Goal: Task Accomplishment & Management: Use online tool/utility

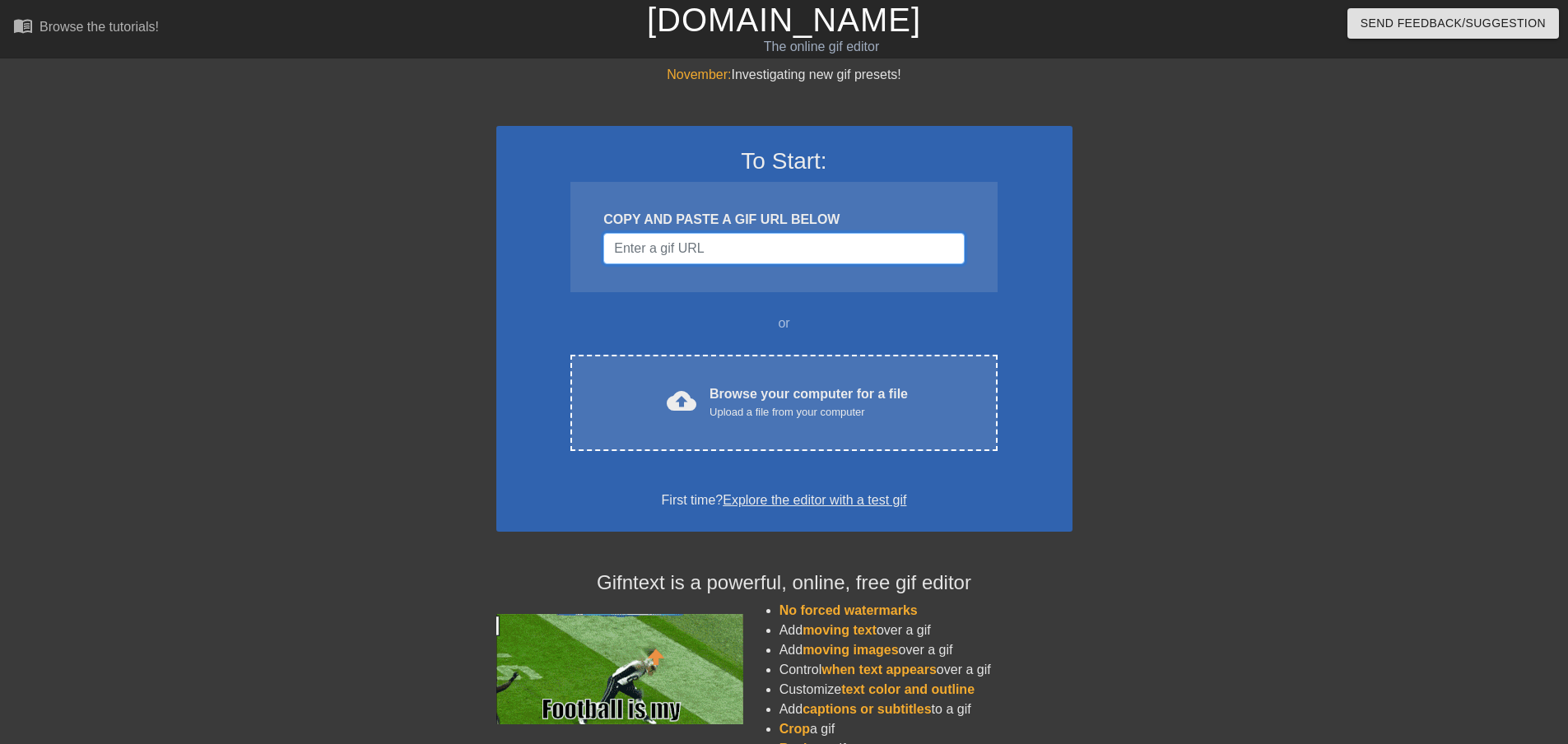
click at [752, 256] on input "Username" at bounding box center [784, 247] width 360 height 31
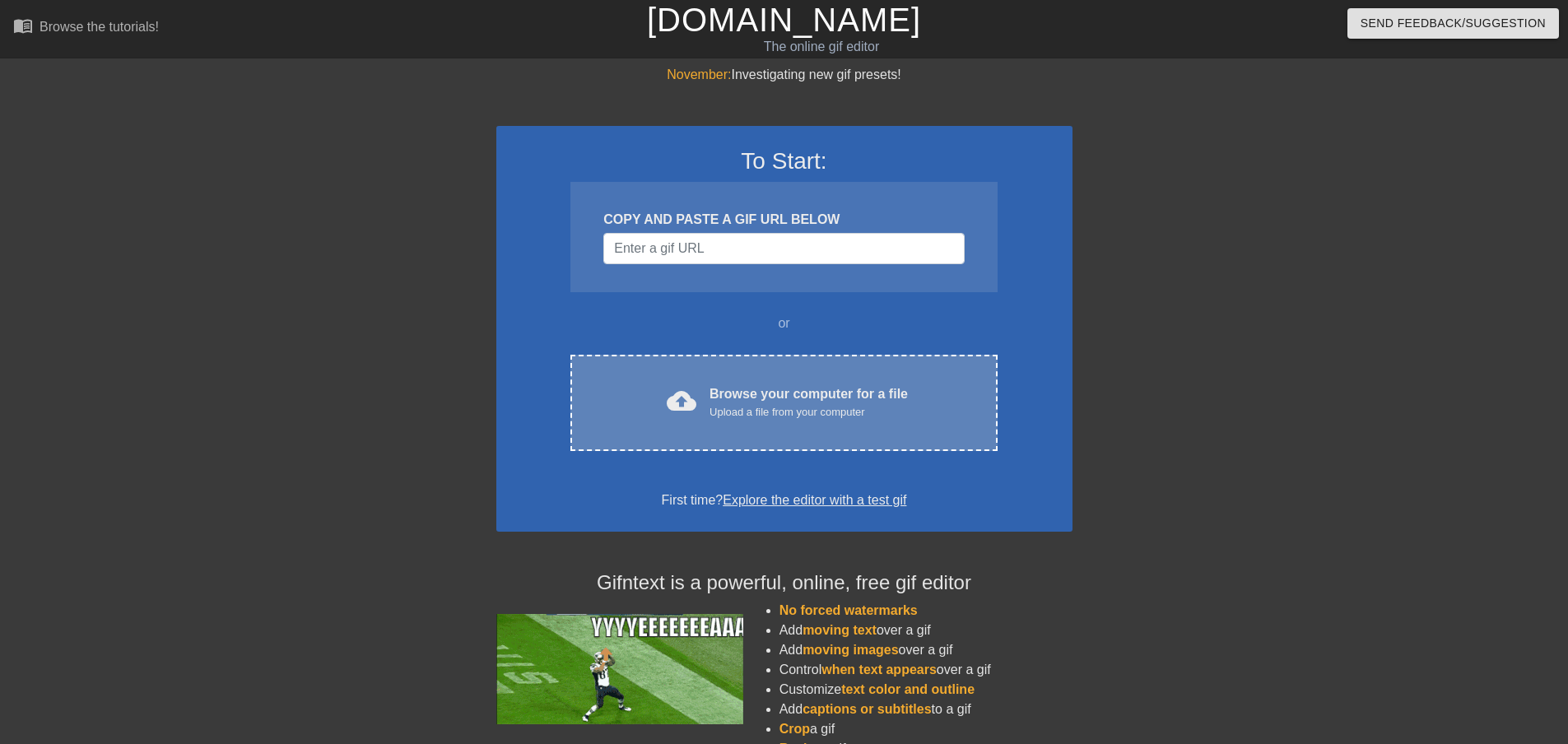
click at [704, 397] on div "cloud_upload Browse your computer for a file Upload a file from your computer" at bounding box center [784, 403] width 358 height 37
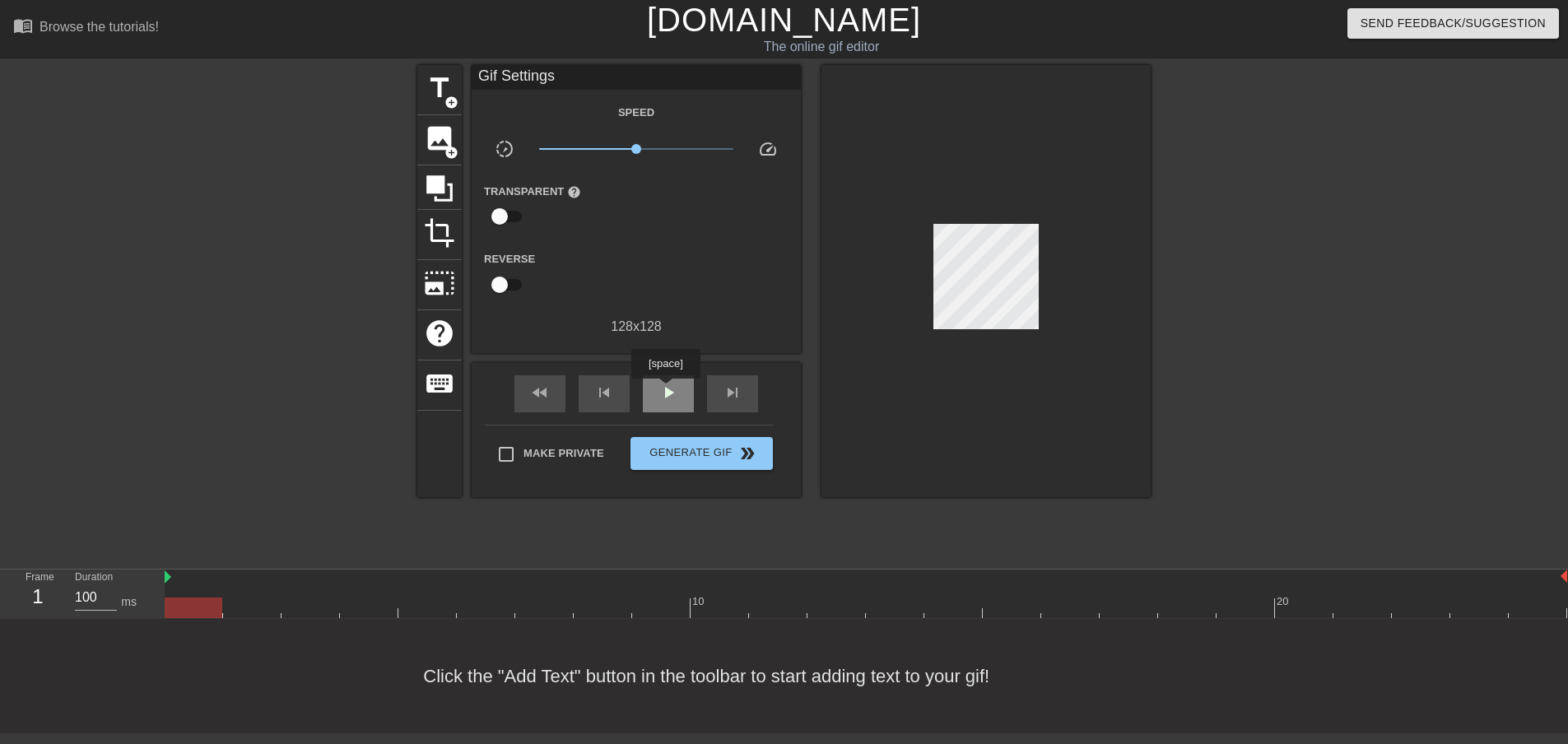
click at [665, 390] on span "play_arrow" at bounding box center [668, 392] width 20 height 20
click at [665, 390] on span "pause" at bounding box center [668, 392] width 20 height 20
click at [500, 215] on input "checkbox" at bounding box center [500, 216] width 93 height 31
checkbox input "true"
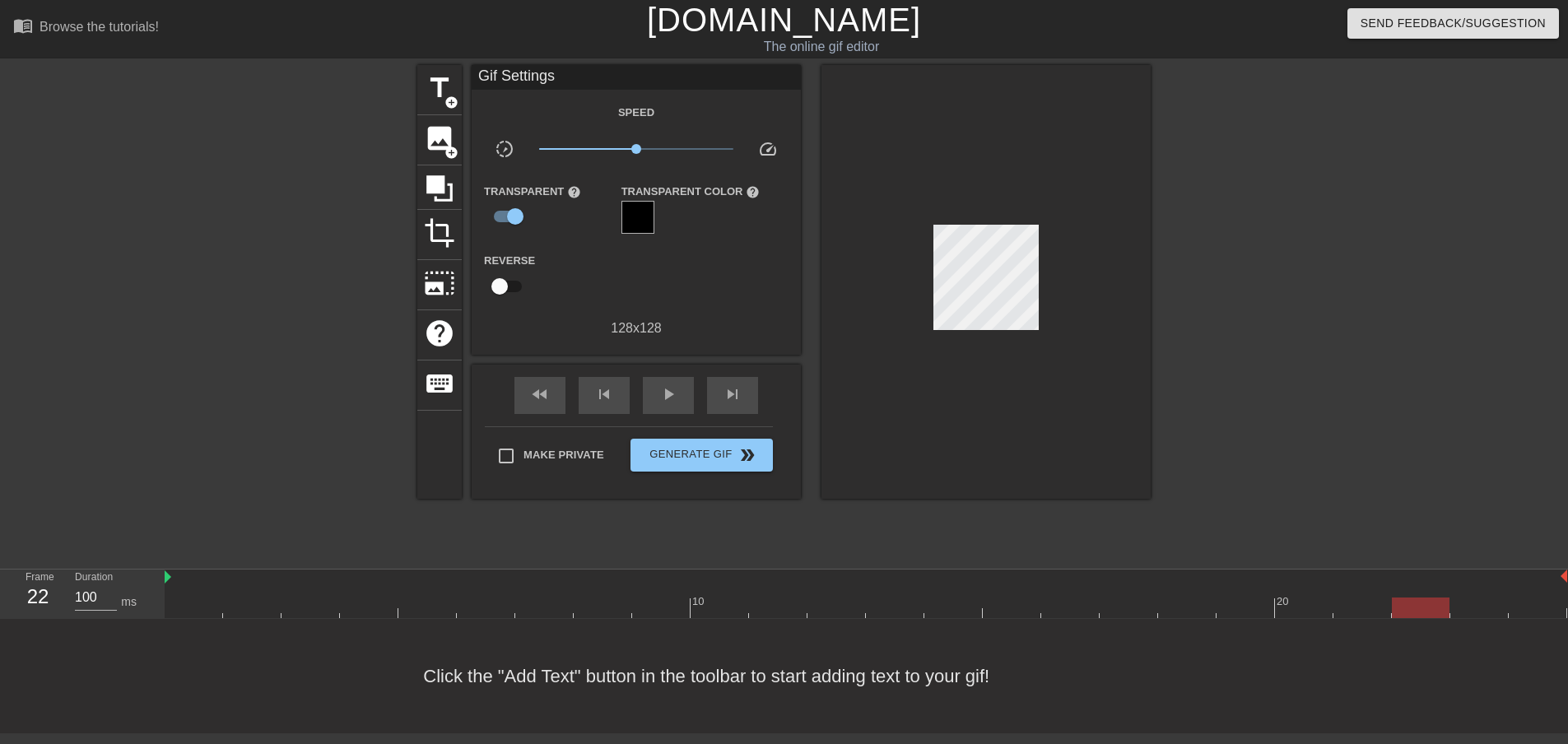
click at [635, 214] on div at bounding box center [638, 217] width 33 height 33
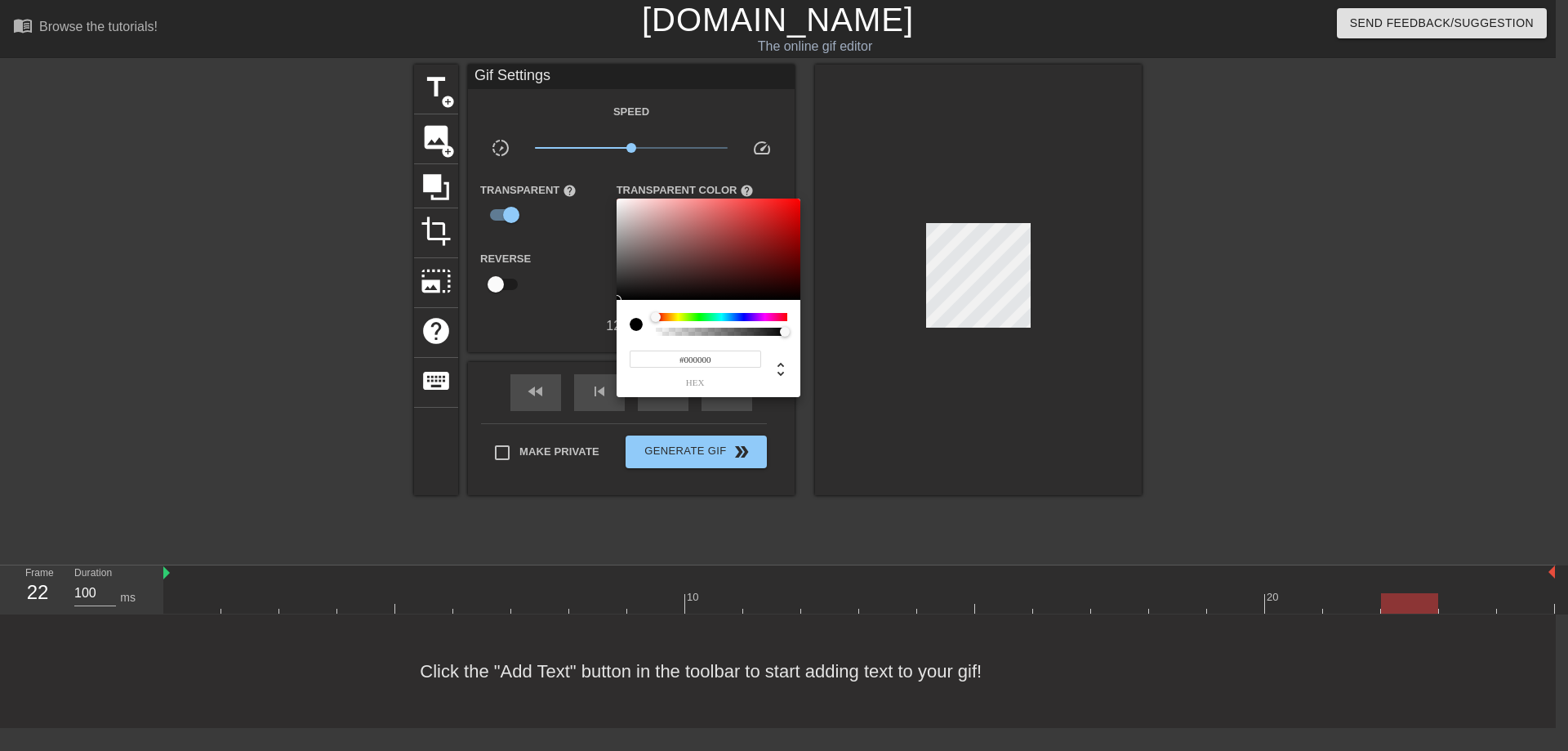
click at [688, 357] on input "#000000" at bounding box center [696, 359] width 132 height 18
paste input "354241"
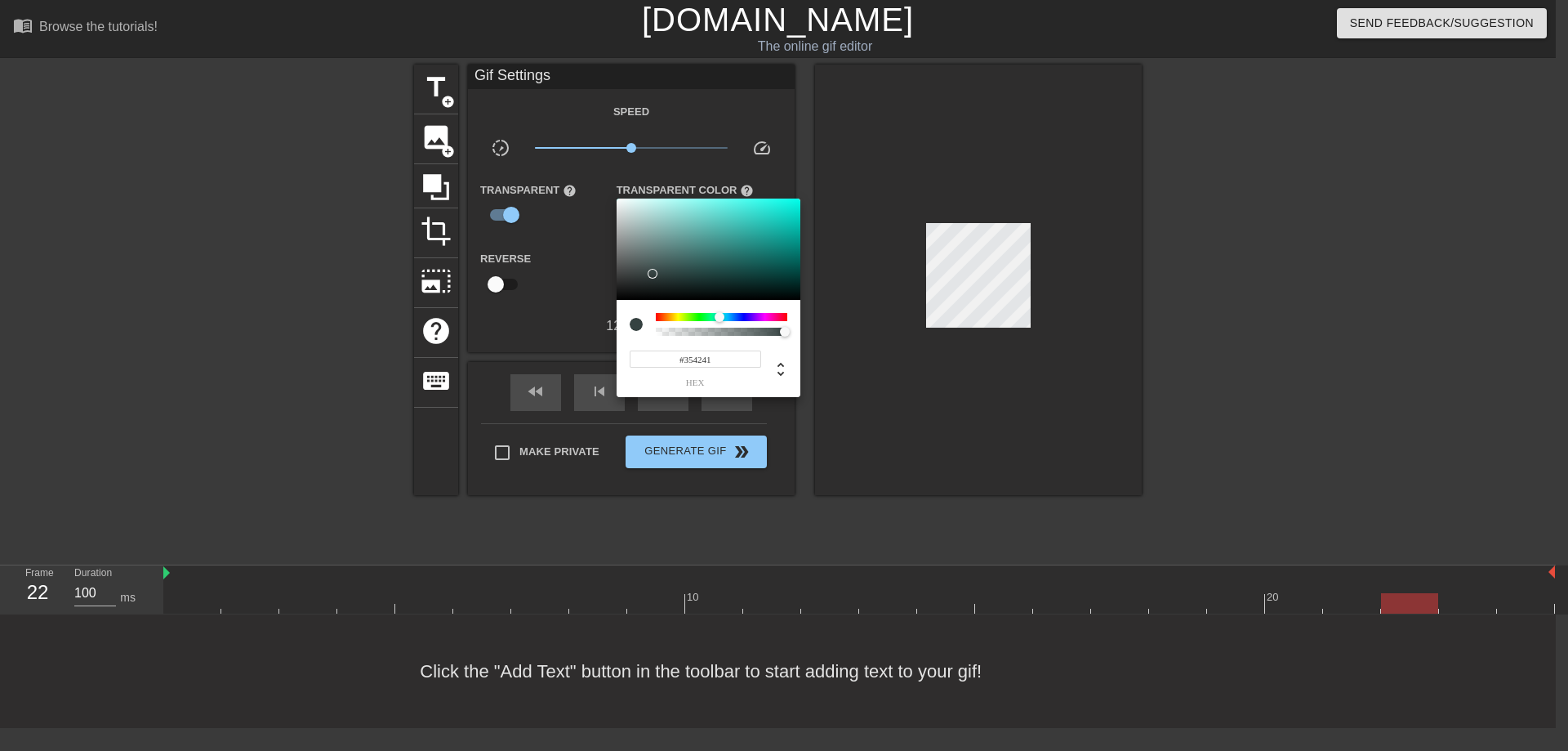
type input "#354241"
click at [575, 290] on div at bounding box center [784, 376] width 1568 height 751
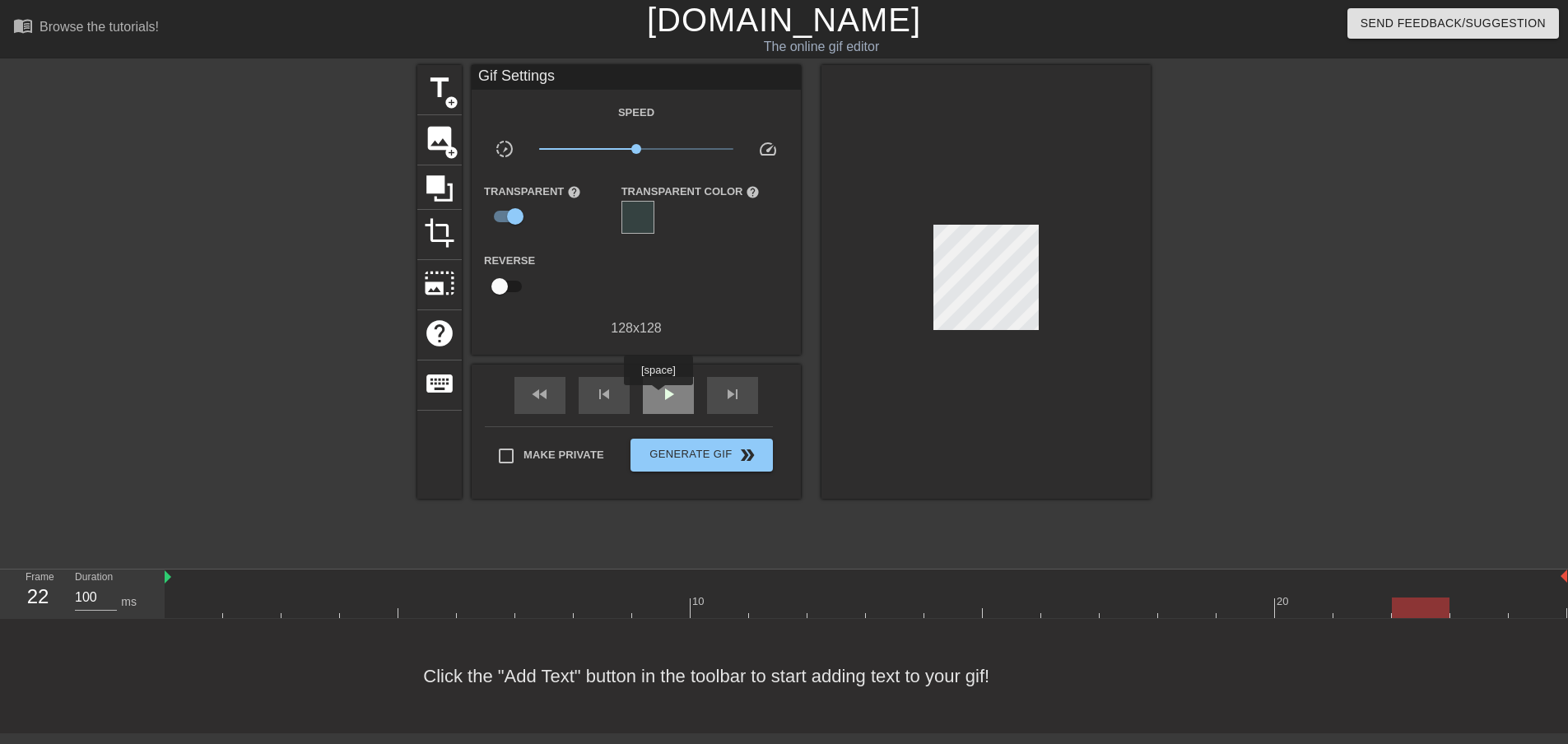
click at [657, 397] on div "play_arrow" at bounding box center [668, 396] width 51 height 37
click at [657, 397] on div "pause" at bounding box center [668, 396] width 51 height 37
click at [629, 216] on div at bounding box center [638, 217] width 33 height 33
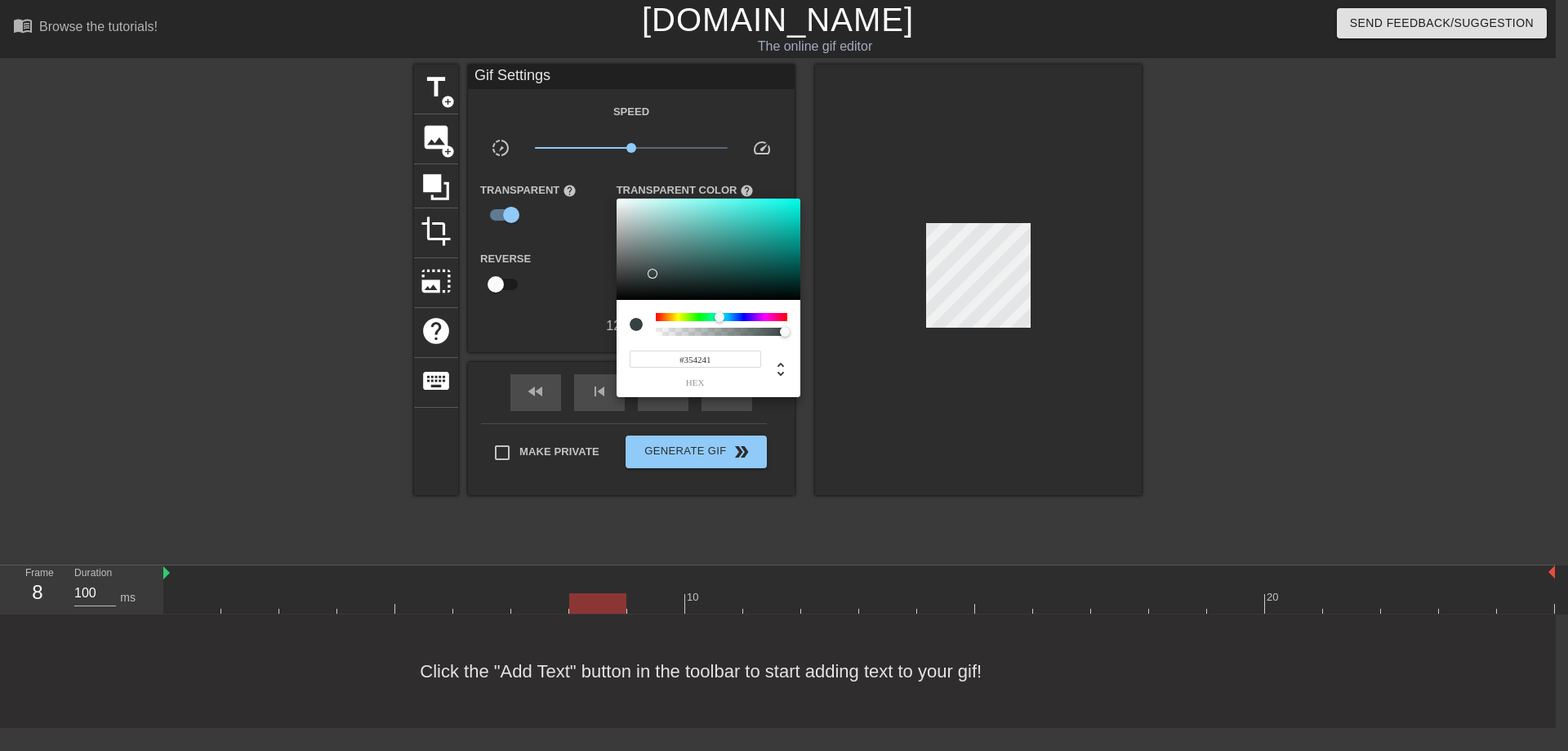
click at [597, 217] on div at bounding box center [784, 376] width 1568 height 751
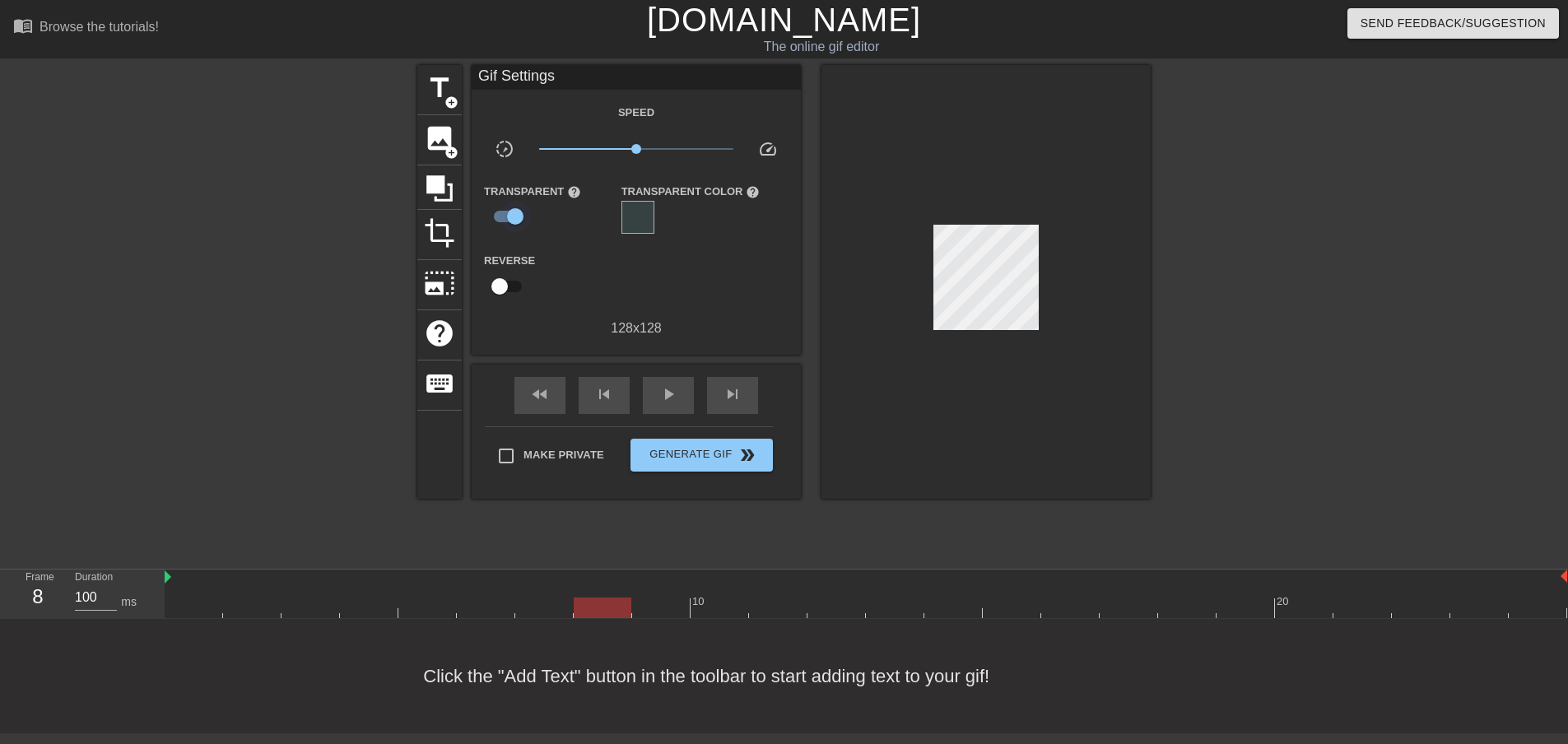
click at [513, 215] on input "checkbox" at bounding box center [516, 216] width 93 height 31
click at [513, 215] on input "checkbox" at bounding box center [500, 216] width 93 height 31
click at [954, 312] on div "title add_circle image add_circle crop photo_size_select_large help keyboard Gi…" at bounding box center [784, 282] width 733 height 434
click at [671, 381] on div "play_arrow" at bounding box center [668, 396] width 51 height 37
click at [671, 381] on div "pause" at bounding box center [668, 396] width 51 height 37
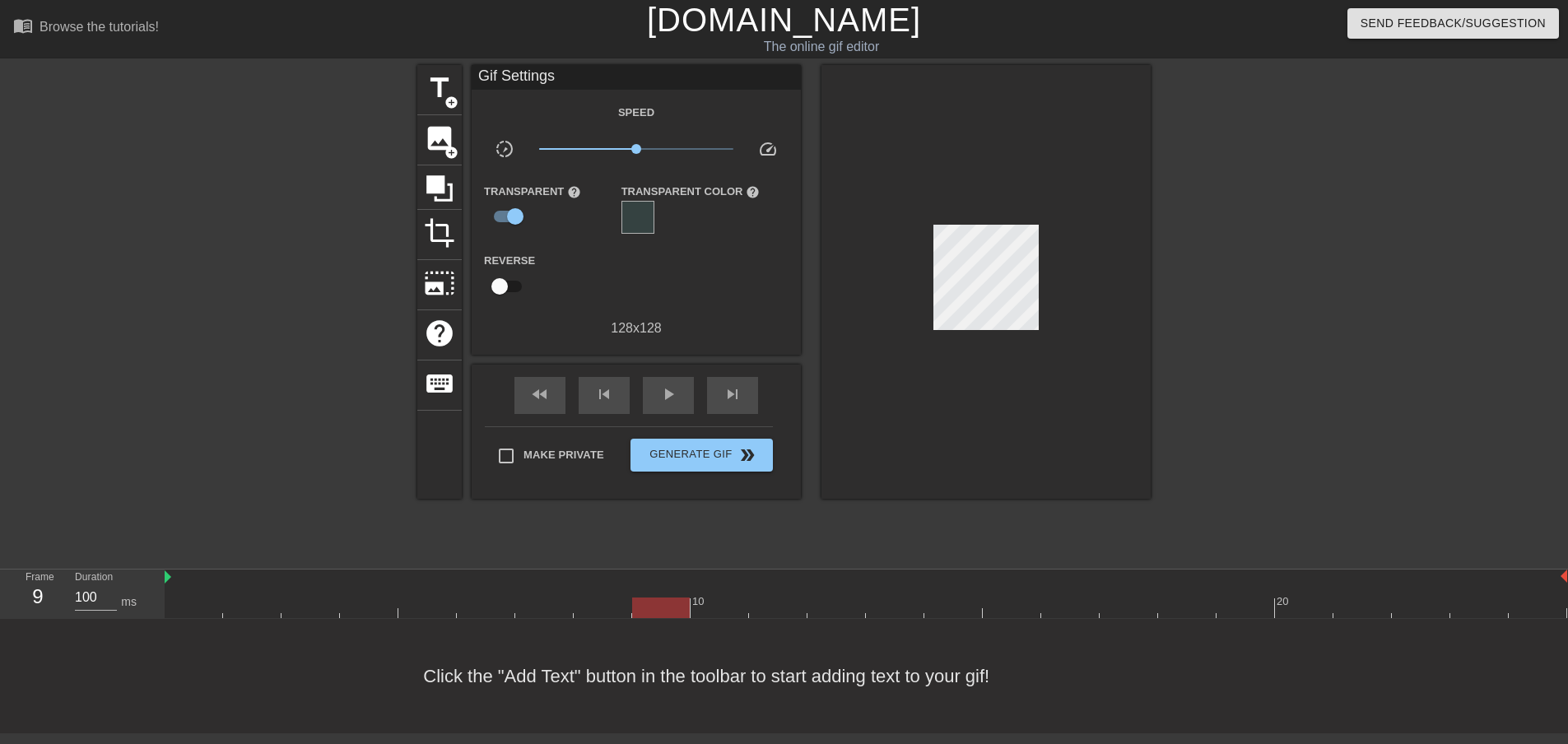
scroll to position [2, 0]
click at [517, 212] on input "checkbox" at bounding box center [516, 216] width 93 height 31
checkbox input "false"
click at [450, 183] on icon at bounding box center [440, 189] width 26 height 26
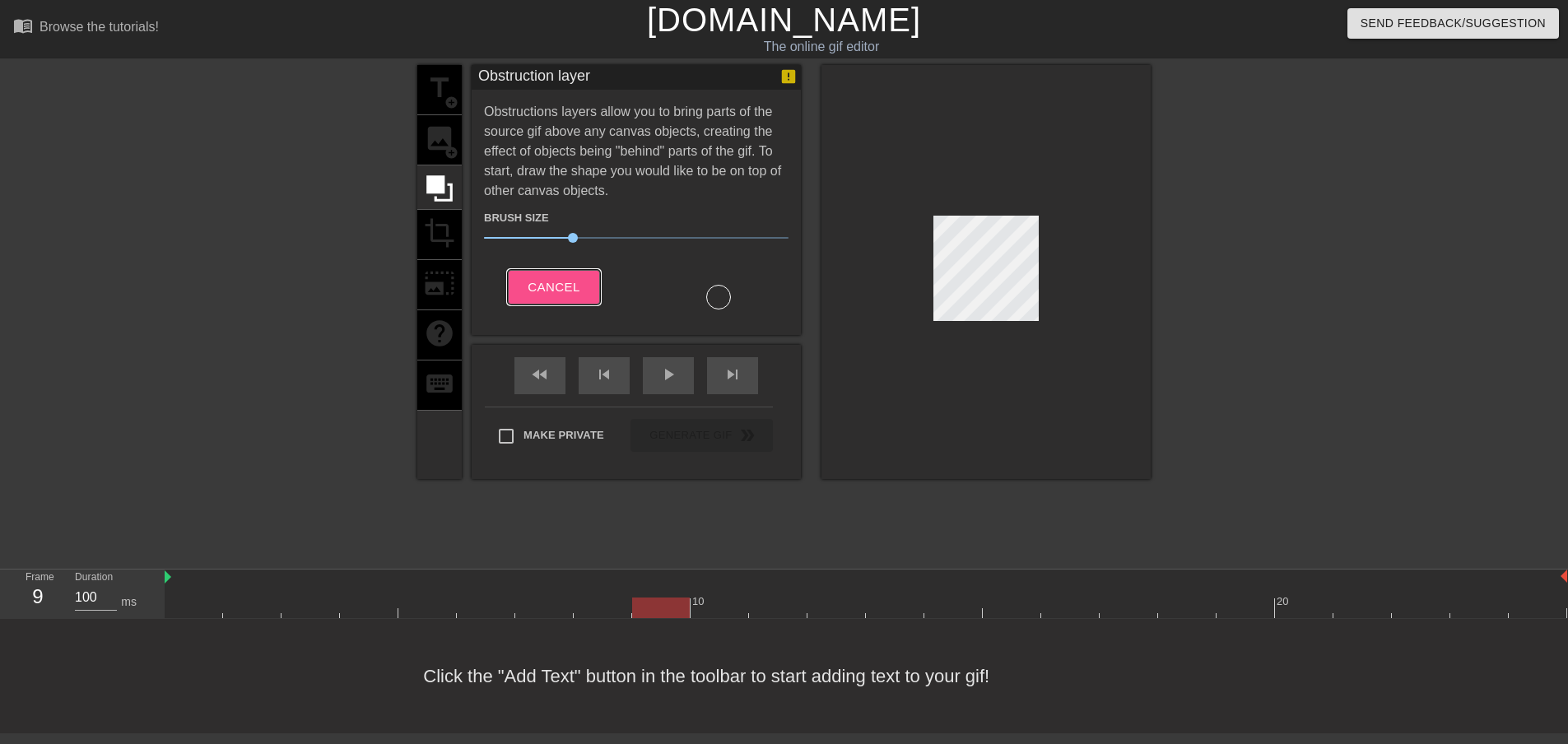
click at [569, 277] on span "Cancel" at bounding box center [554, 287] width 52 height 21
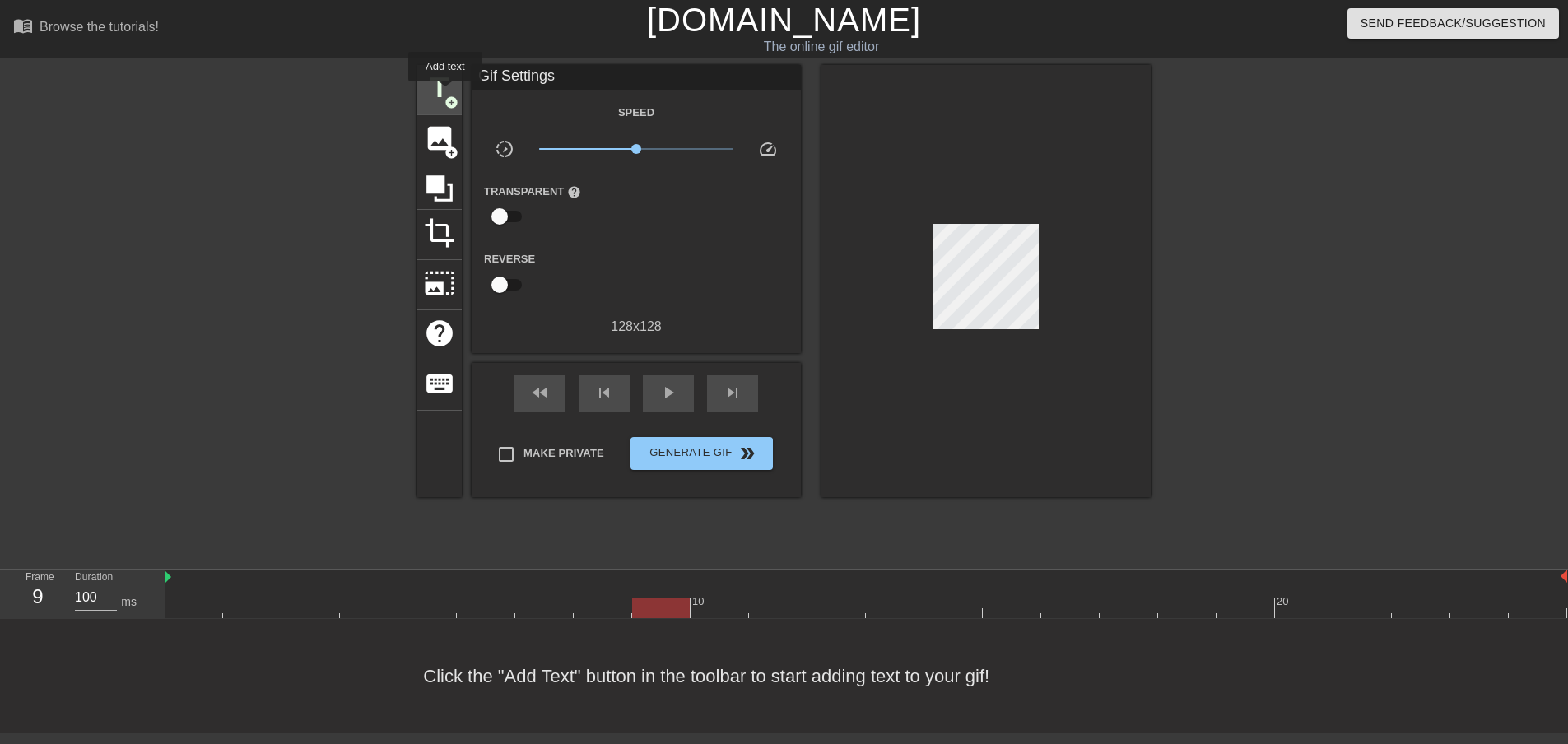
click at [445, 95] on span "add_circle" at bounding box center [451, 102] width 14 height 14
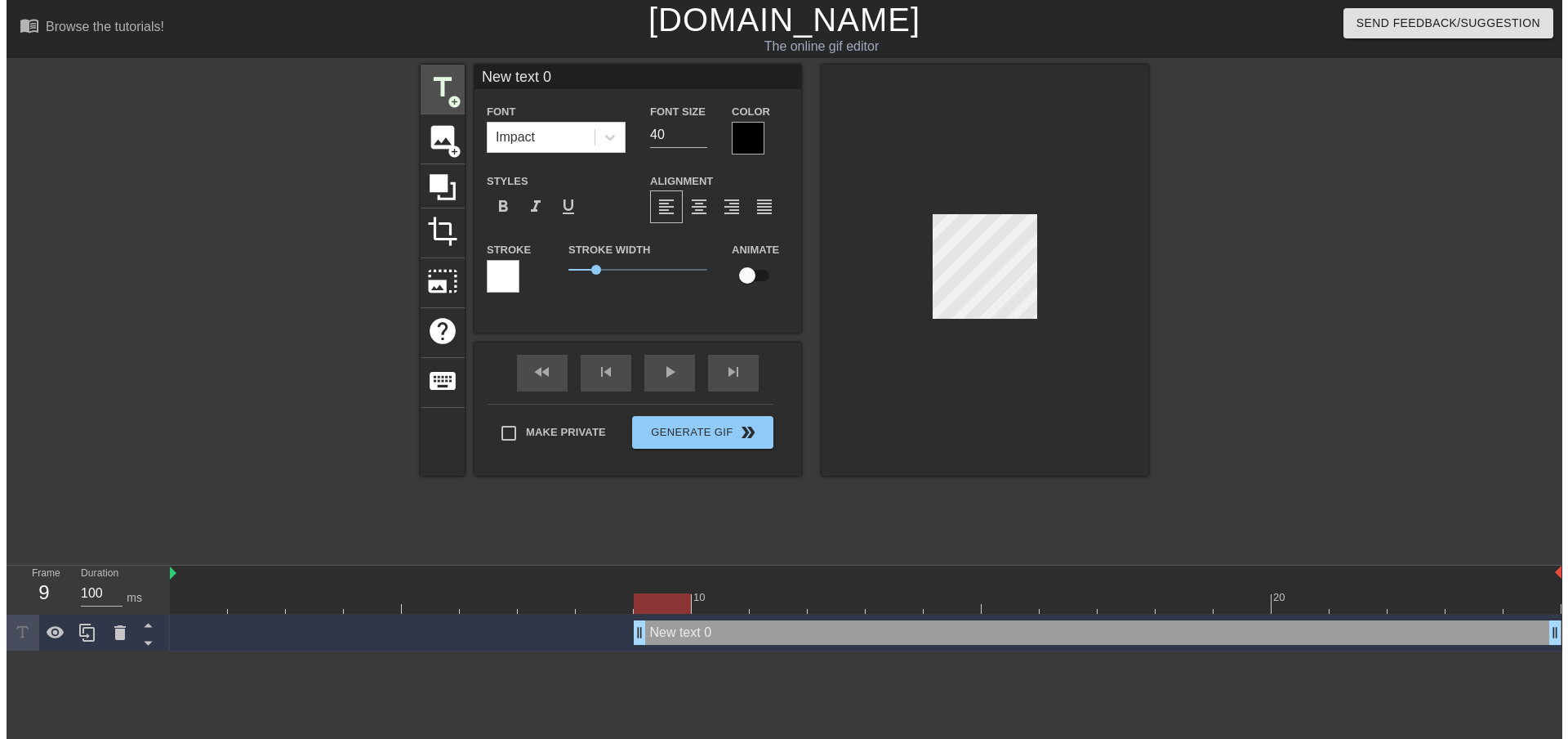
scroll to position [0, 0]
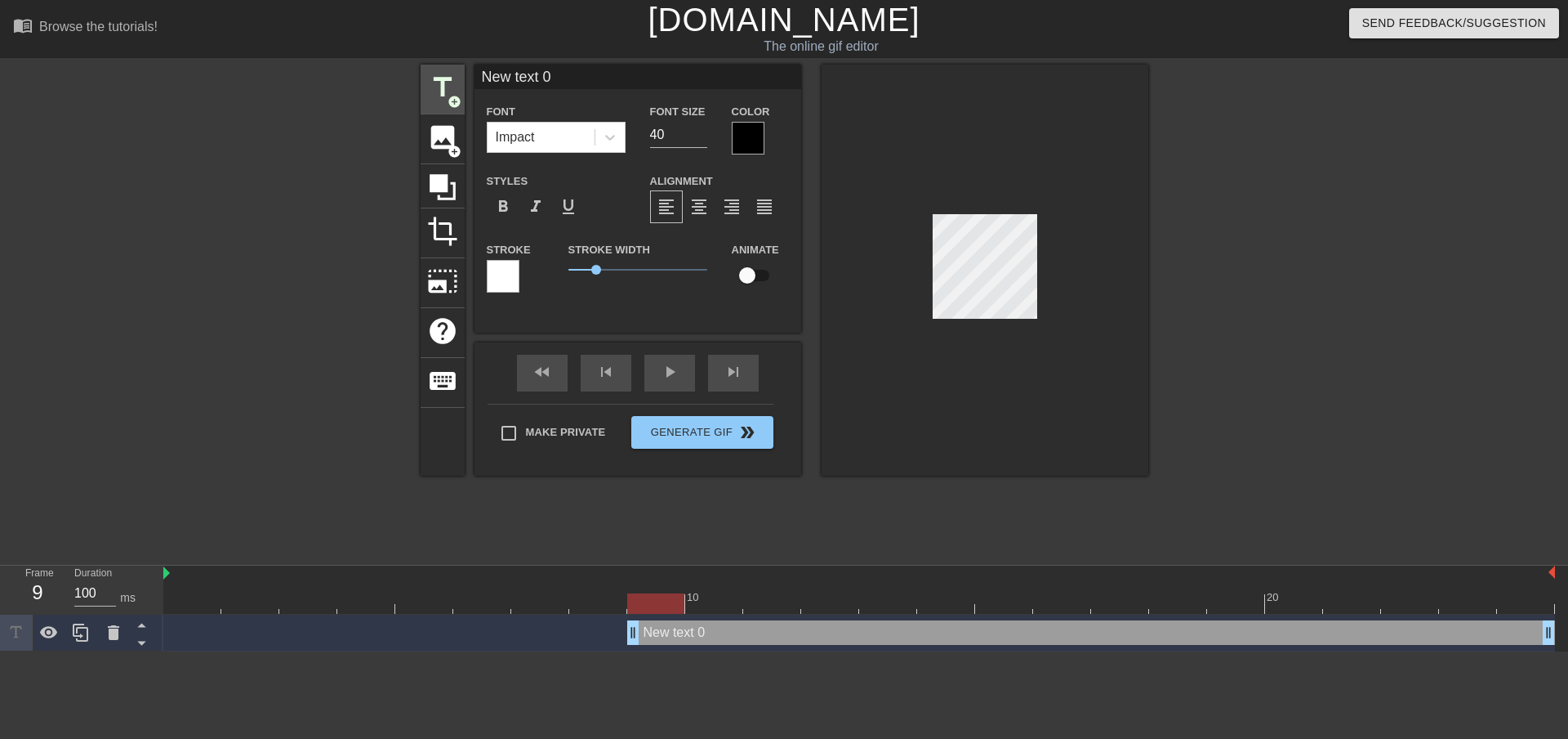
click at [442, 93] on span "title" at bounding box center [442, 87] width 31 height 31
type input "New text 1"
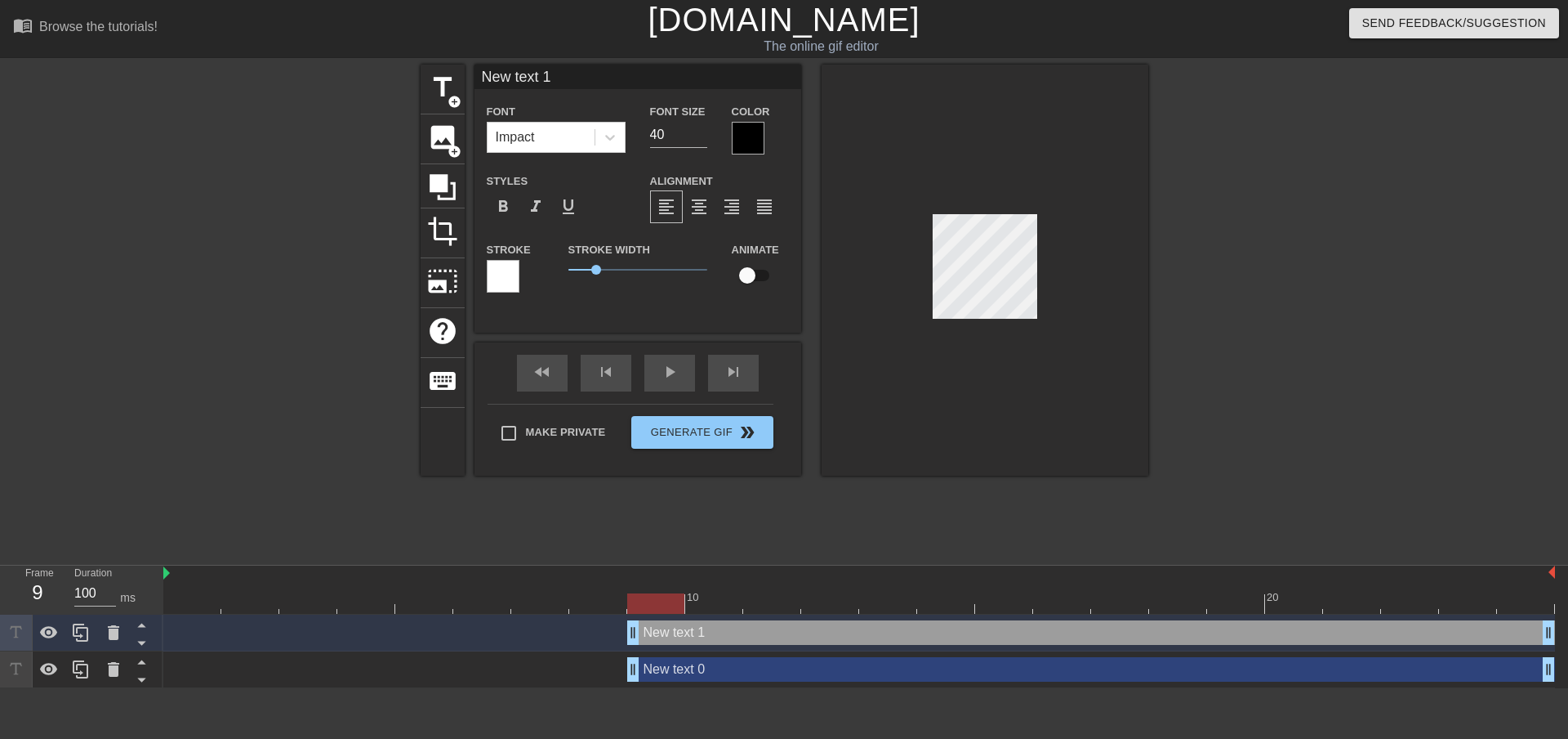
click at [743, 20] on link "[DOMAIN_NAME]" at bounding box center [784, 19] width 272 height 36
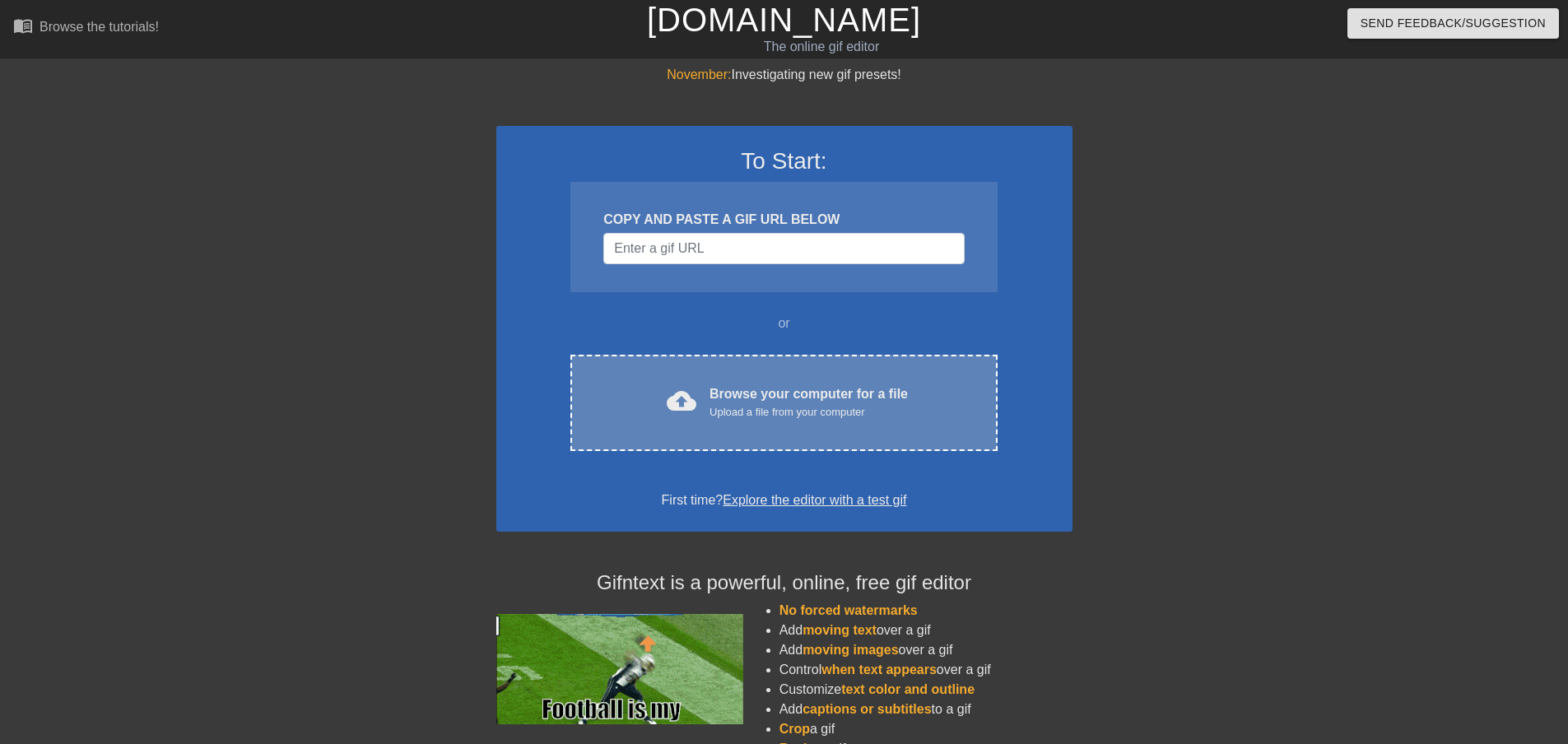
click at [687, 421] on div "cloud_upload Browse your computer for a file Upload a file from your computer C…" at bounding box center [784, 402] width 427 height 96
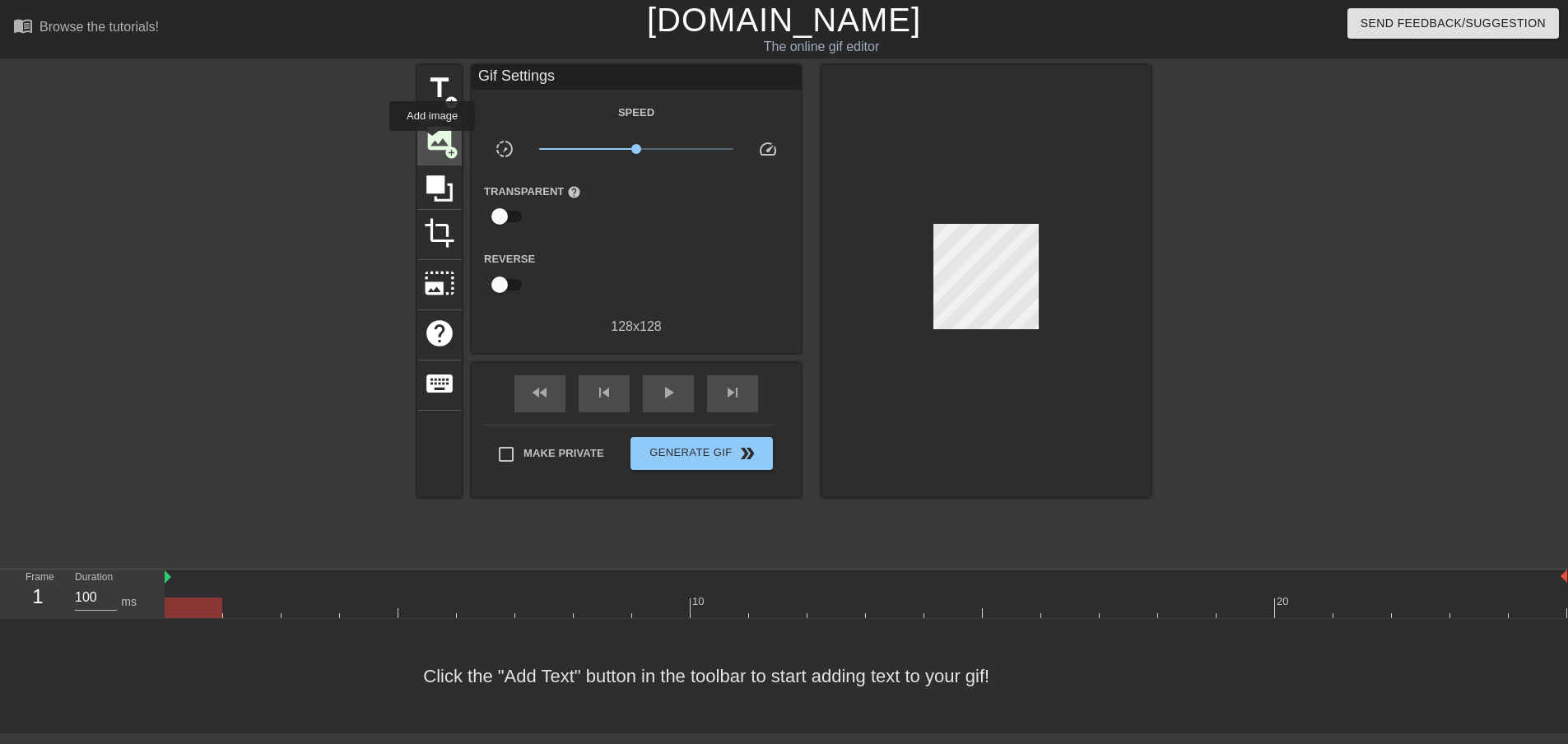
click at [432, 142] on span "image" at bounding box center [439, 137] width 31 height 31
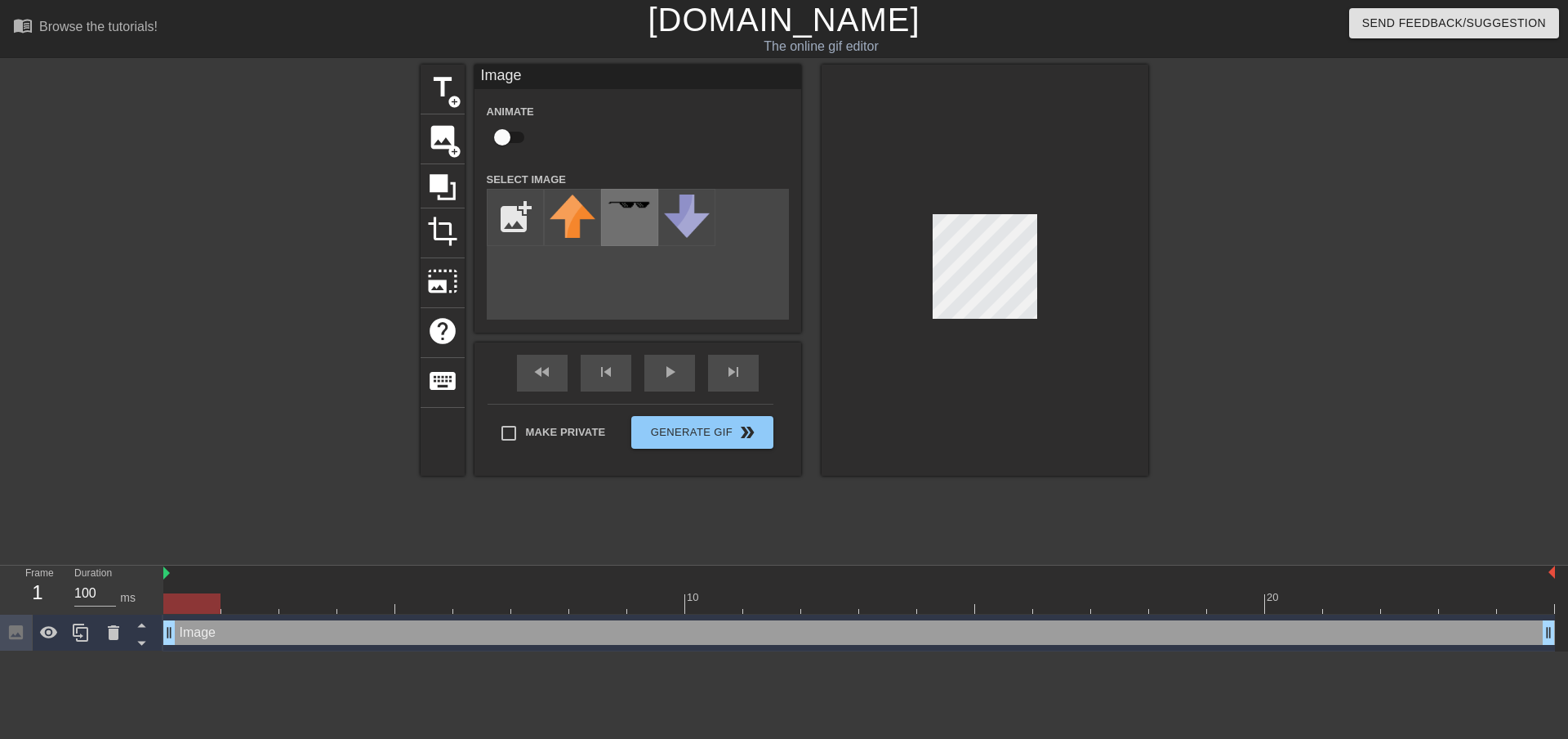
click at [639, 215] on div at bounding box center [630, 218] width 57 height 57
click at [927, 271] on div at bounding box center [985, 270] width 327 height 411
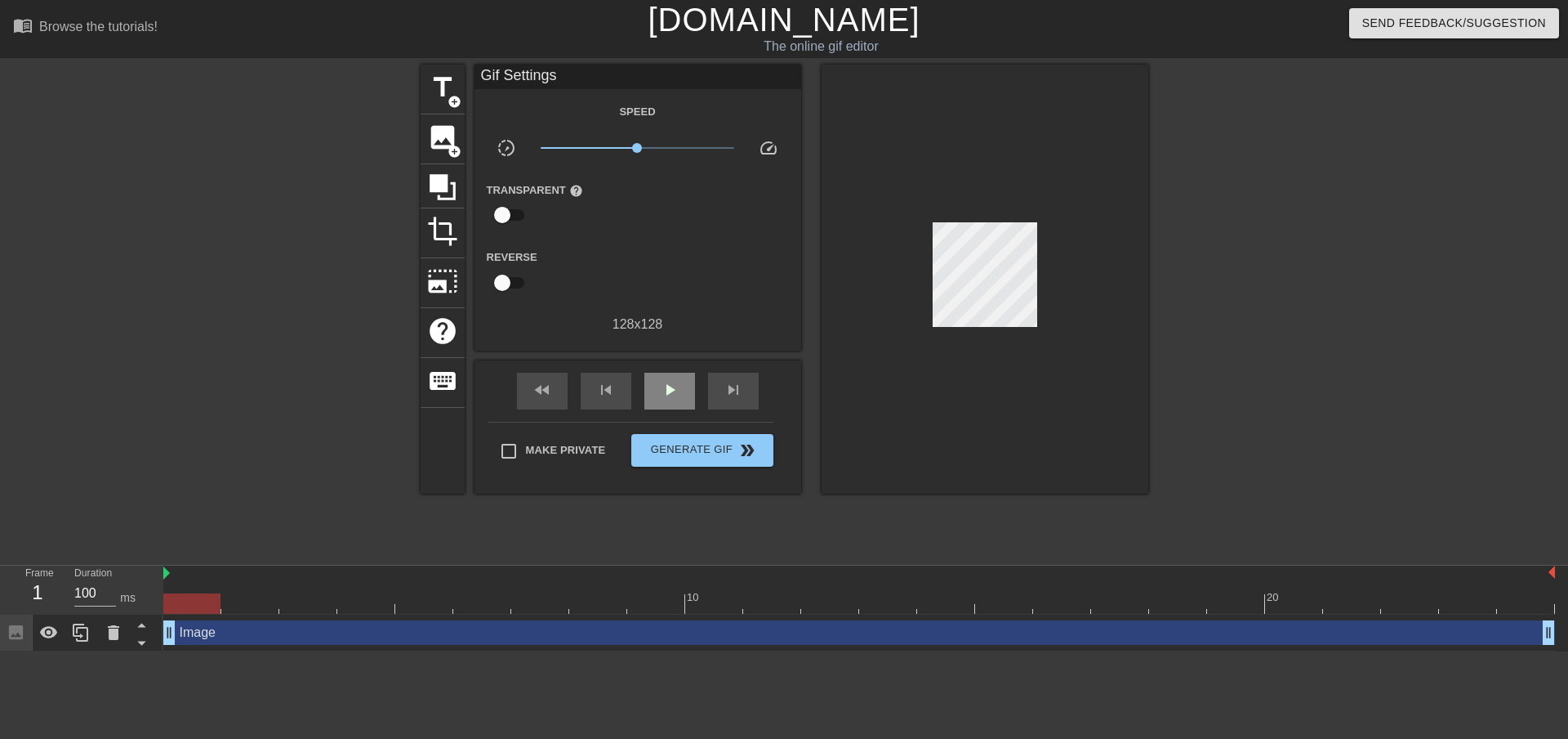
click at [654, 363] on div "fast_rewind skip_previous play_arrow skip_next" at bounding box center [638, 391] width 266 height 61
click at [669, 393] on span "play_arrow" at bounding box center [669, 389] width 19 height 19
click at [669, 393] on span "pause" at bounding box center [669, 389] width 19 height 19
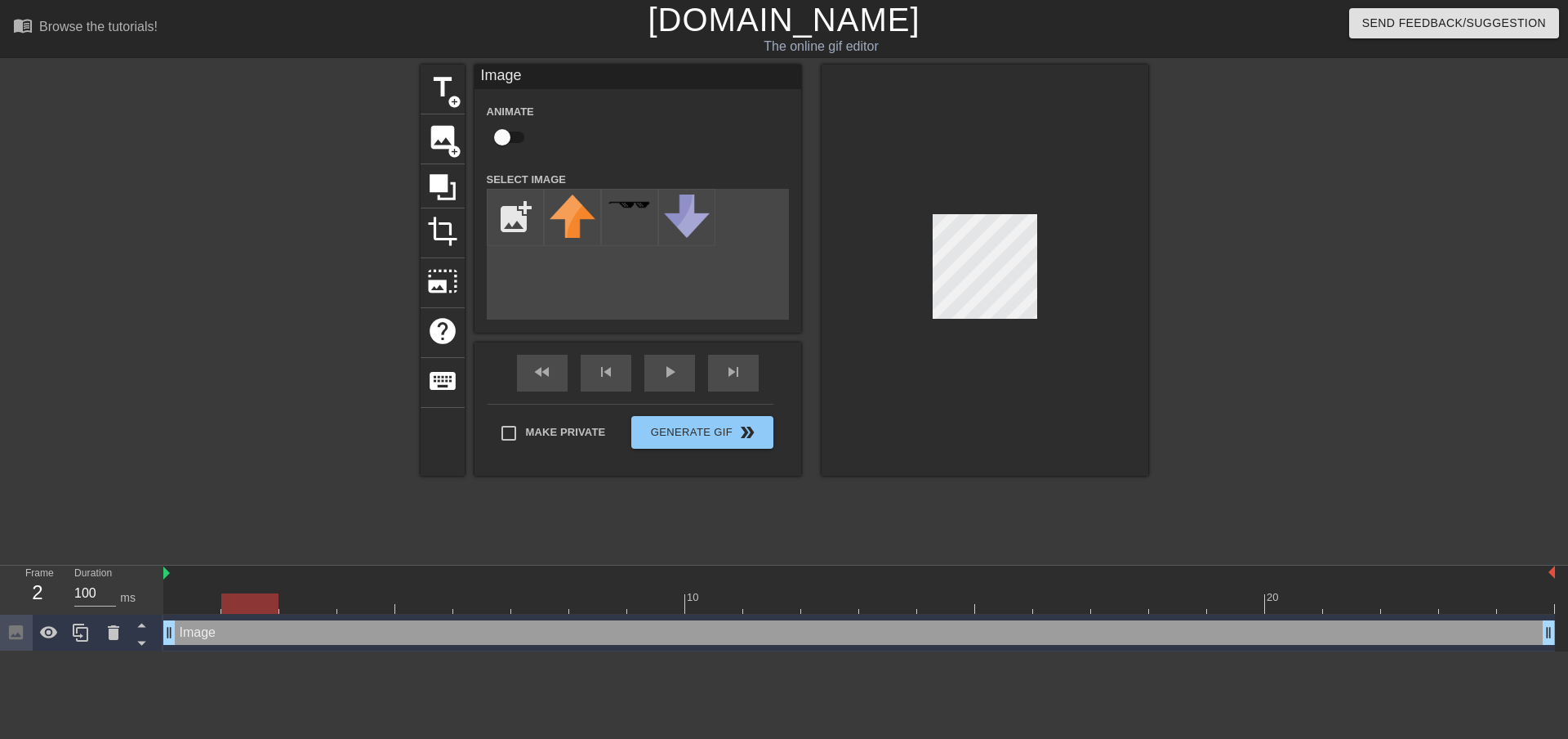
click at [259, 601] on div at bounding box center [250, 604] width 57 height 20
drag, startPoint x: 265, startPoint y: 604, endPoint x: 203, endPoint y: 605, distance: 62.0
click at [203, 605] on div at bounding box center [192, 604] width 57 height 20
click at [70, 629] on div at bounding box center [81, 632] width 32 height 36
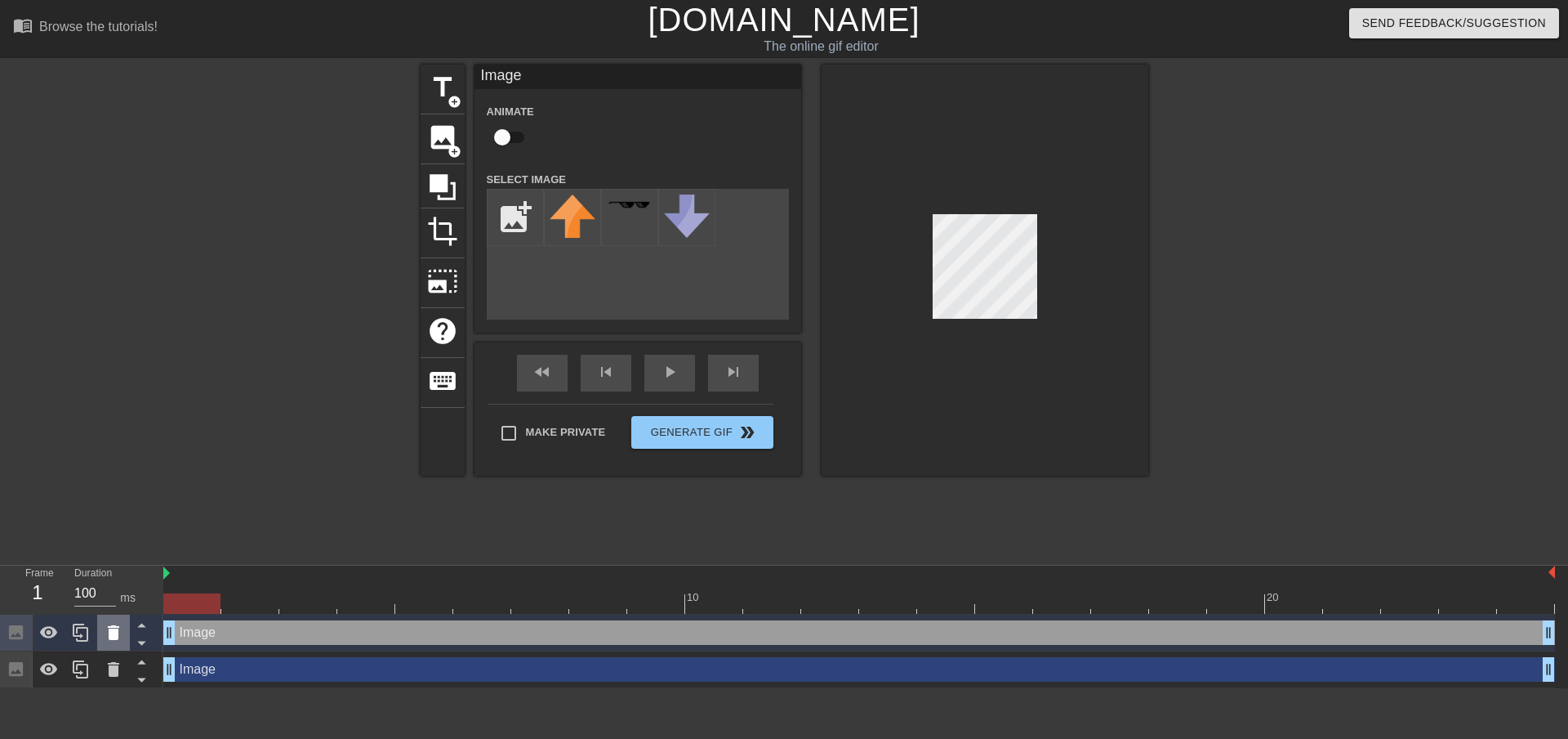
click at [119, 638] on icon at bounding box center [113, 632] width 19 height 19
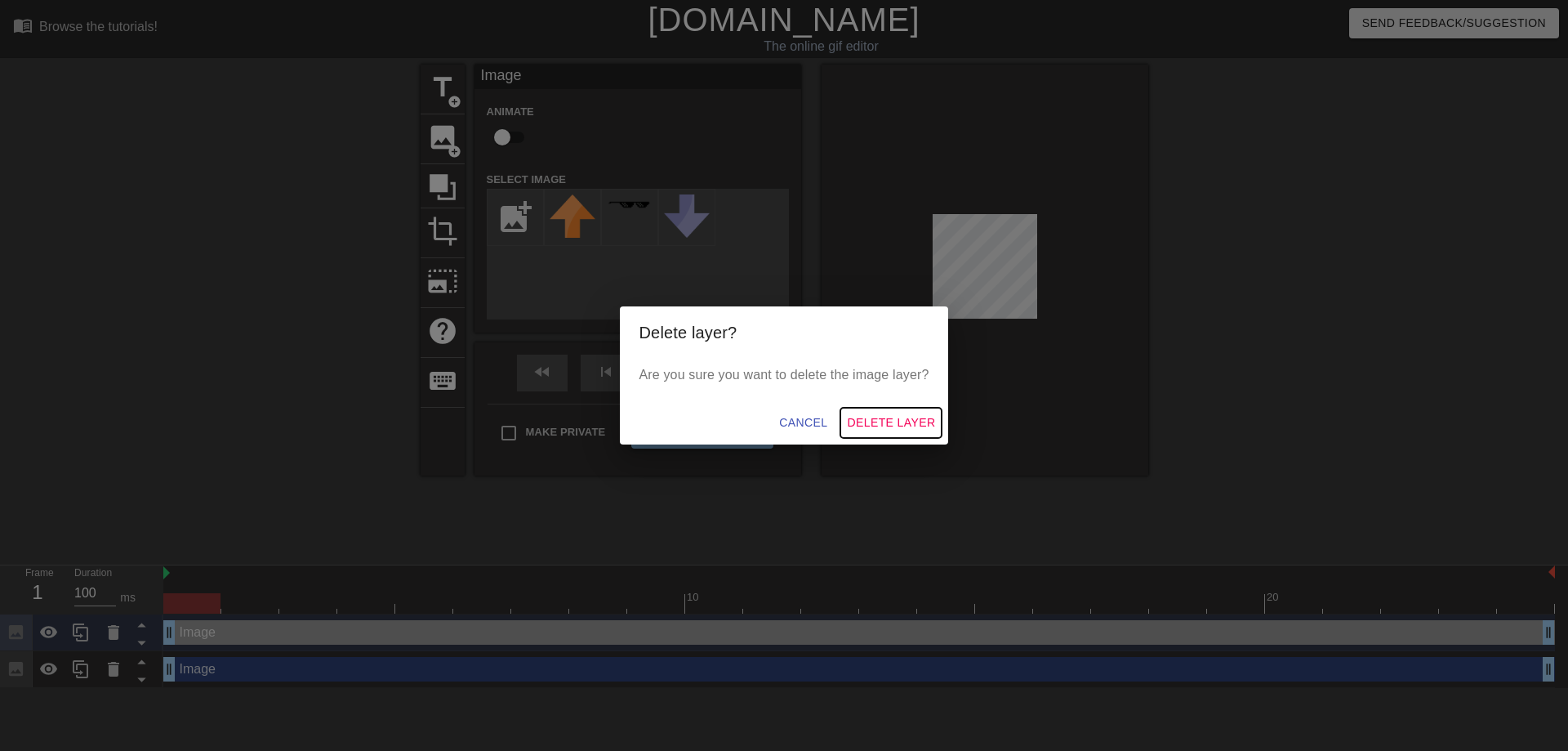
click at [879, 420] on span "Delete Layer" at bounding box center [891, 423] width 88 height 20
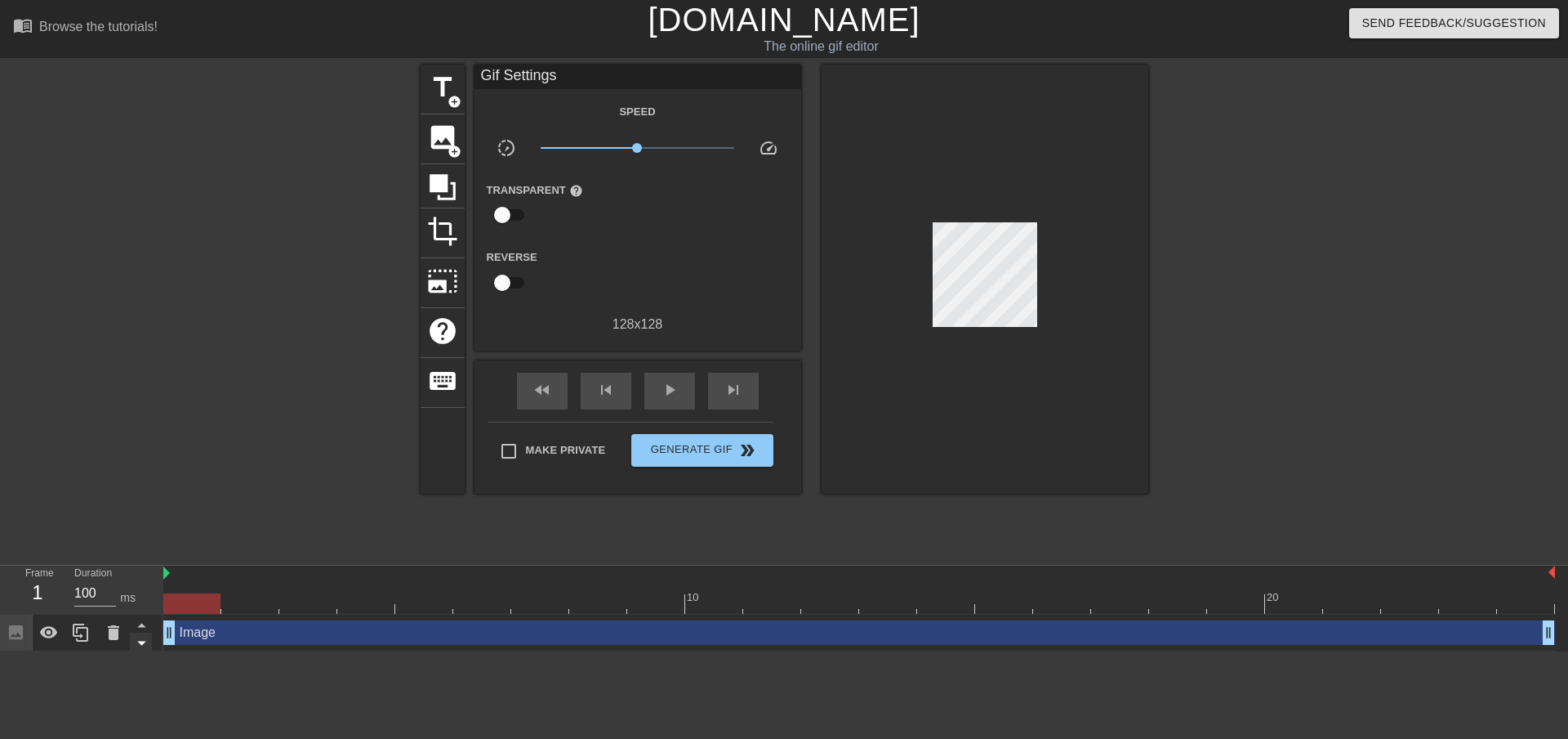
click at [145, 644] on icon at bounding box center [142, 643] width 20 height 20
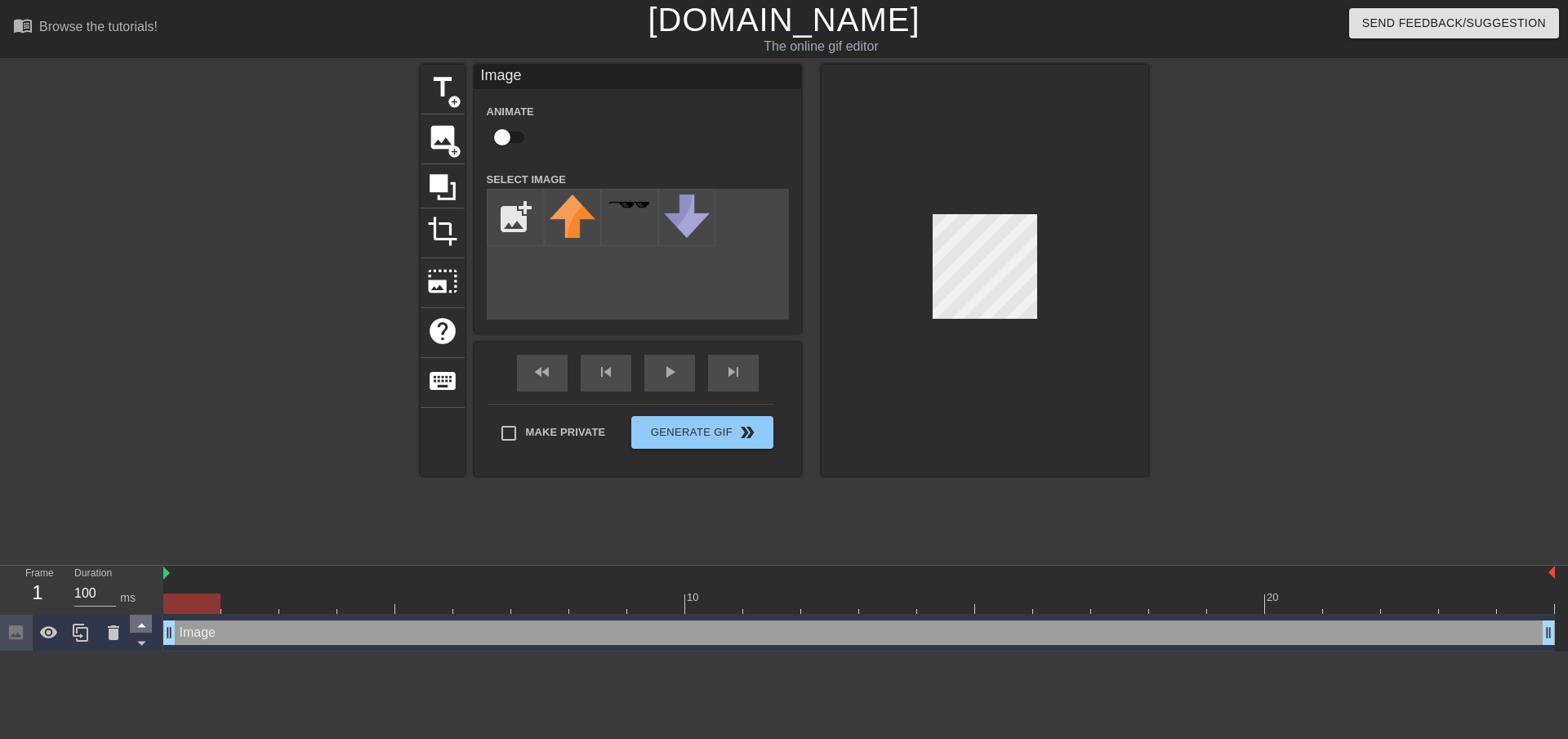
click at [142, 621] on icon at bounding box center [142, 625] width 20 height 20
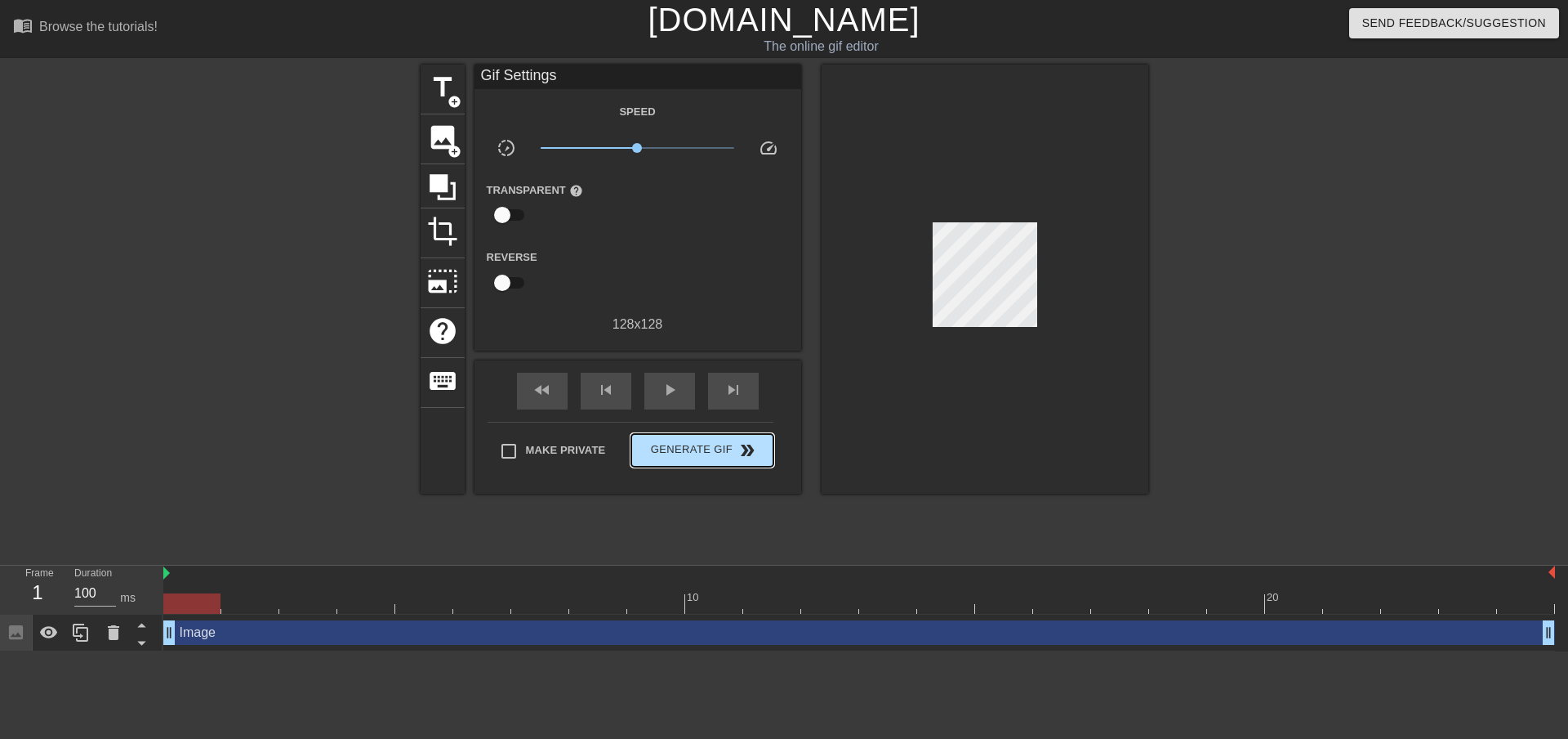
click at [714, 429] on div "Make Private Generate Gif double_arrow" at bounding box center [630, 454] width 286 height 65
click at [711, 444] on span "Generate Gif double_arrow" at bounding box center [702, 450] width 128 height 19
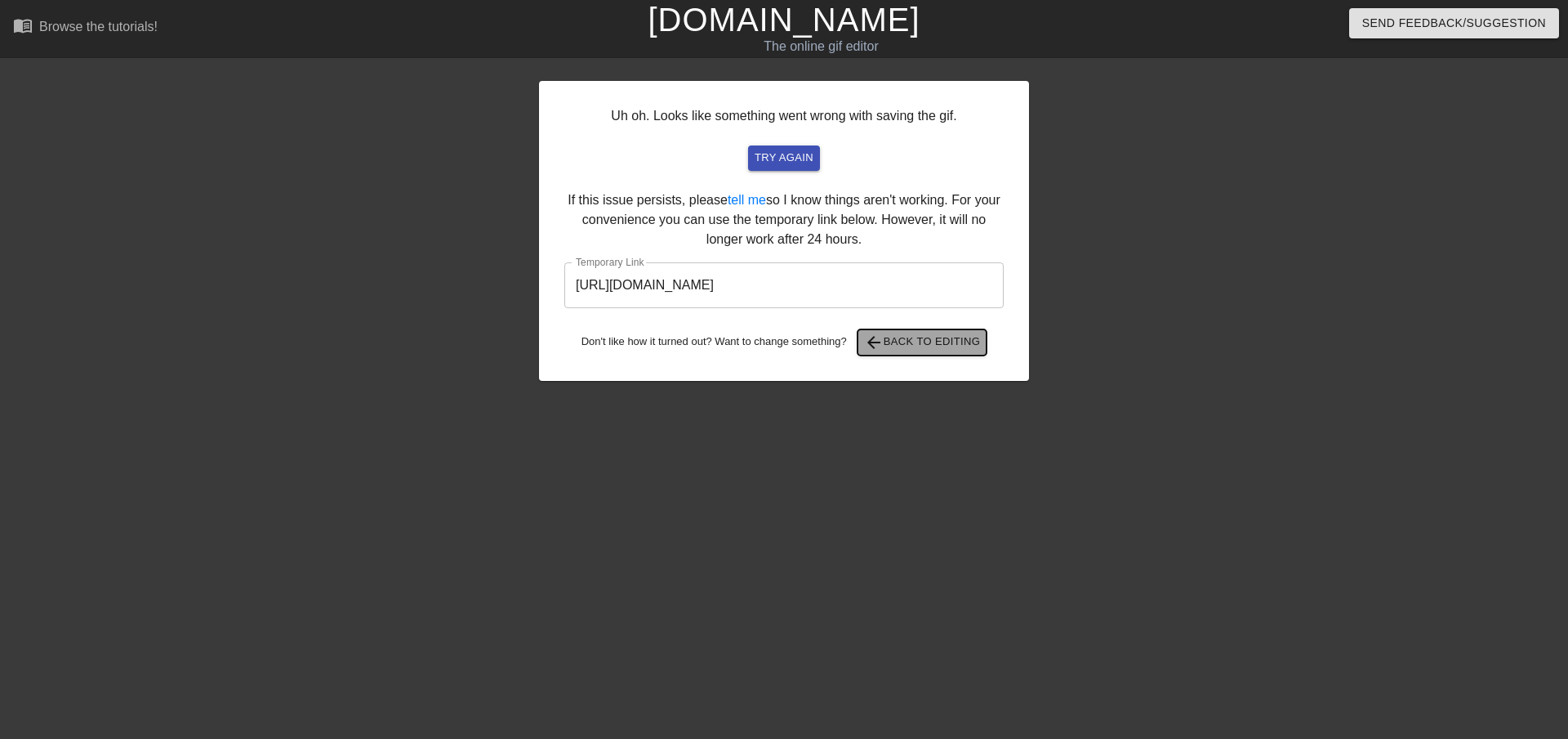
click at [947, 337] on span "arrow_back Back to Editing" at bounding box center [923, 342] width 117 height 19
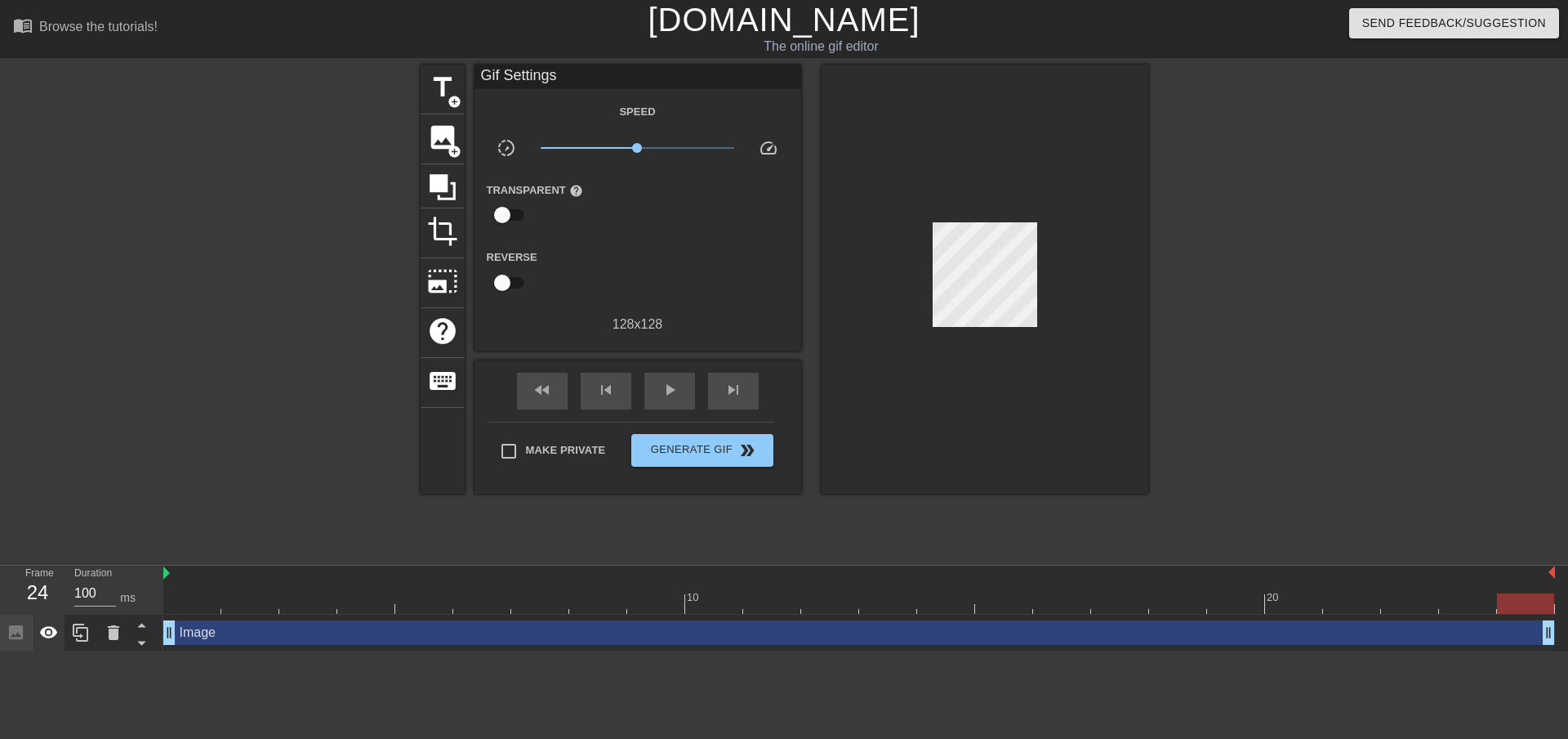
click at [58, 629] on div at bounding box center [48, 632] width 32 height 36
drag, startPoint x: 1522, startPoint y: 604, endPoint x: 198, endPoint y: 683, distance: 1326.4
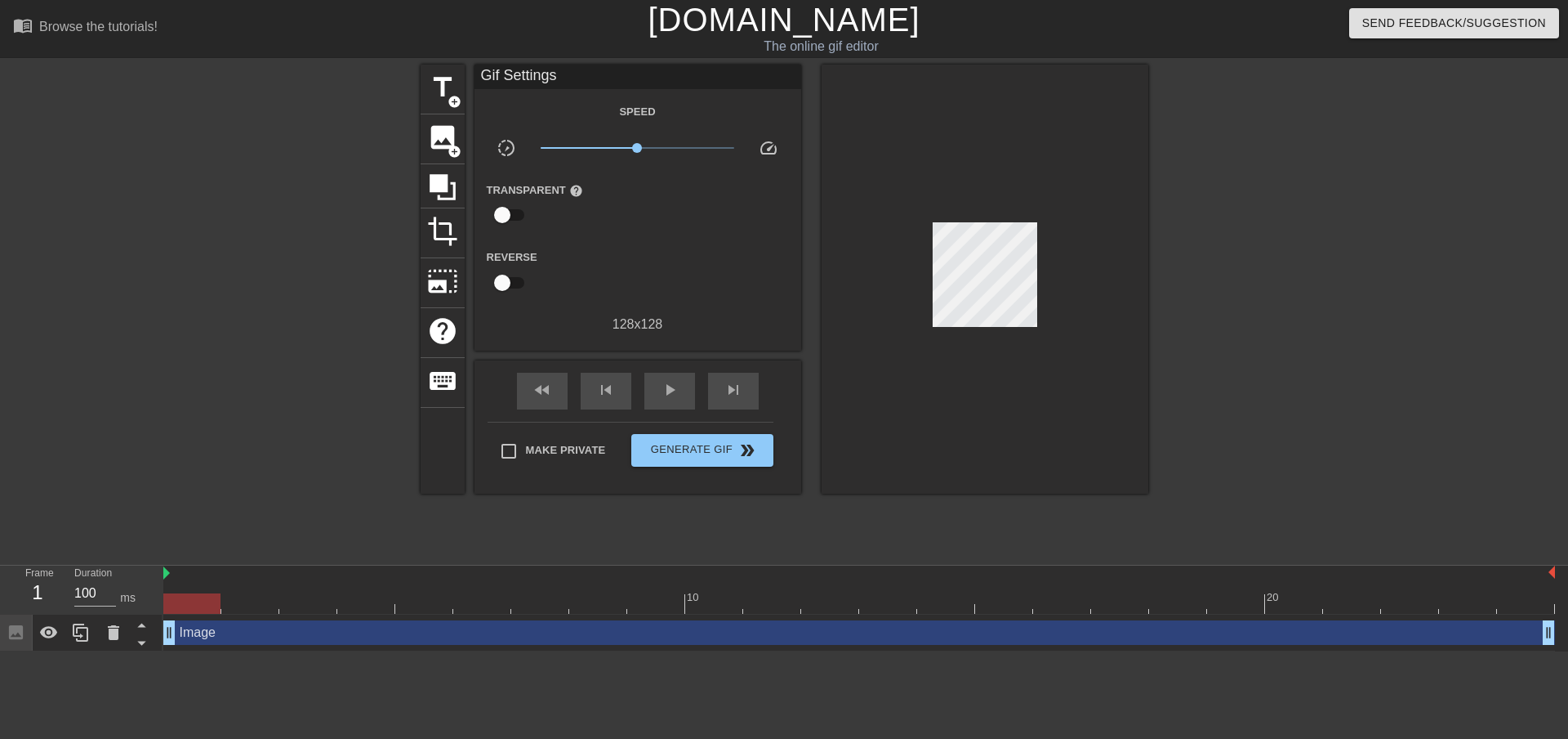
click at [198, 652] on html "menu_book Browse the tutorials! Gifntext.com The online gif editor Send Feedbac…" at bounding box center [784, 325] width 1568 height 652
click at [444, 159] on div "image add_circle" at bounding box center [443, 139] width 44 height 50
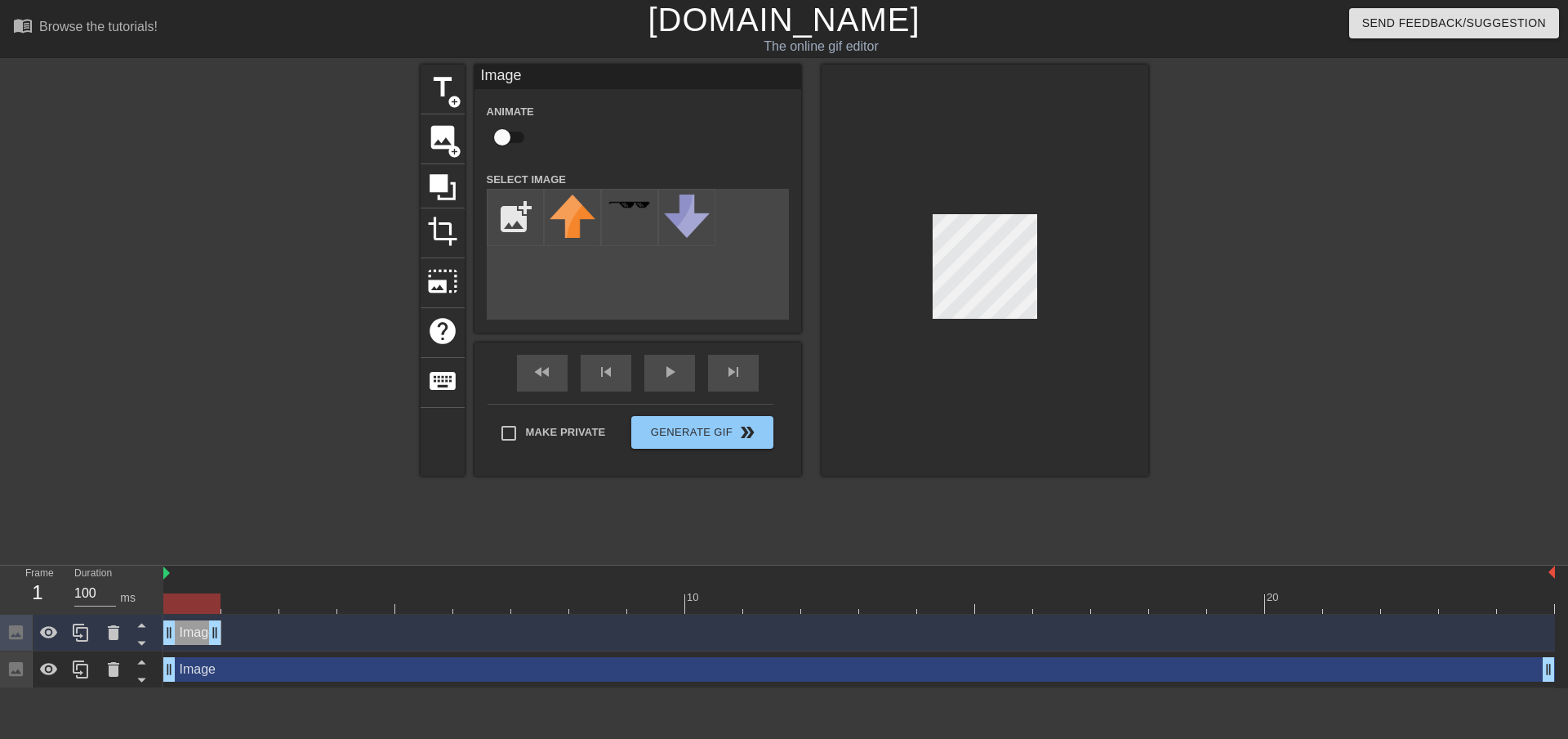
drag, startPoint x: 1549, startPoint y: 628, endPoint x: 220, endPoint y: 752, distance: 1334.8
click at [220, 688] on html "menu_book Browse the tutorials! Gifntext.com The online gif editor Send Feedbac…" at bounding box center [784, 344] width 1568 height 688
drag, startPoint x: 200, startPoint y: 636, endPoint x: 242, endPoint y: 631, distance: 42.3
click at [242, 631] on div "Image drag_handle drag_handle" at bounding box center [250, 632] width 58 height 24
drag, startPoint x: 227, startPoint y: 633, endPoint x: 180, endPoint y: 639, distance: 47.4
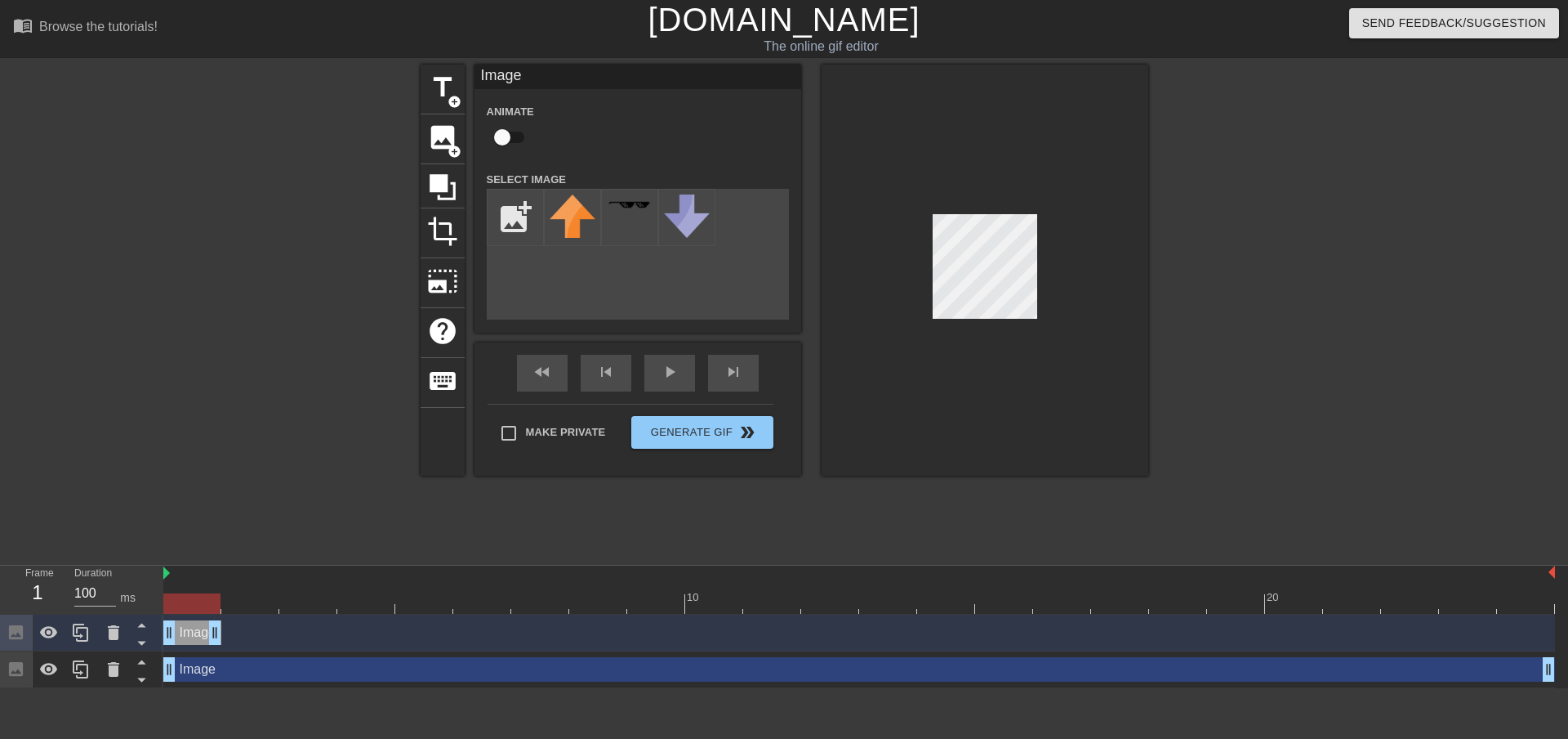
drag, startPoint x: 269, startPoint y: 633, endPoint x: 221, endPoint y: 643, distance: 49.0
drag, startPoint x: 163, startPoint y: 569, endPoint x: 194, endPoint y: 577, distance: 32.0
click at [194, 577] on div "10 20" at bounding box center [859, 590] width 1392 height 48
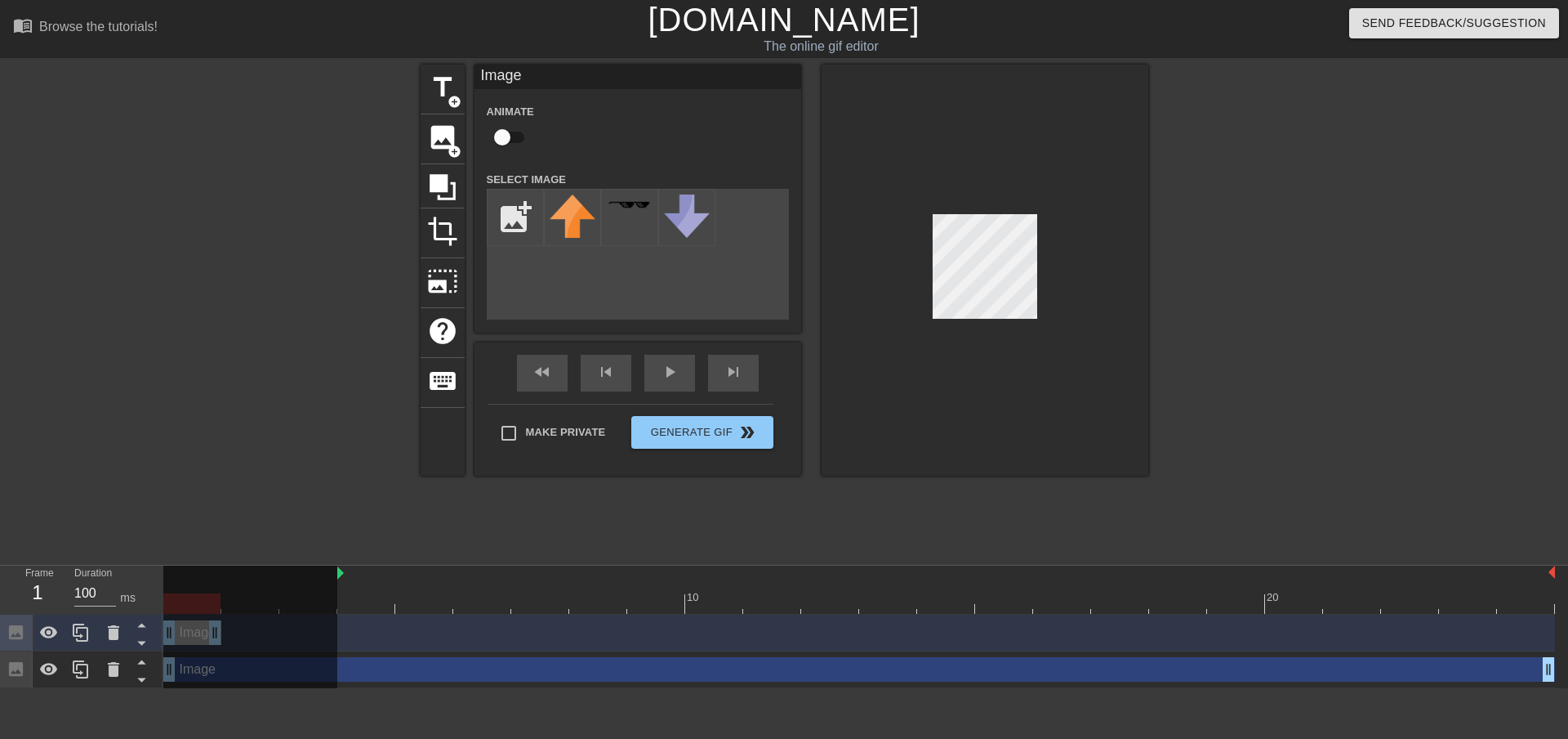
drag, startPoint x: 221, startPoint y: 574, endPoint x: 362, endPoint y: 594, distance: 142.4
click at [362, 594] on div "10 20" at bounding box center [859, 590] width 1392 height 48
click at [57, 630] on icon at bounding box center [48, 632] width 19 height 19
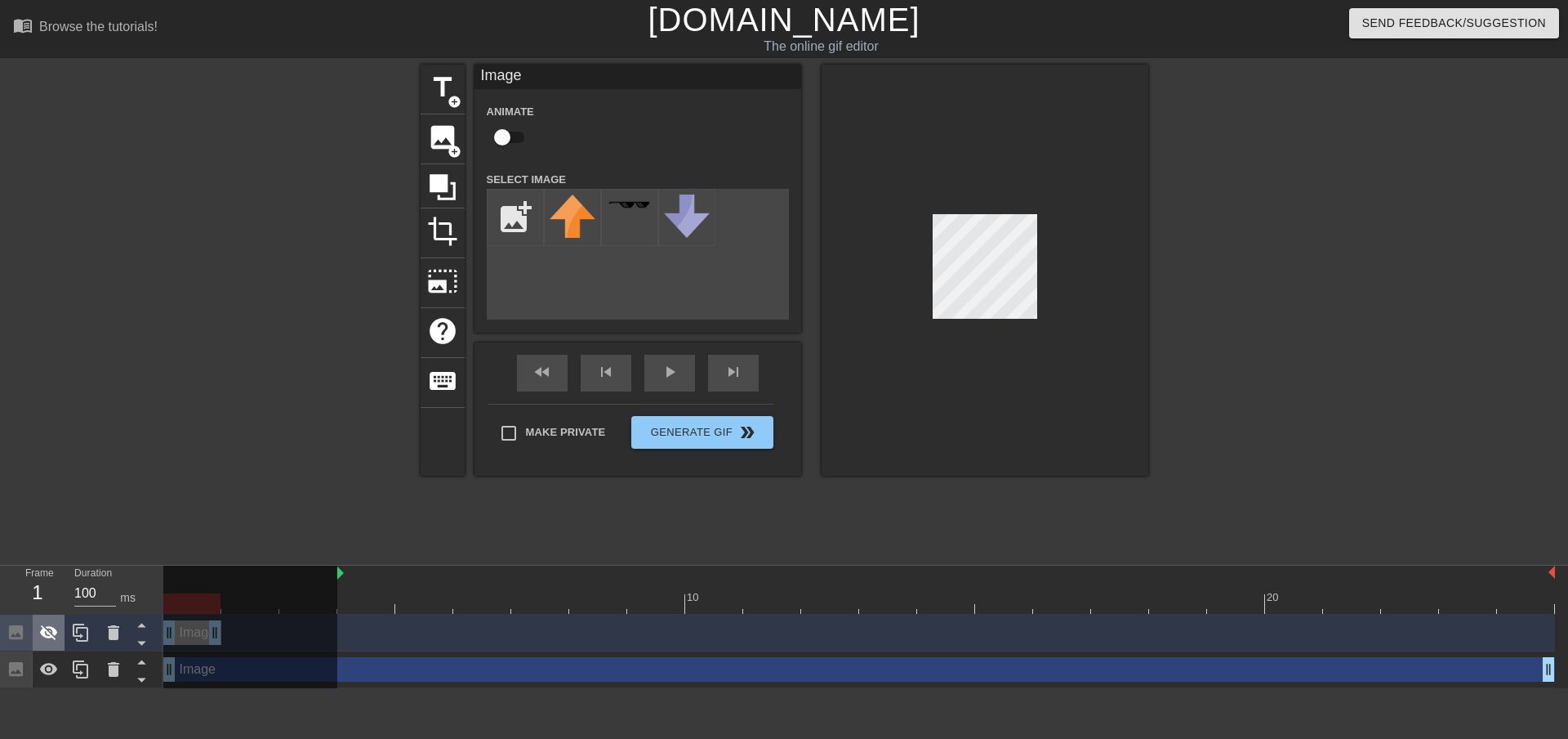
click at [57, 630] on icon at bounding box center [48, 632] width 19 height 19
click at [762, 30] on link "[DOMAIN_NAME]" at bounding box center [784, 19] width 272 height 36
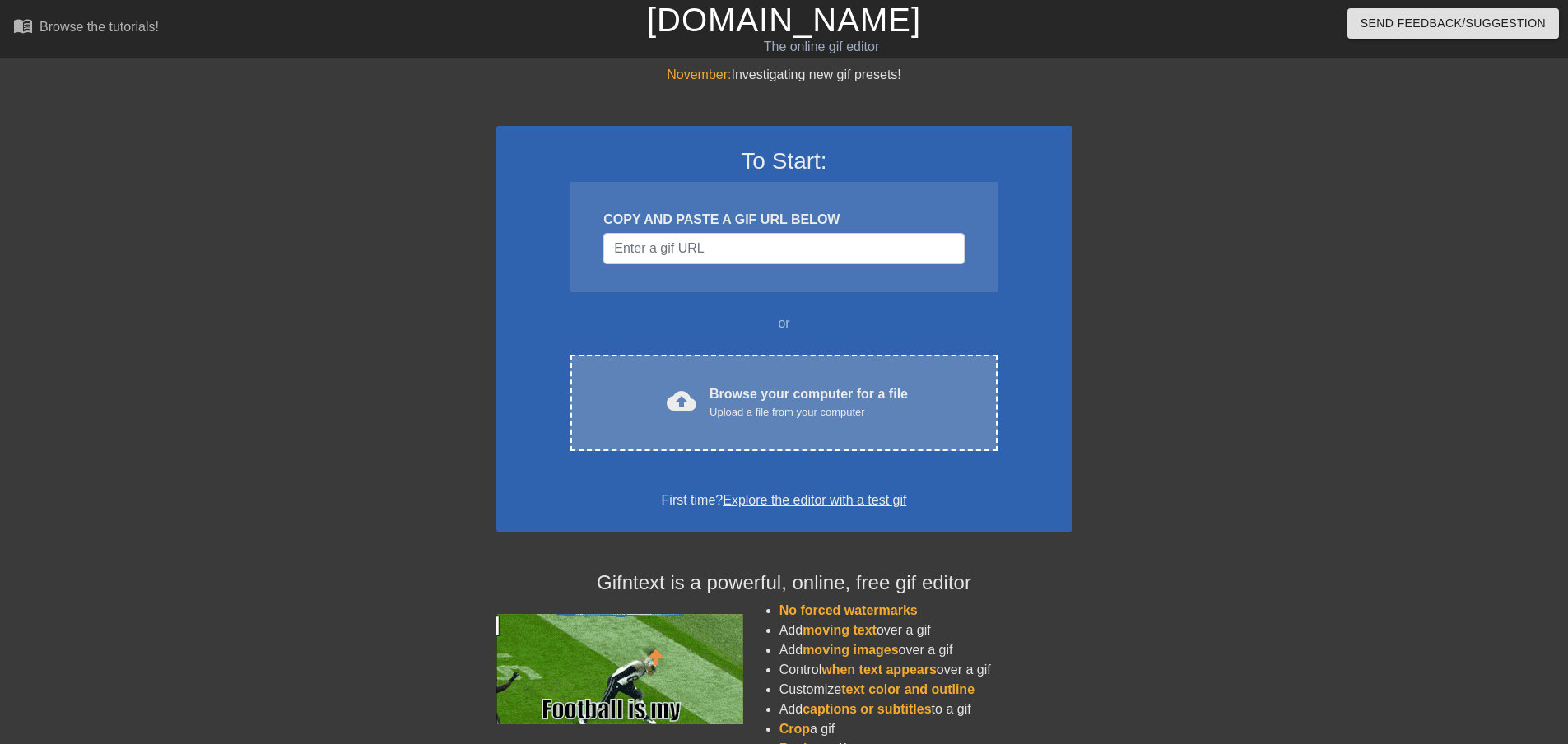
click at [708, 393] on div "cloud_upload Browse your computer for a file Upload a file from your computer" at bounding box center [784, 403] width 358 height 37
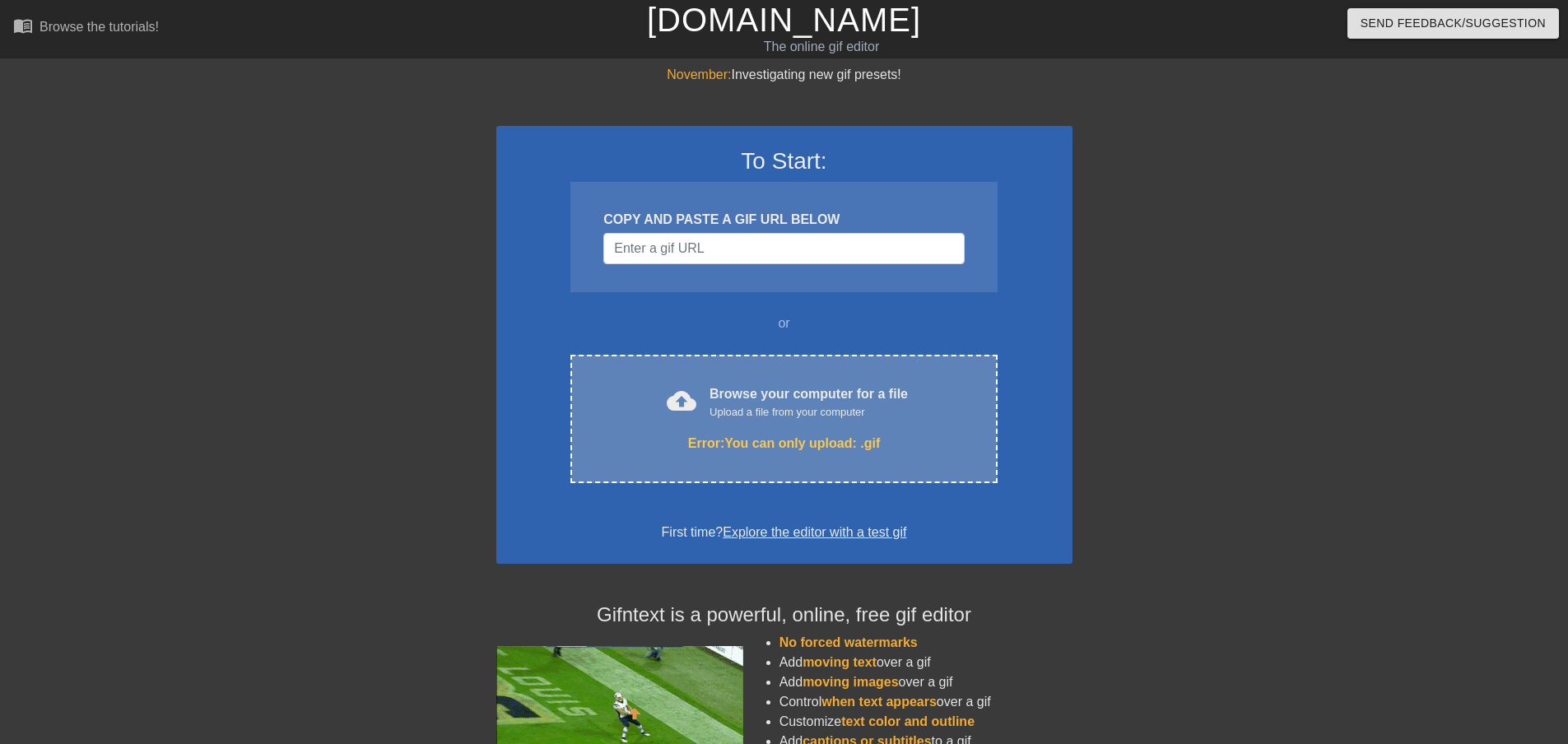
click at [673, 385] on div "cloud_upload Browse your computer for a file Upload a file from your computer" at bounding box center [784, 403] width 358 height 37
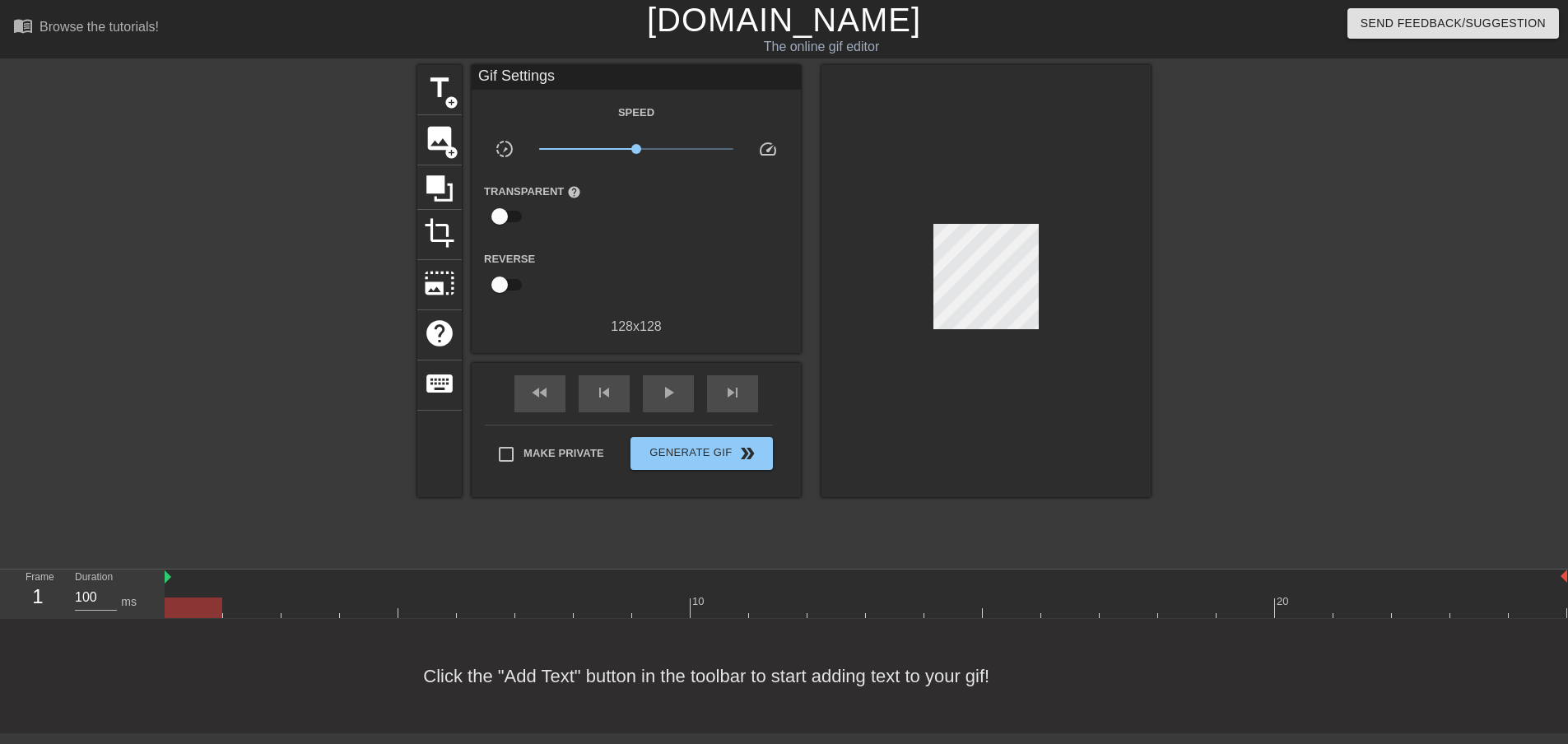
click at [193, 609] on div at bounding box center [193, 608] width 58 height 21
drag, startPoint x: 193, startPoint y: 609, endPoint x: 208, endPoint y: 625, distance: 21.9
click at [206, 619] on div "10 20" at bounding box center [866, 594] width 1404 height 49
click at [635, 688] on div "Click the "Add Text" button in the toolbar to start adding text to your gif!" at bounding box center [784, 676] width 1568 height 115
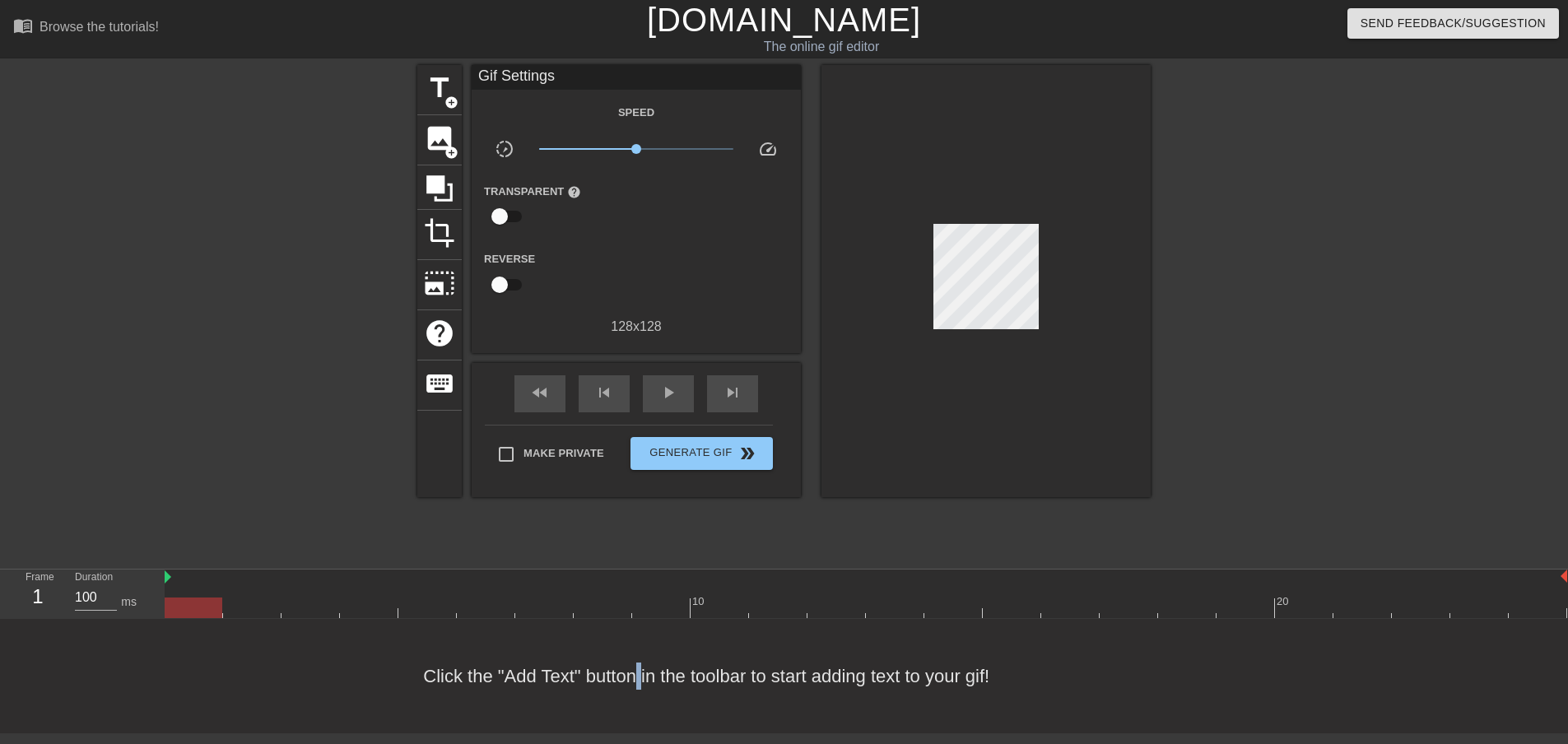
click at [635, 688] on div "Click the "Add Text" button in the toolbar to start adding text to your gif!" at bounding box center [784, 676] width 1568 height 115
click at [435, 290] on span "photo_size_select_large" at bounding box center [439, 282] width 31 height 31
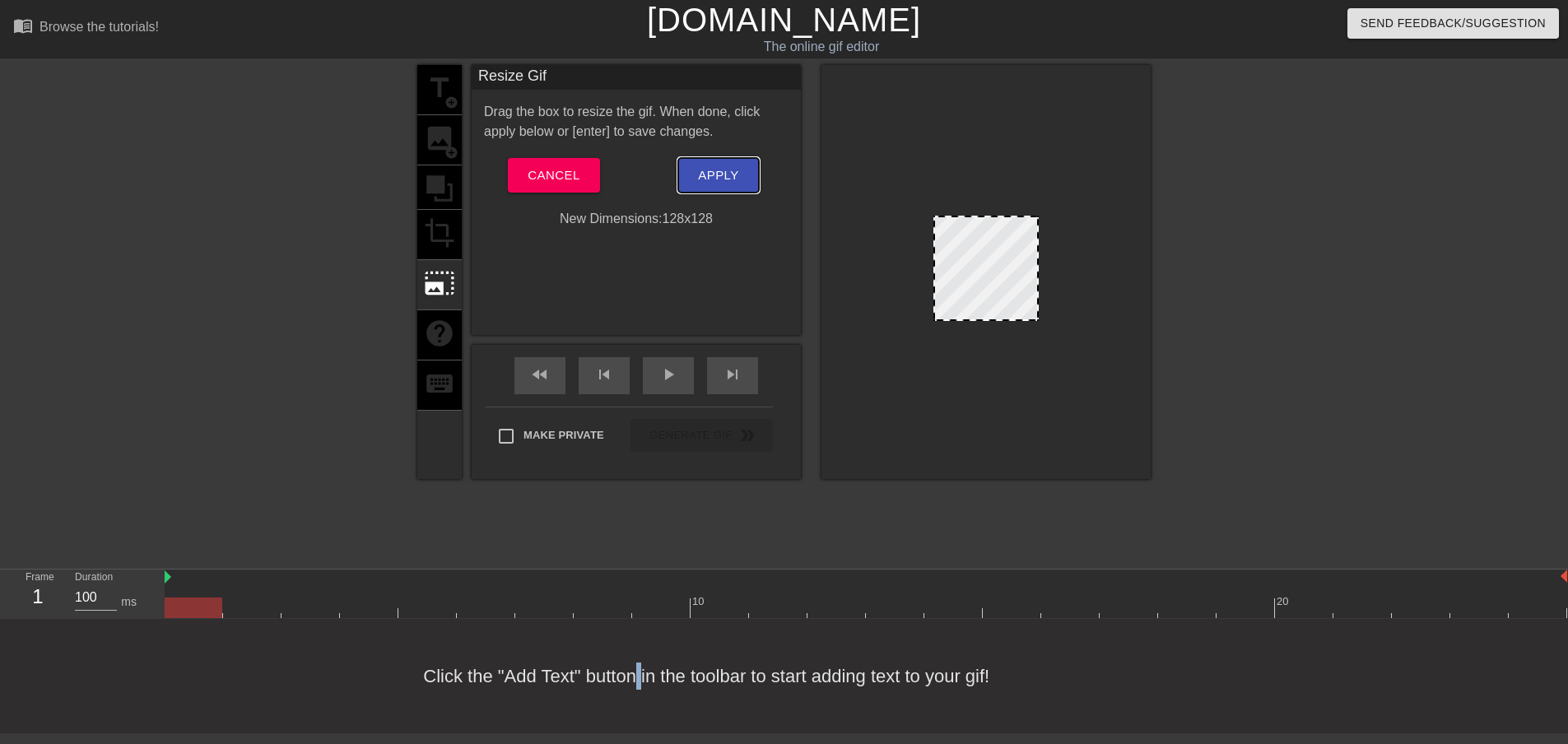
click at [714, 172] on span "Apply" at bounding box center [717, 175] width 40 height 21
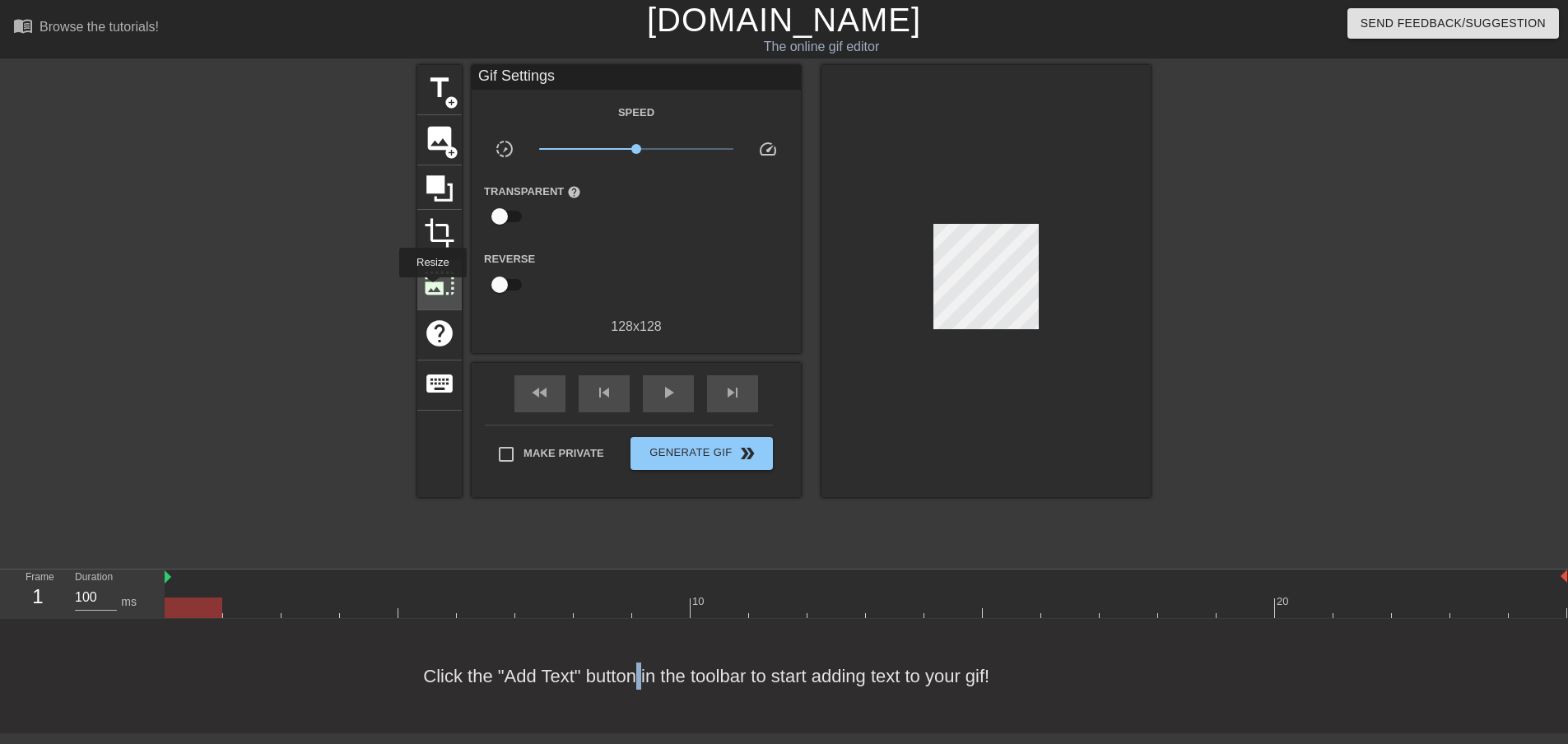
click at [431, 288] on span "photo_size_select_large" at bounding box center [439, 282] width 31 height 31
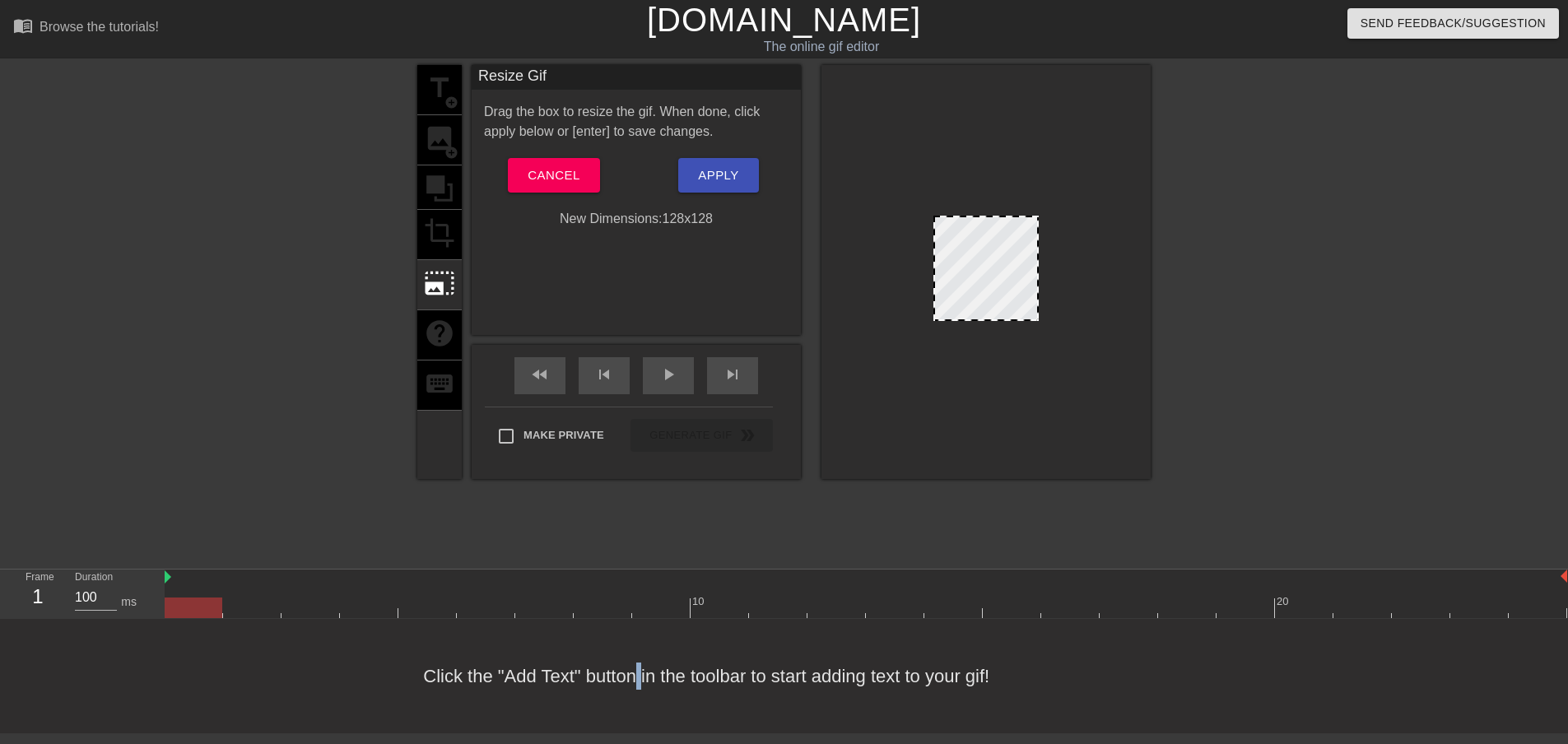
drag, startPoint x: 936, startPoint y: 218, endPoint x: 949, endPoint y: 234, distance: 20.6
click at [949, 234] on div at bounding box center [986, 268] width 106 height 105
drag, startPoint x: 965, startPoint y: 217, endPoint x: 973, endPoint y: 241, distance: 25.3
click at [973, 241] on div at bounding box center [986, 268] width 106 height 105
click at [708, 171] on span "Apply" at bounding box center [717, 175] width 40 height 21
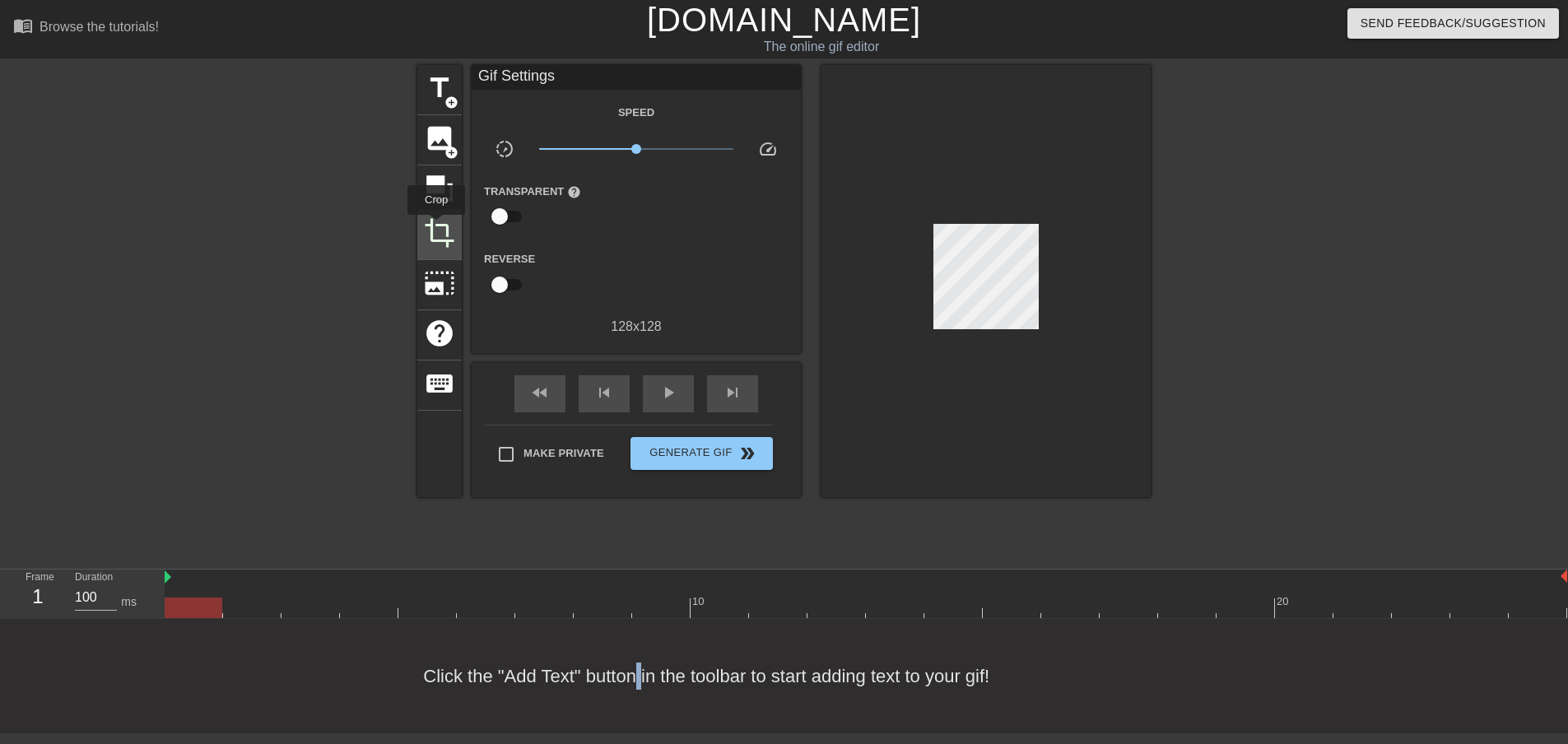
click at [436, 226] on span "crop" at bounding box center [439, 232] width 31 height 31
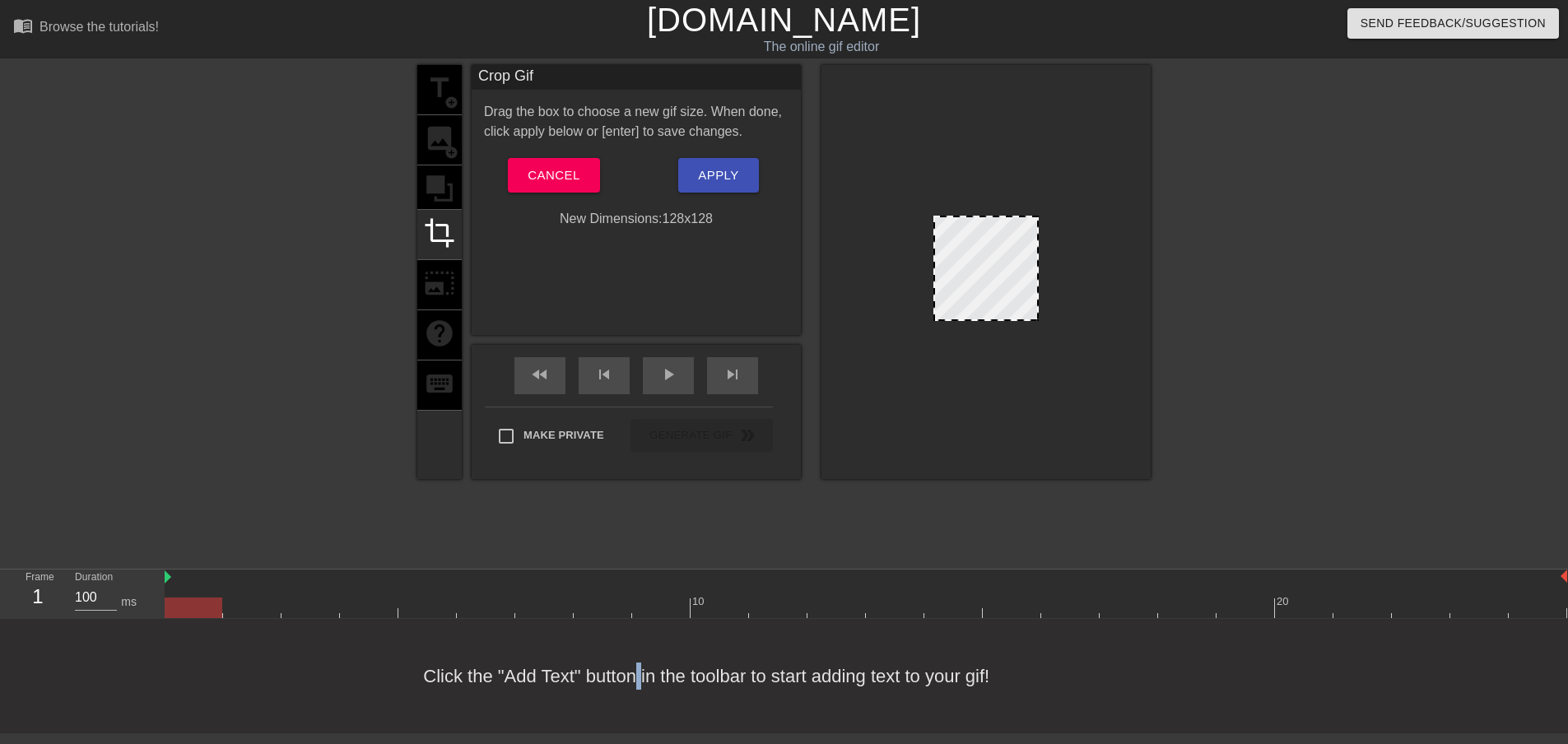
drag, startPoint x: 645, startPoint y: 124, endPoint x: 511, endPoint y: 114, distance: 134.4
click at [480, 115] on div "Drag the box to choose a new gif size. When done, click apply below or [enter] …" at bounding box center [636, 121] width 330 height 39
click at [1267, 512] on div at bounding box center [1293, 312] width 247 height 494
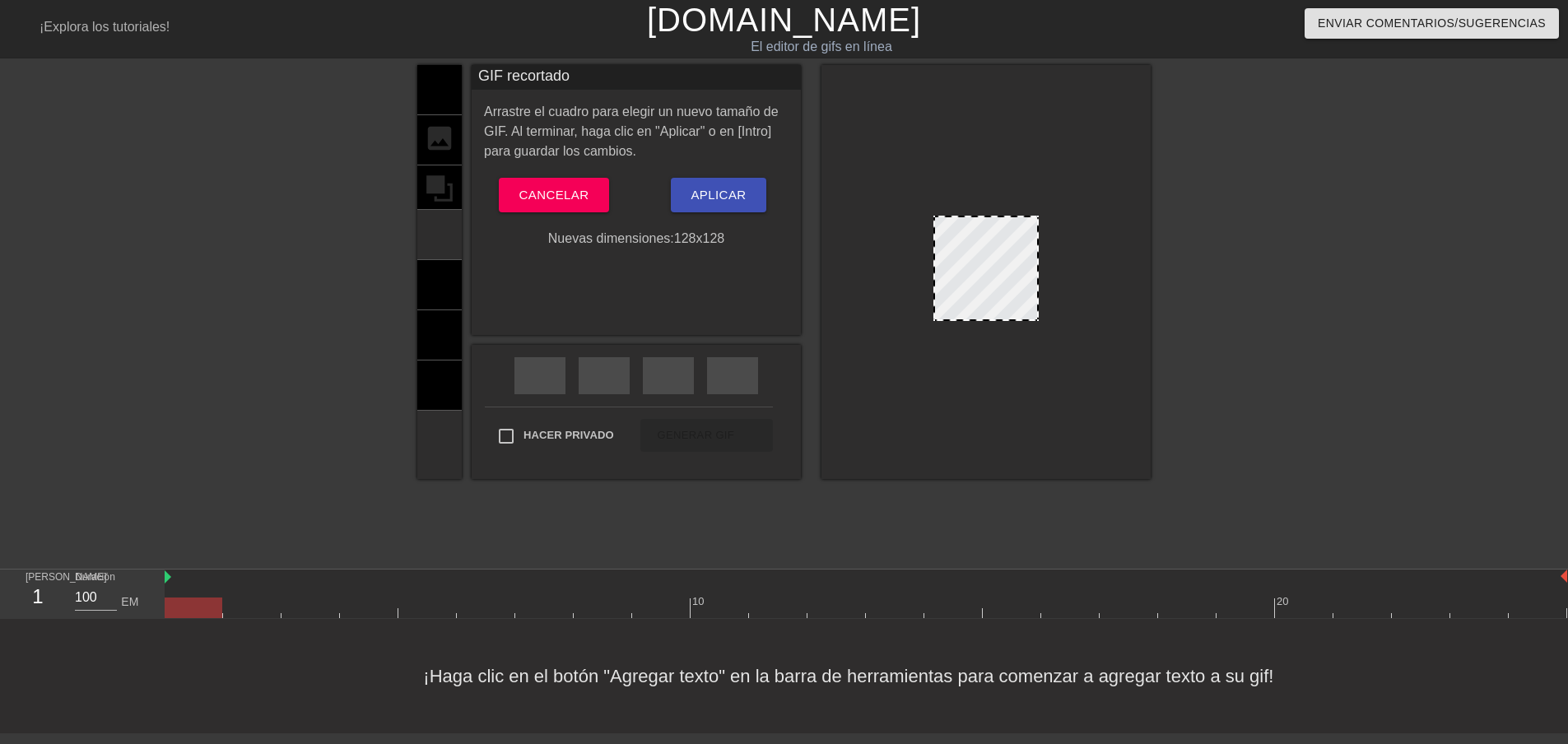
drag, startPoint x: 1264, startPoint y: 389, endPoint x: 1340, endPoint y: 215, distance: 189.9
click at [1340, 215] on div at bounding box center [1293, 312] width 247 height 494
drag, startPoint x: 976, startPoint y: 249, endPoint x: 982, endPoint y: 283, distance: 34.5
click at [982, 283] on div at bounding box center [986, 268] width 106 height 105
drag, startPoint x: 1008, startPoint y: 317, endPoint x: 1007, endPoint y: 305, distance: 12.0
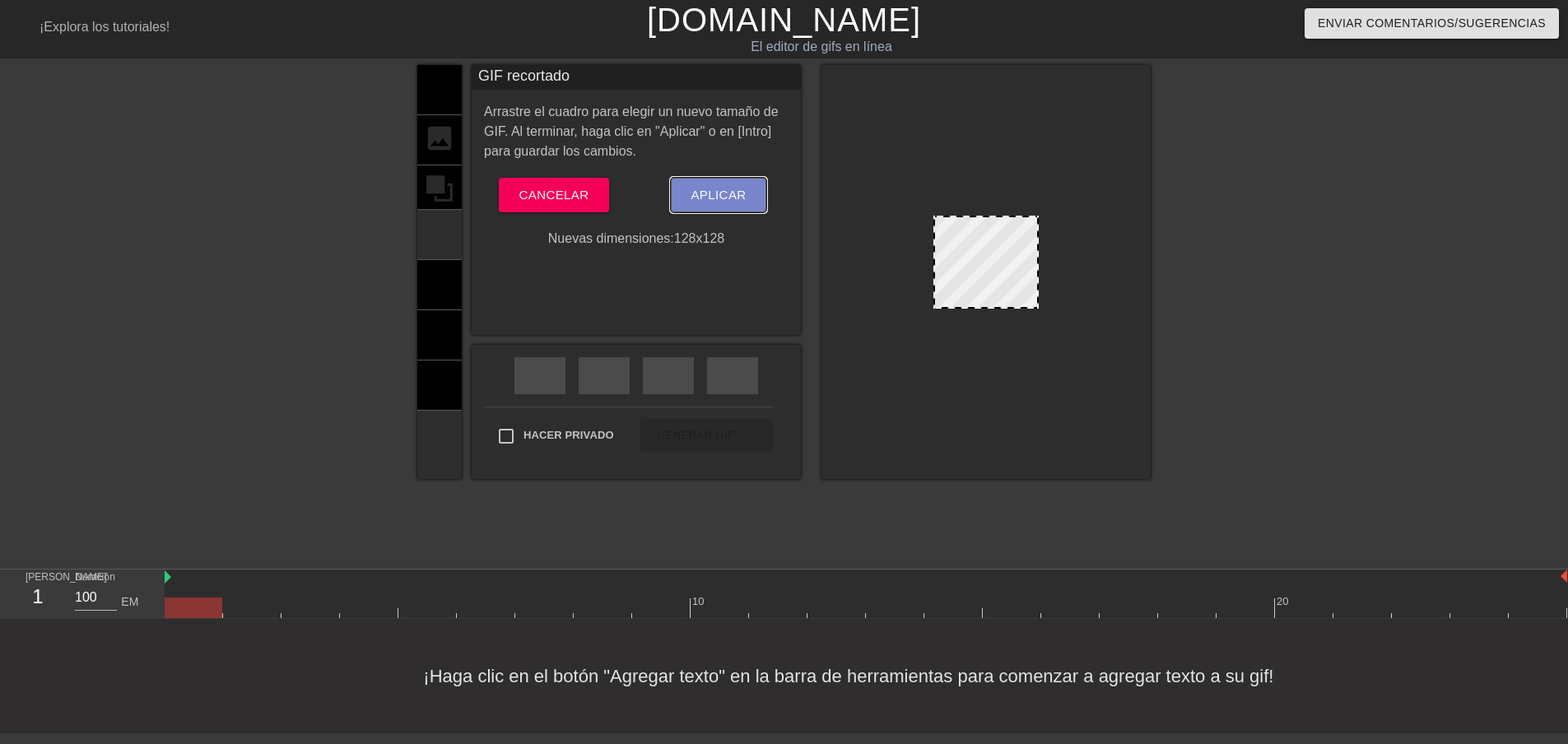
click at [700, 198] on font "Aplicar" at bounding box center [718, 194] width 55 height 14
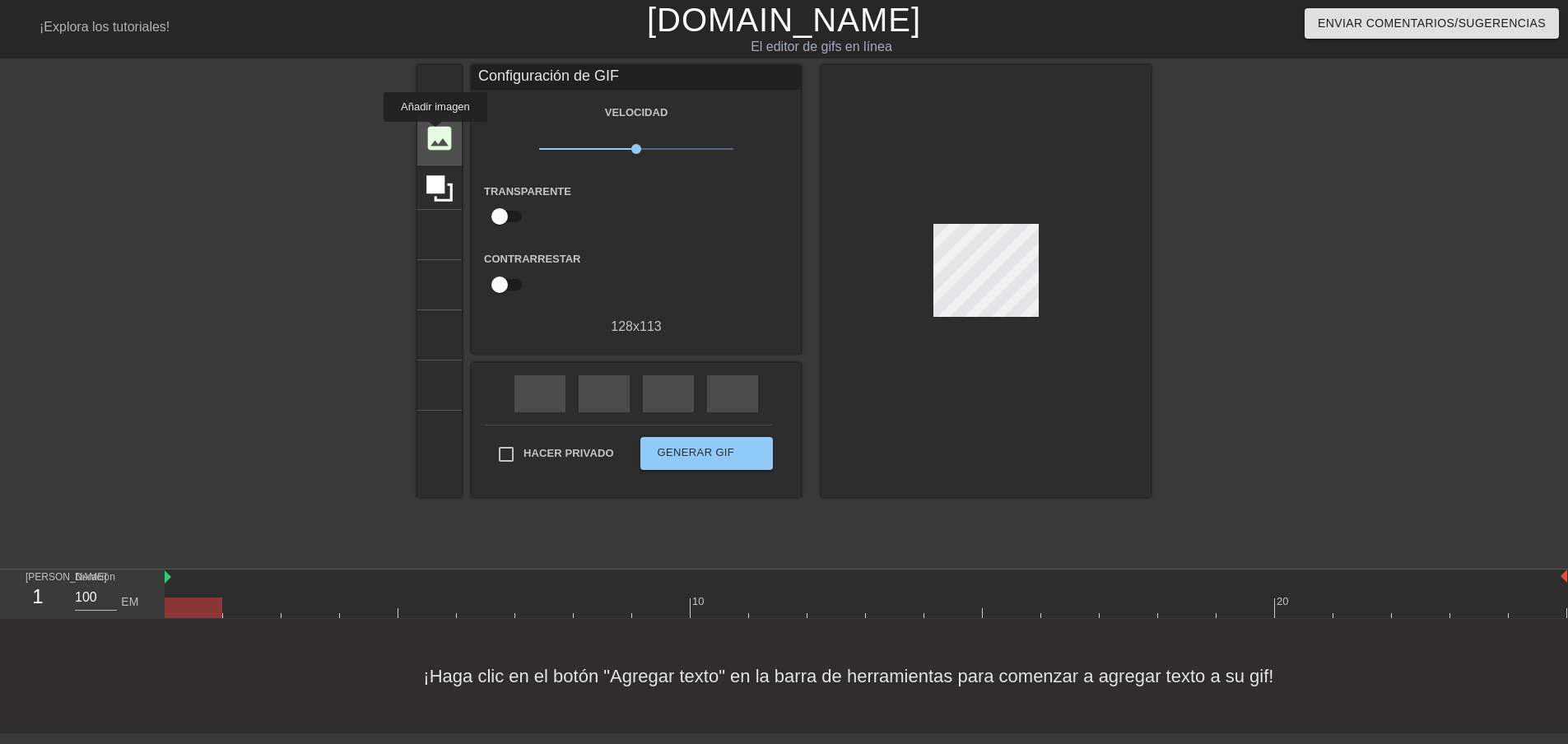
click at [435, 133] on font "imagen" at bounding box center [455, 137] width 63 height 31
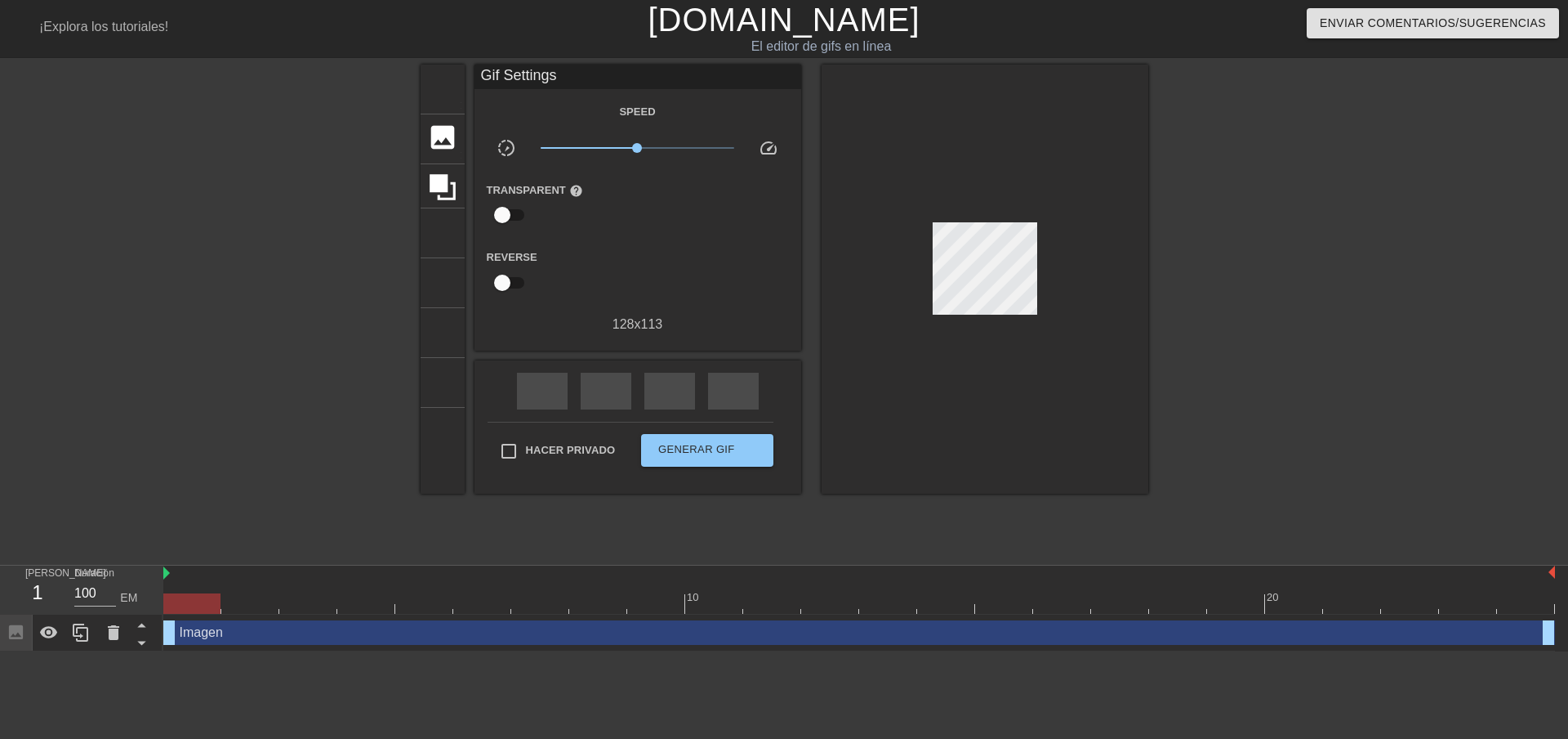
click at [544, 425] on div "Hacer privado Generar GIF doble_flecha" at bounding box center [630, 454] width 286 height 65
click at [519, 452] on input "Hacer privado" at bounding box center [509, 451] width 34 height 34
checkbox input "false"
click at [453, 159] on div "imagen añadir_círculo" at bounding box center [443, 139] width 44 height 50
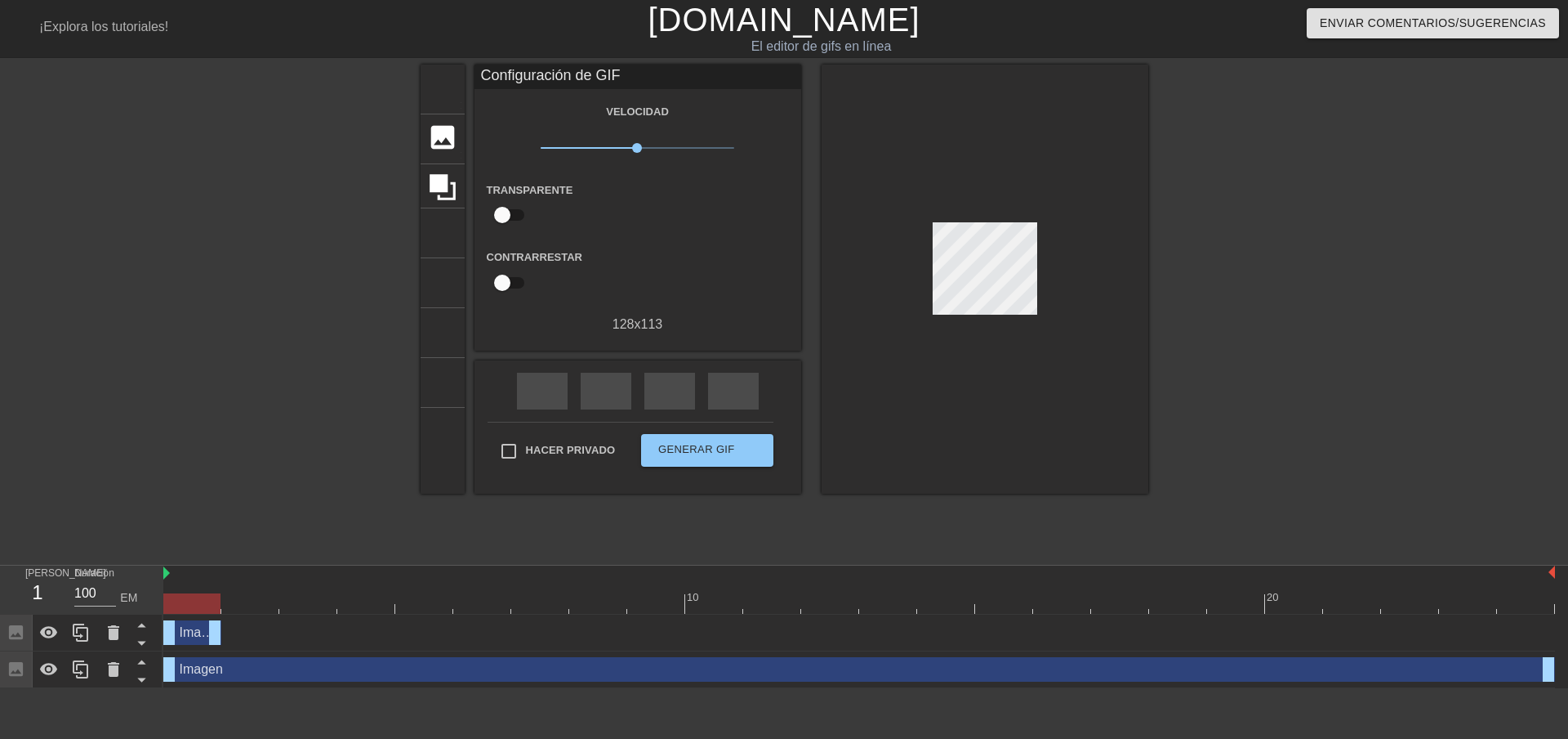
drag, startPoint x: 1547, startPoint y: 639, endPoint x: 207, endPoint y: 691, distance: 1341.0
click at [207, 688] on html "libro de menú ¡Explora los tutoriales! Gifntext.com El editor de gifs en línea …" at bounding box center [784, 344] width 1568 height 688
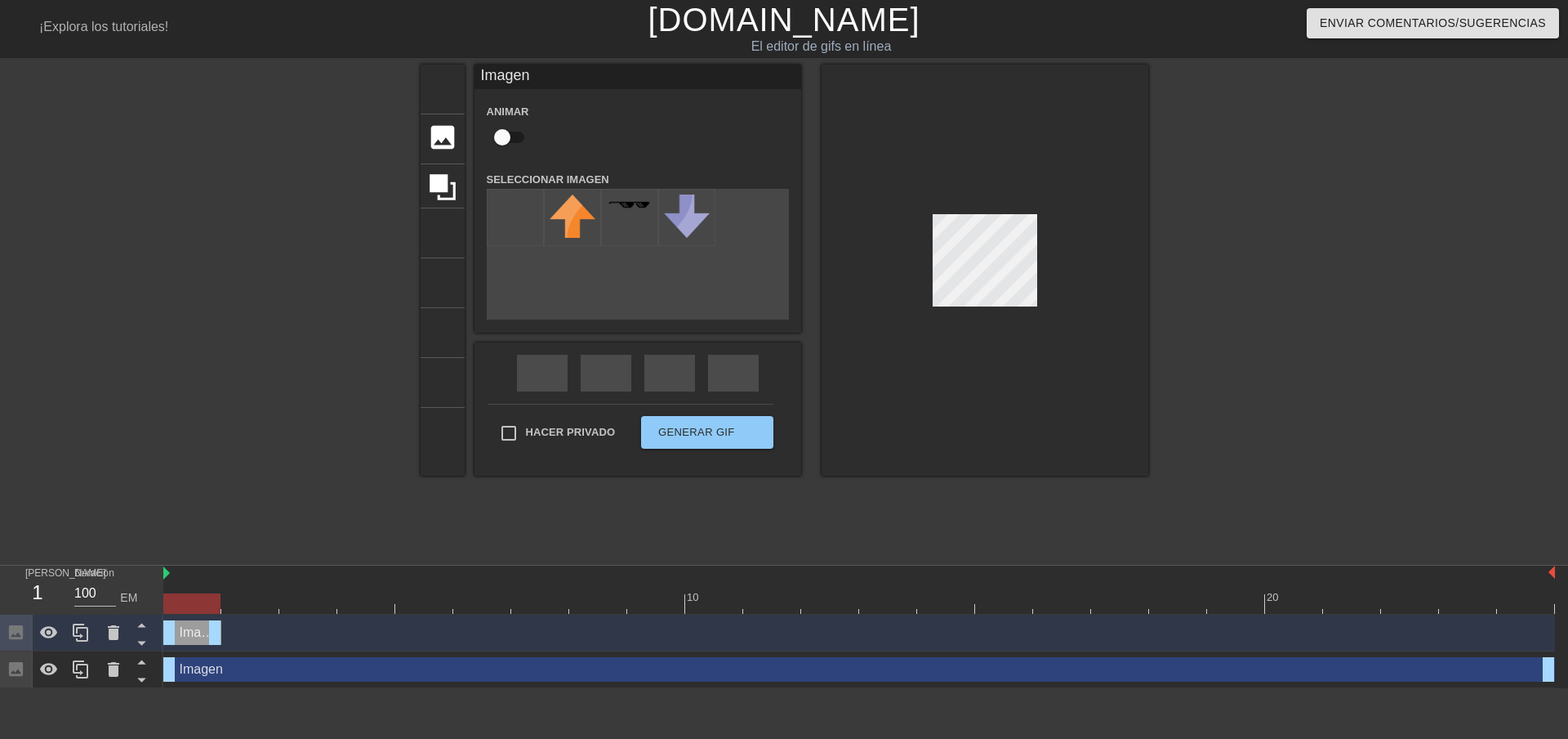
drag, startPoint x: 197, startPoint y: 640, endPoint x: 765, endPoint y: 505, distance: 583.8
click at [765, 505] on div "título añadir_círculo imagen añadir_círculo cultivo tamaño de la foto seleccion…" at bounding box center [784, 310] width 727 height 491
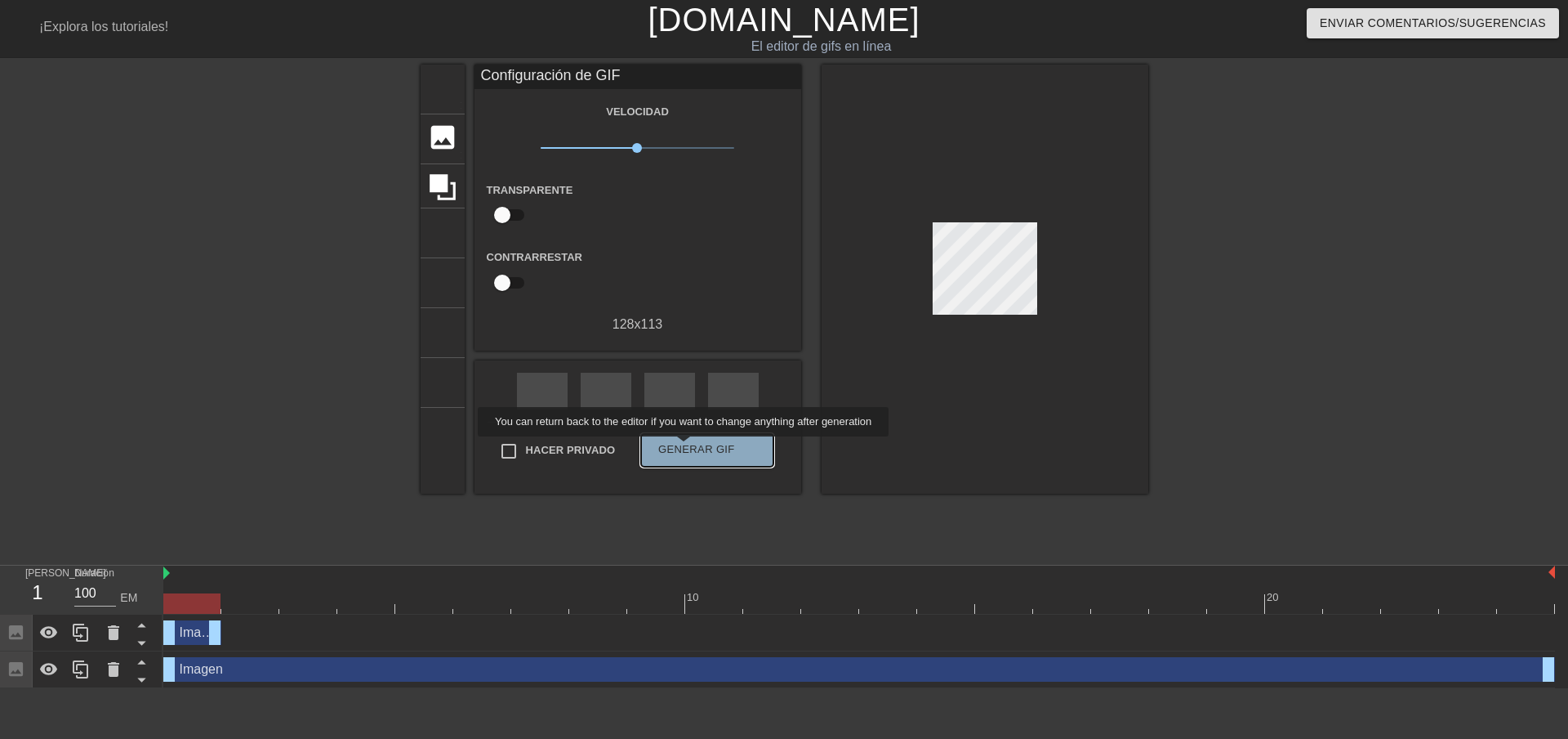
click at [686, 448] on font "Generar GIF" at bounding box center [696, 449] width 77 height 12
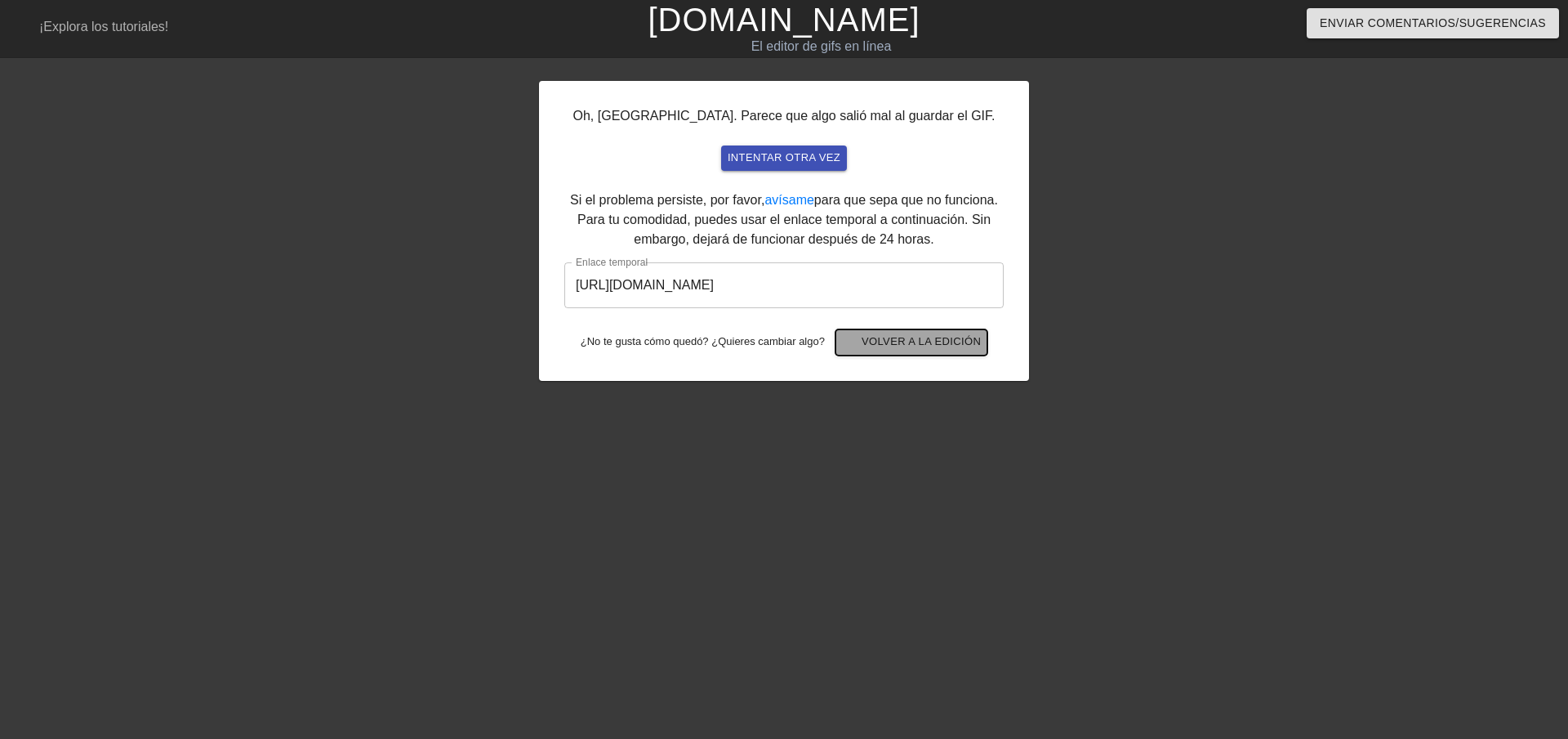
click at [934, 347] on font "Volver a la edición" at bounding box center [921, 340] width 120 height 12
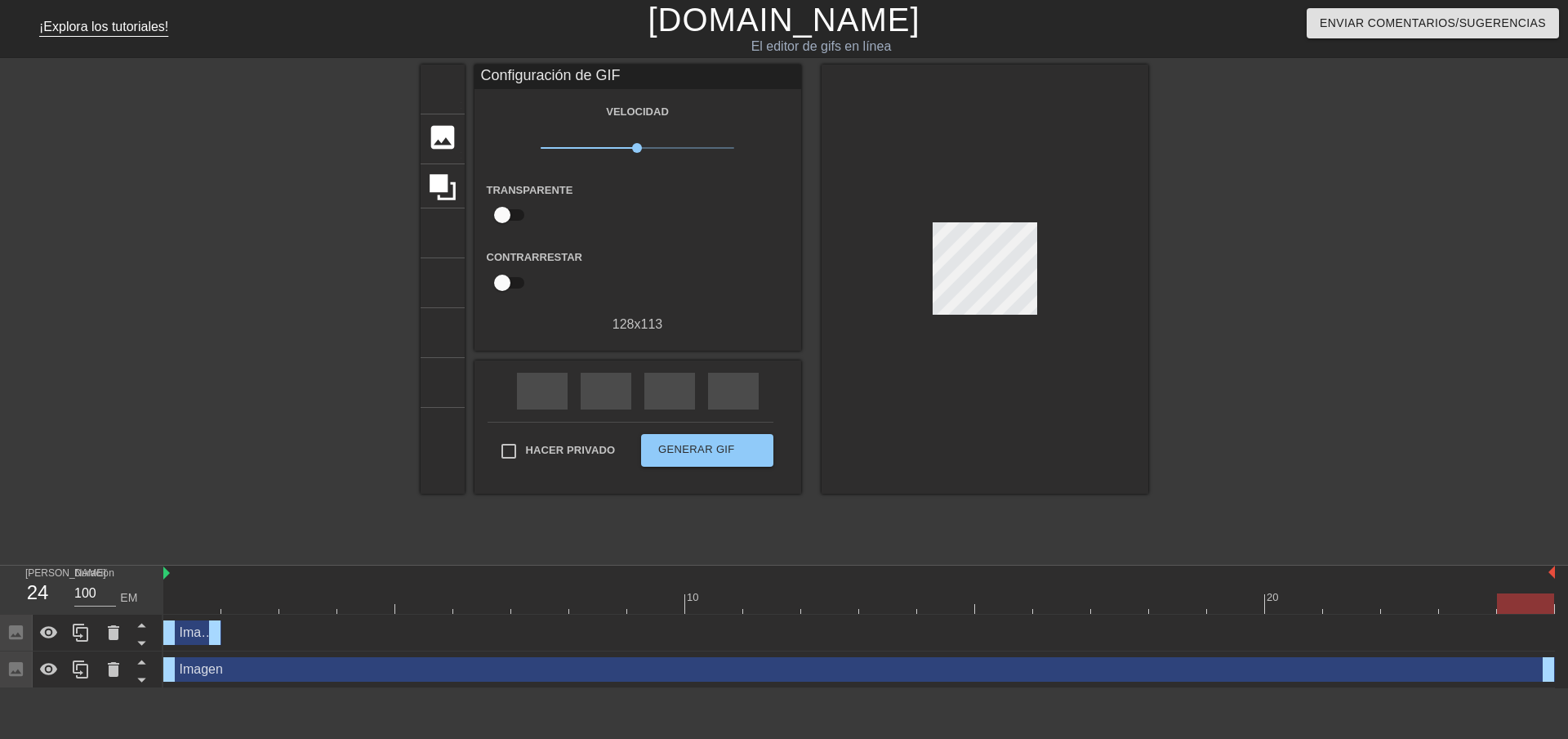
click at [138, 32] on font "¡Explora los tutoriales!" at bounding box center [103, 26] width 129 height 14
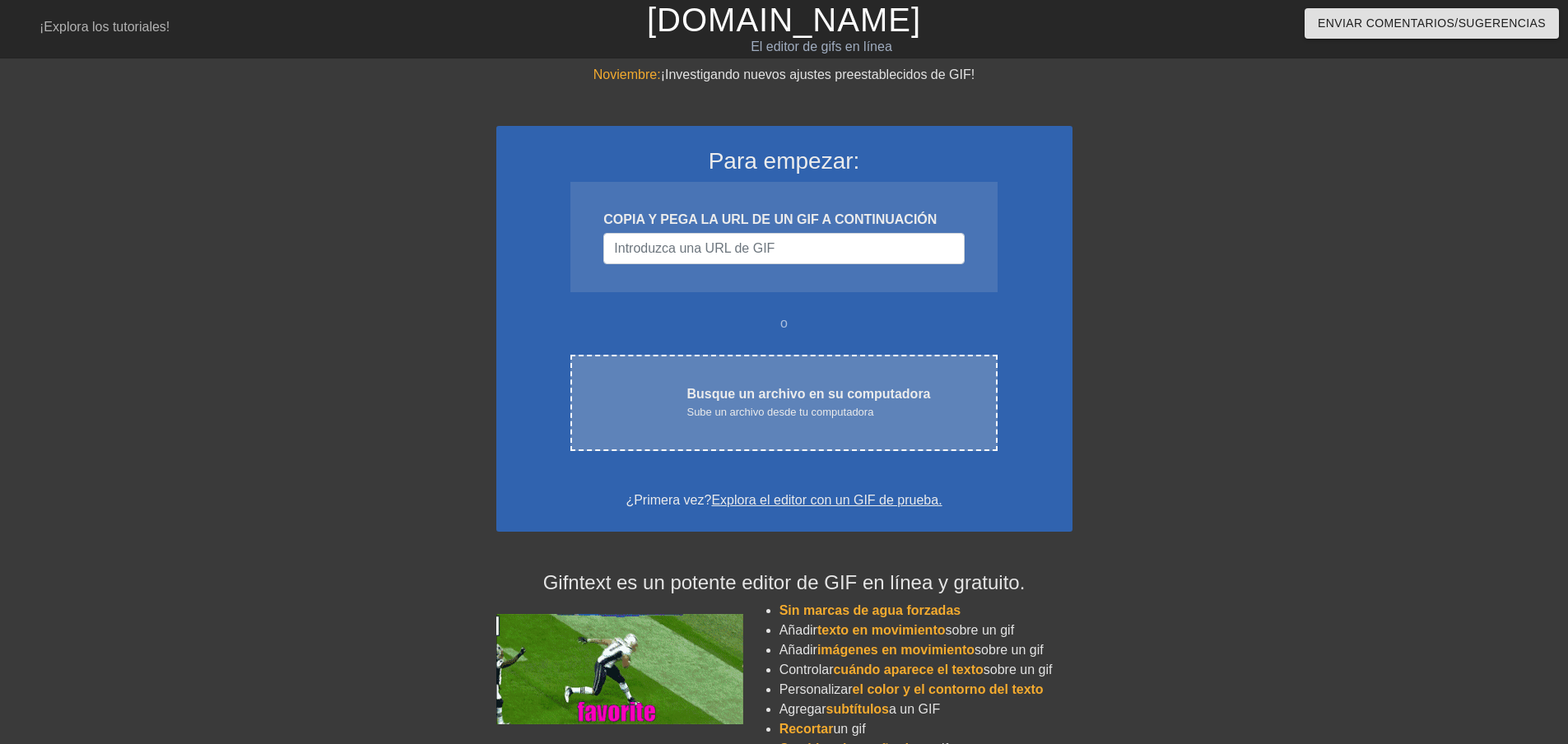
click at [782, 406] on font "Sube un archivo desde tu computadora" at bounding box center [780, 412] width 187 height 12
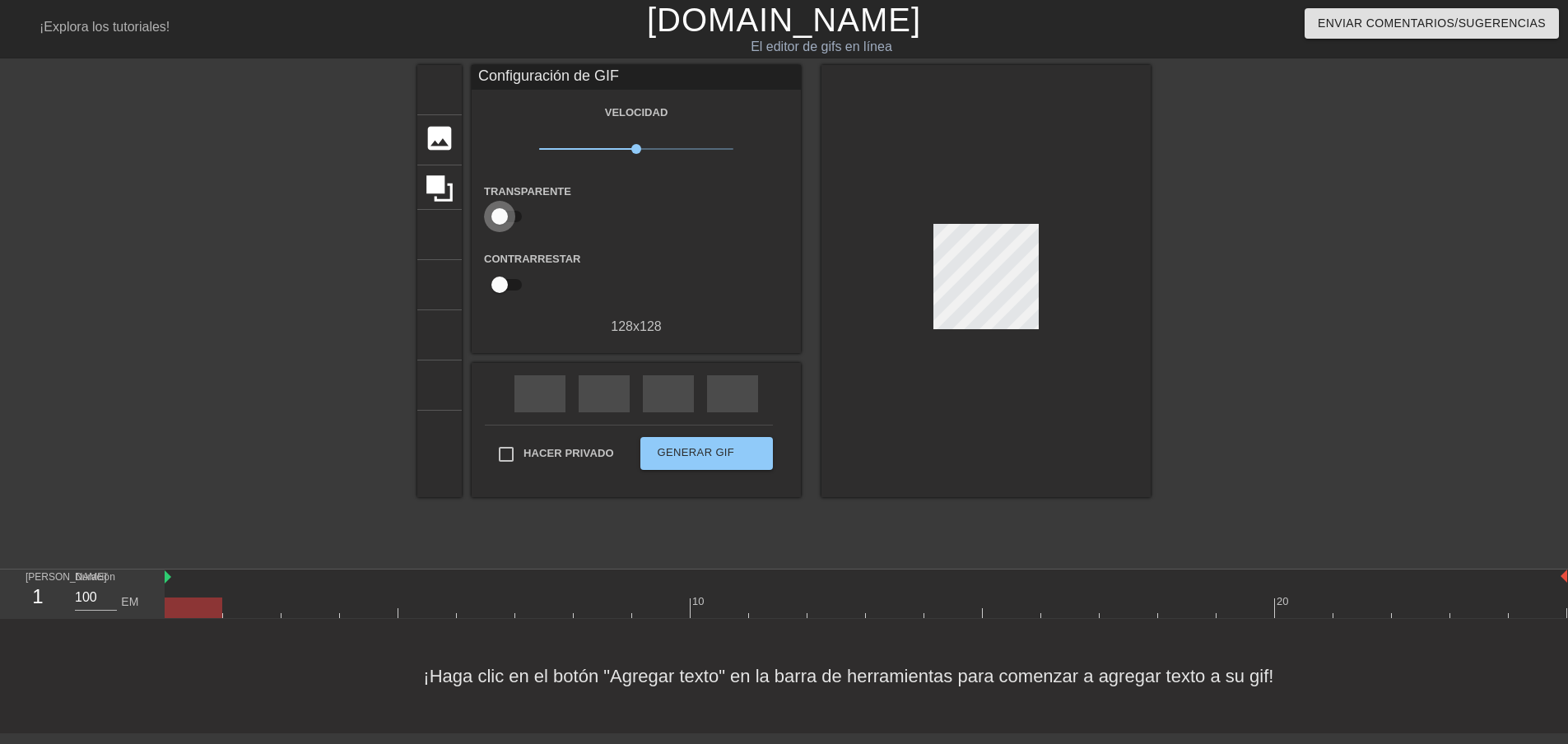
click at [497, 216] on input "checkbox" at bounding box center [500, 216] width 93 height 31
checkbox input "true"
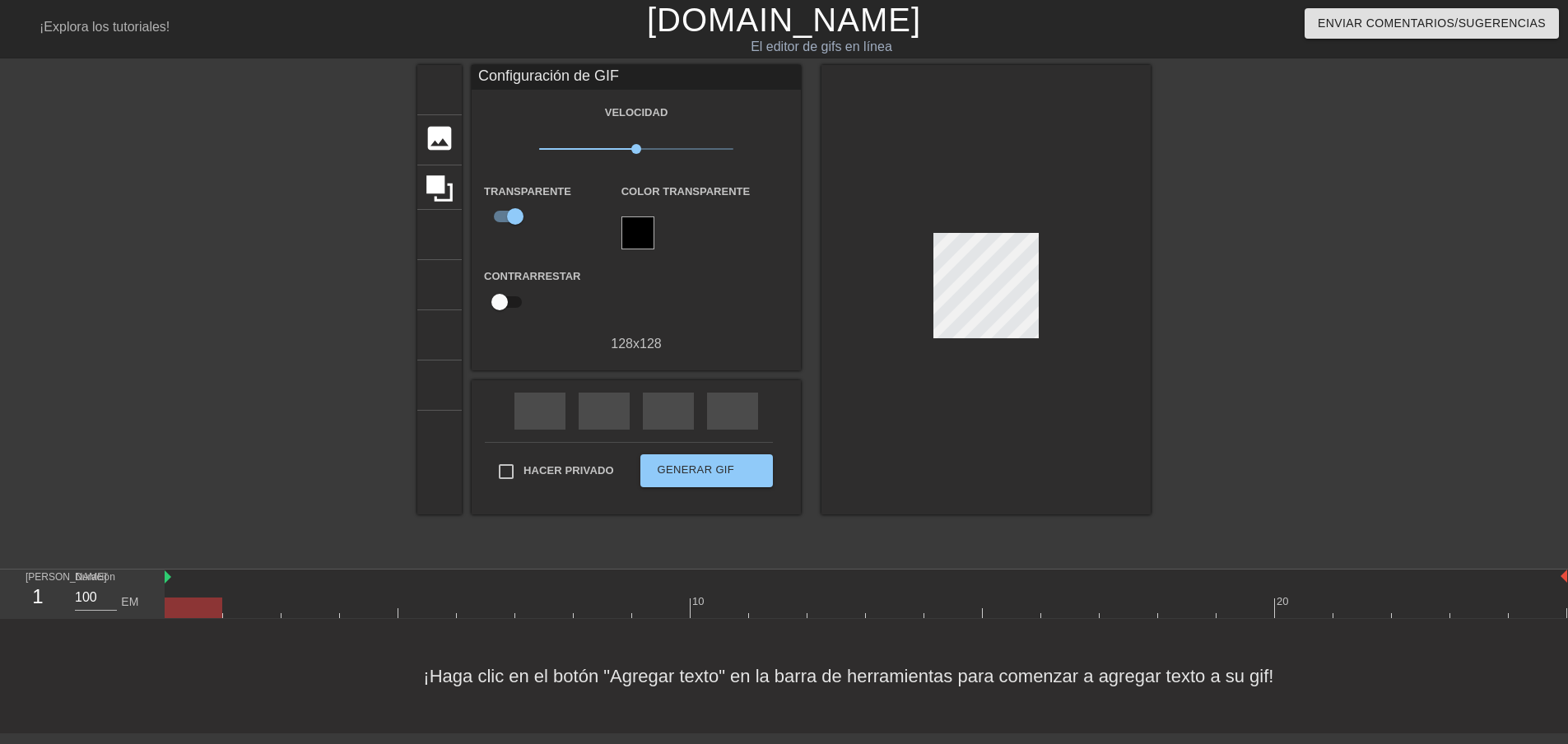
click at [636, 217] on div at bounding box center [638, 232] width 33 height 33
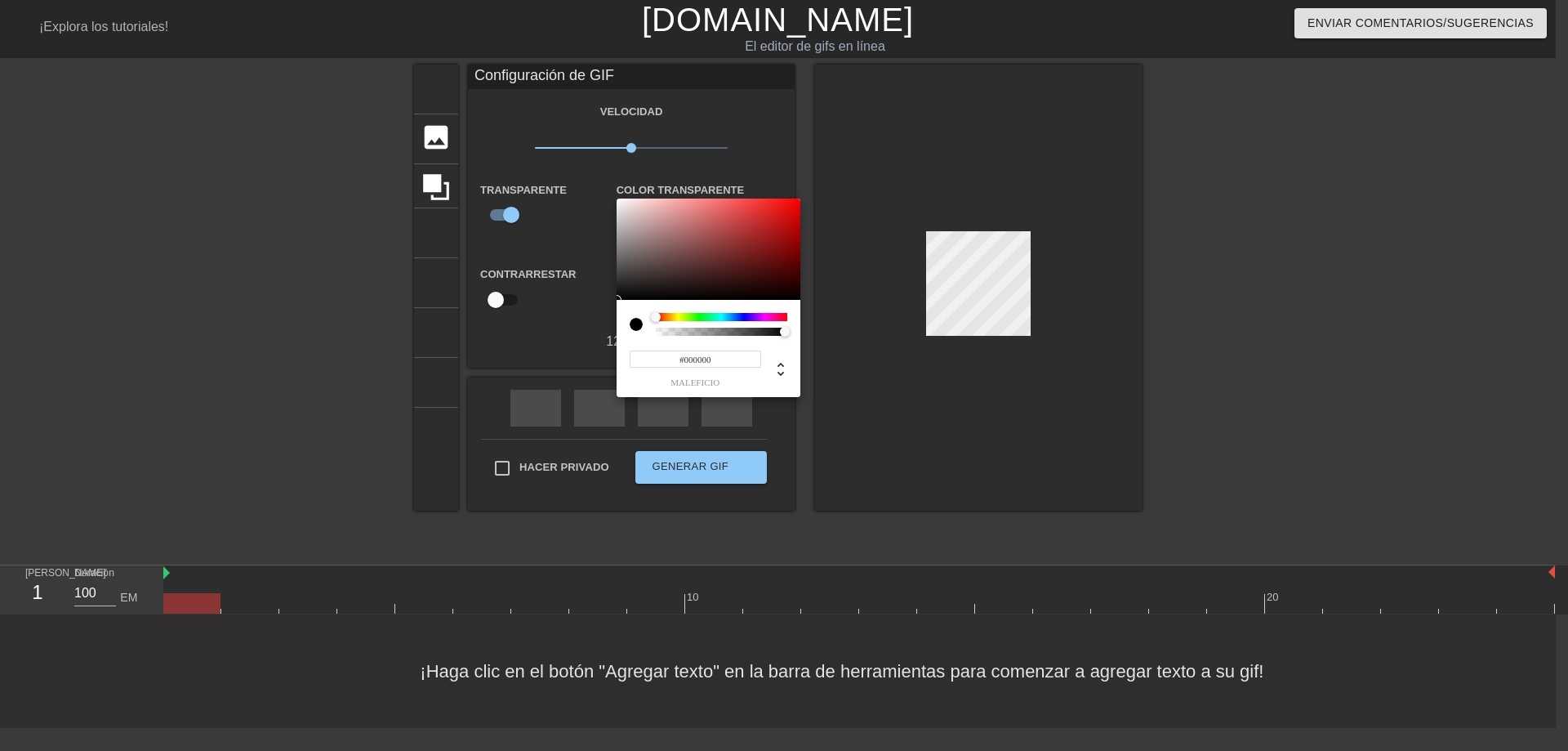
type input "#E61A1A"
click at [779, 209] on div at bounding box center [709, 248] width 183 height 101
click at [542, 283] on div at bounding box center [784, 376] width 1568 height 751
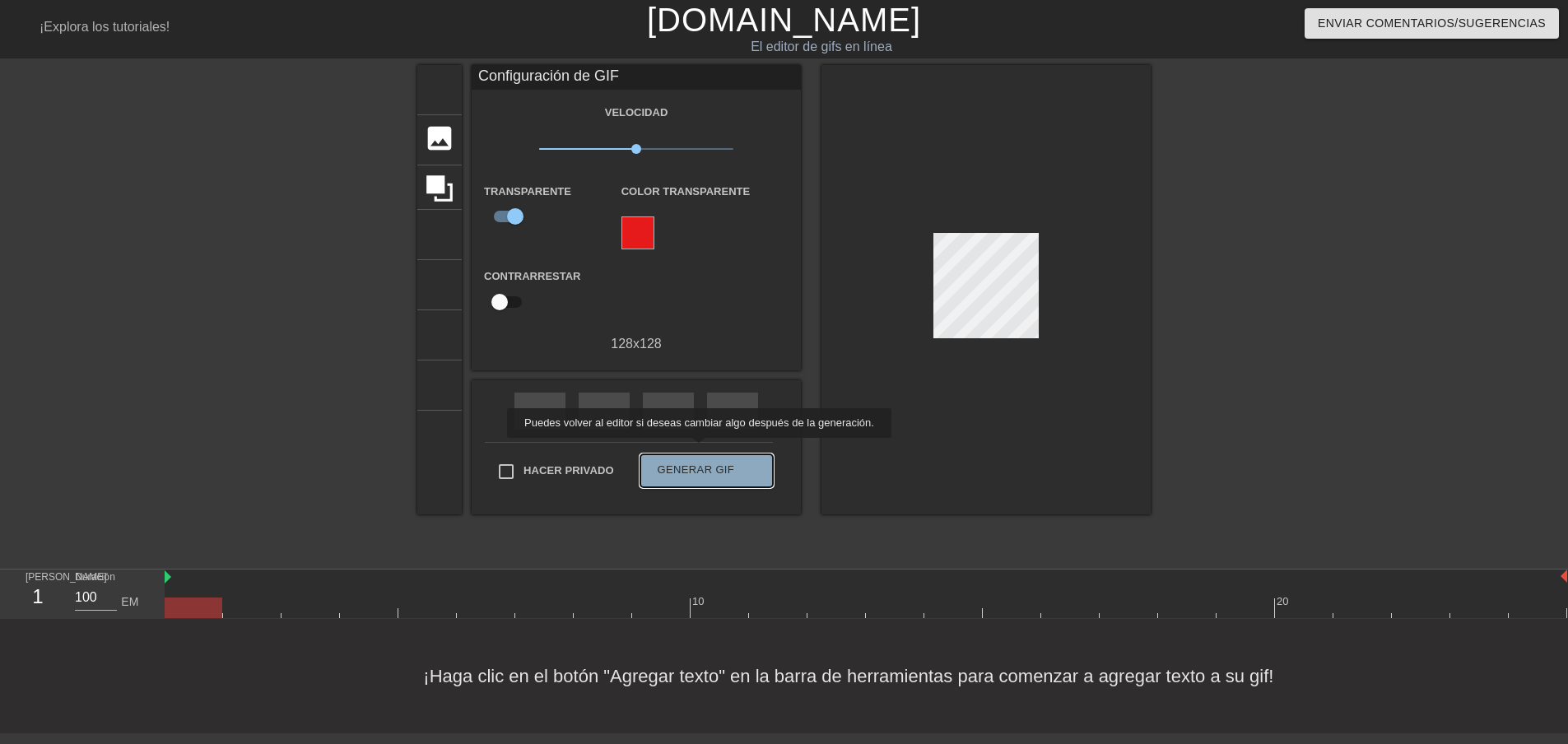
click at [696, 463] on font "Generar GIF" at bounding box center [696, 469] width 78 height 12
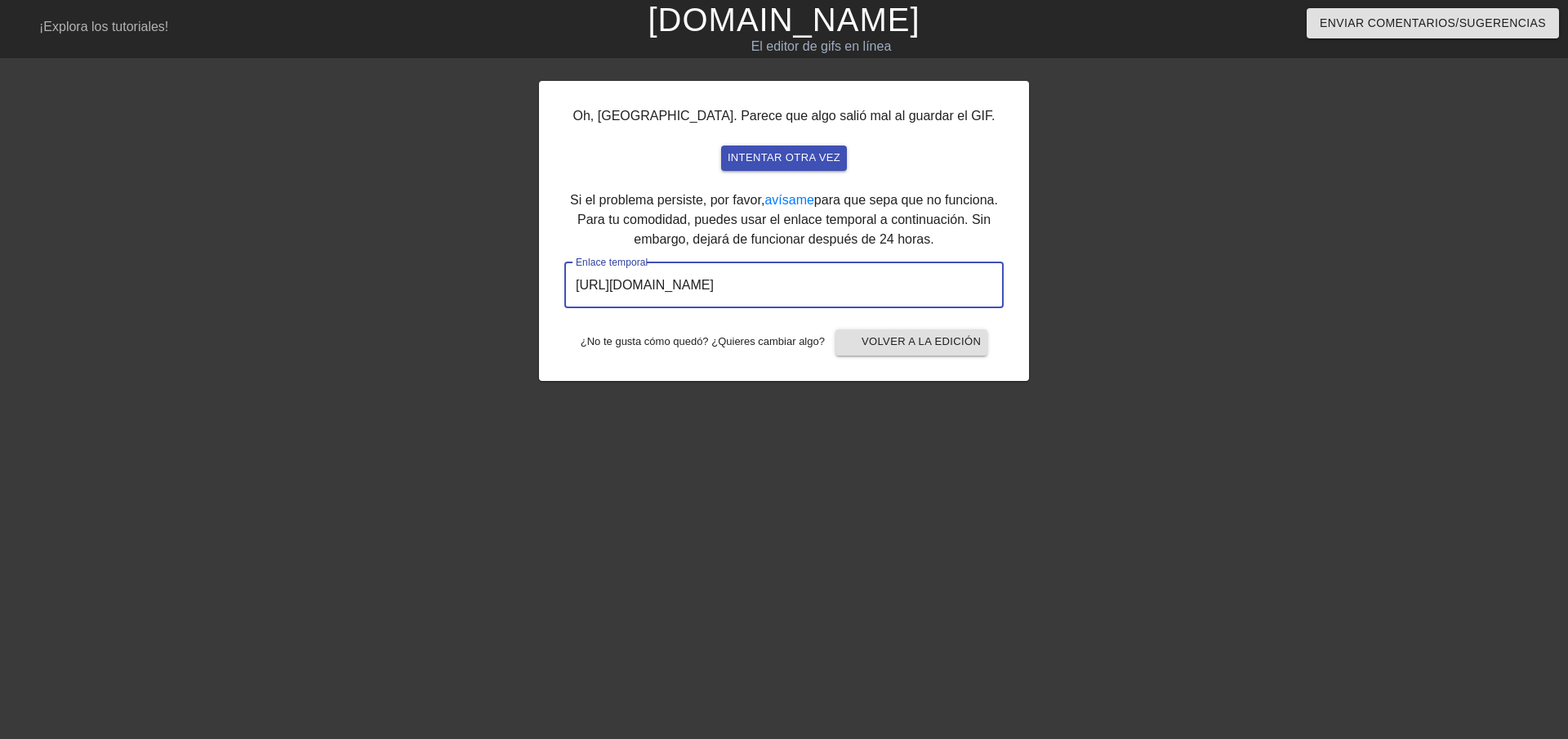
drag, startPoint x: 908, startPoint y: 276, endPoint x: 551, endPoint y: 291, distance: 357.3
click at [551, 291] on div "Oh, oh. Parece que algo salió mal al guardar el GIF. intentar otra vez Si el pr…" at bounding box center [784, 231] width 490 height 300
click at [1224, 235] on div at bounding box center [1171, 310] width 245 height 491
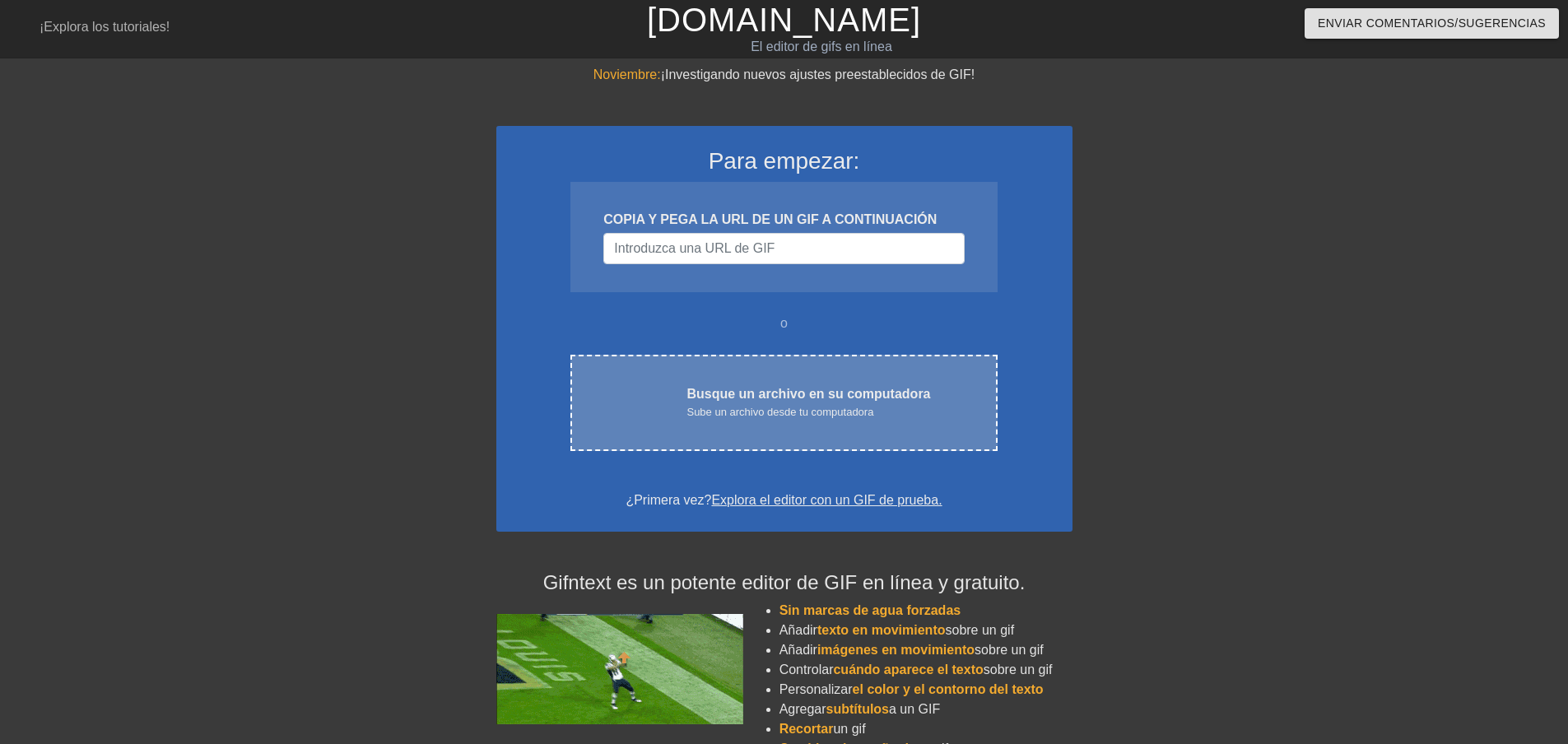
click at [812, 369] on div "carga en la [PERSON_NAME] un archivo en su computadora Sube un archivo desde tu…" at bounding box center [784, 402] width 427 height 96
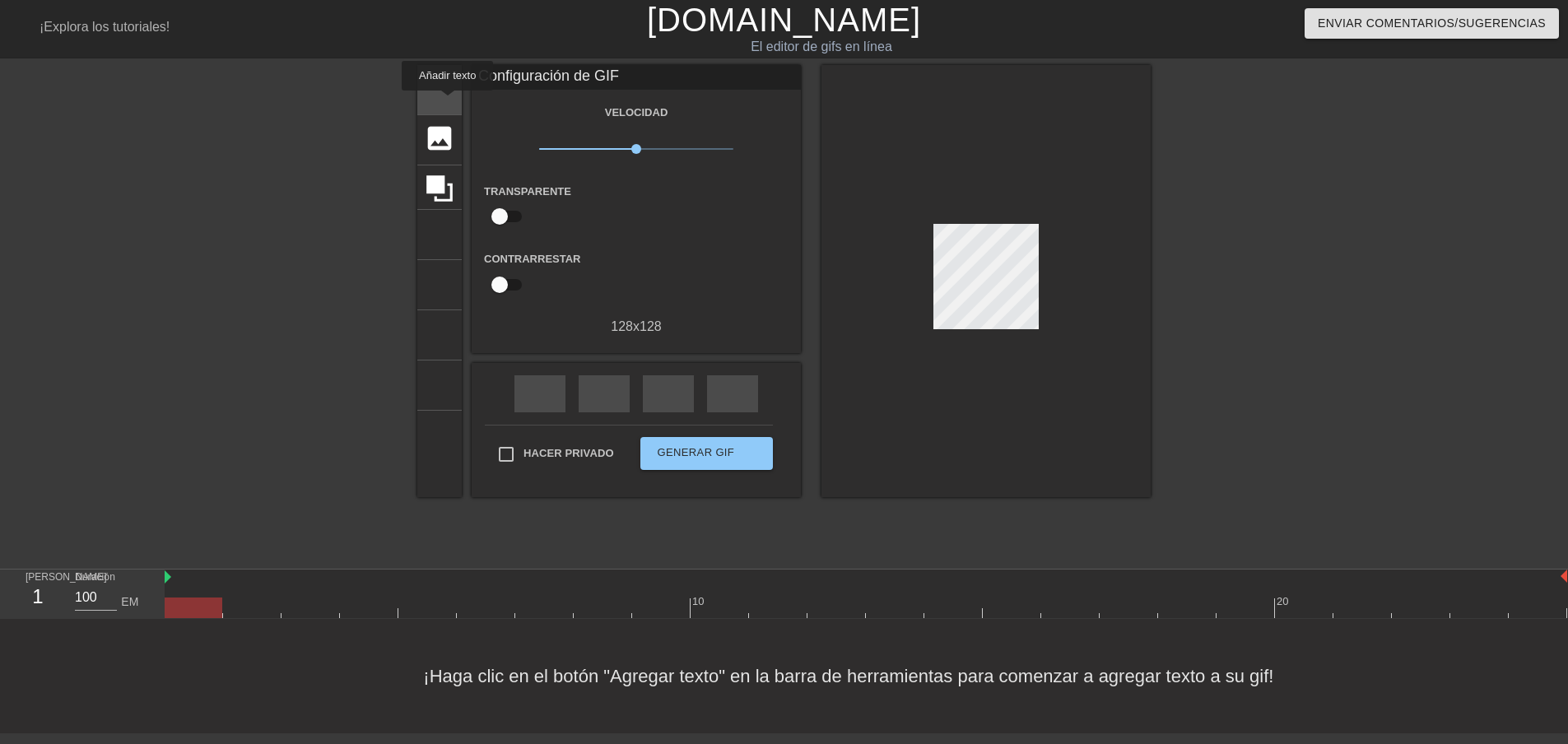
click at [448, 102] on font "añadir_círculo" at bounding box center [533, 102] width 178 height 14
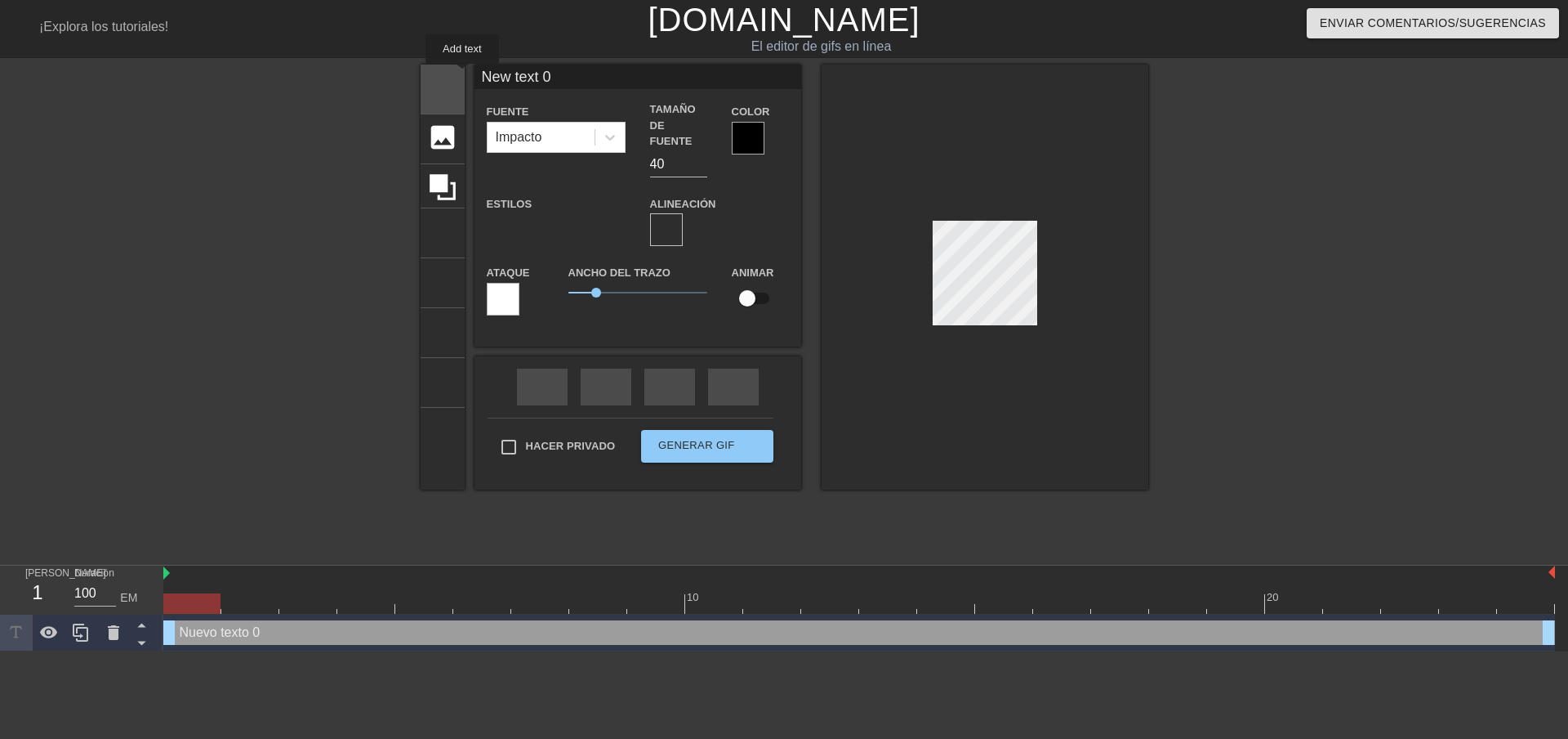
drag, startPoint x: 555, startPoint y: 71, endPoint x: 462, endPoint y: 75, distance: 93.1
click at [462, 75] on div "título añadir_círculo imagen añadir_círculo cultivo tamaño de la foto seleccion…" at bounding box center [784, 277] width 727 height 425
type input "Hola"
click at [1292, 341] on div at bounding box center [1291, 310] width 245 height 491
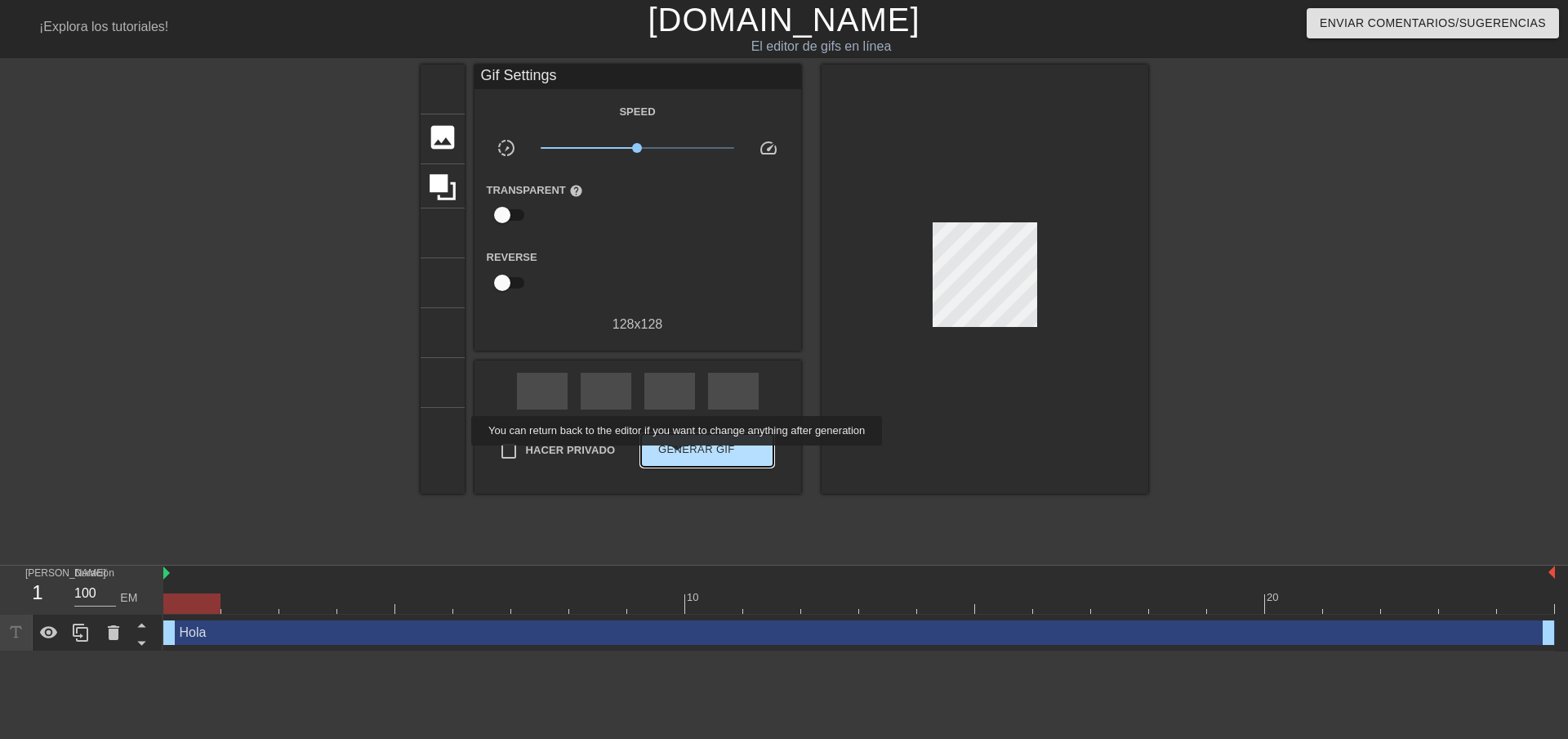
click at [679, 457] on font "Generar GIF" at bounding box center [696, 450] width 77 height 19
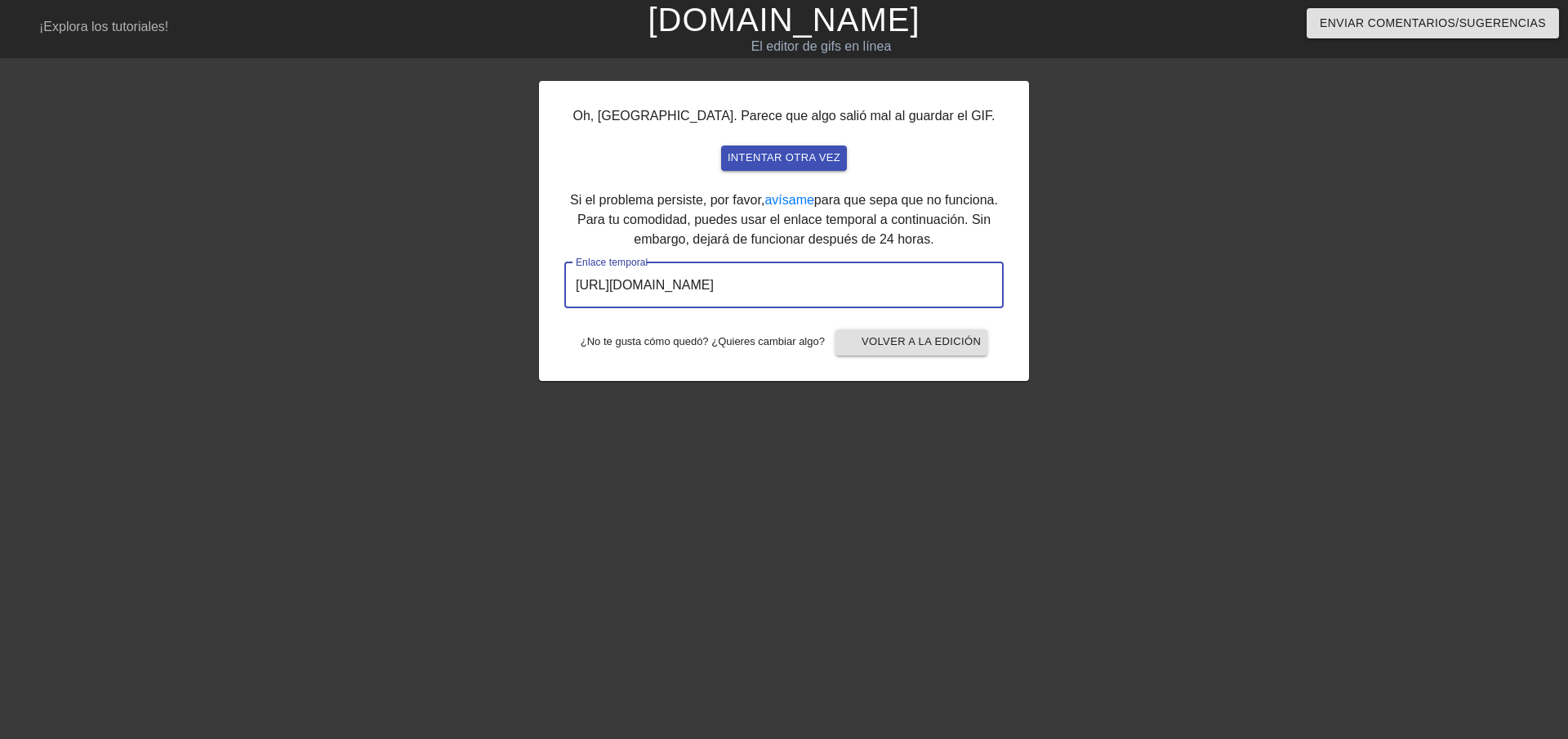
click at [909, 293] on input "[URL][DOMAIN_NAME]" at bounding box center [784, 285] width 439 height 45
drag, startPoint x: 909, startPoint y: 288, endPoint x: 563, endPoint y: 290, distance: 346.0
click at [563, 290] on div "Oh, [GEOGRAPHIC_DATA]. Parece que algo salió mal al guardar el GIF. intentar ot…" at bounding box center [784, 231] width 490 height 300
click at [1127, 216] on div at bounding box center [1171, 310] width 245 height 491
